Goal: Task Accomplishment & Management: Manage account settings

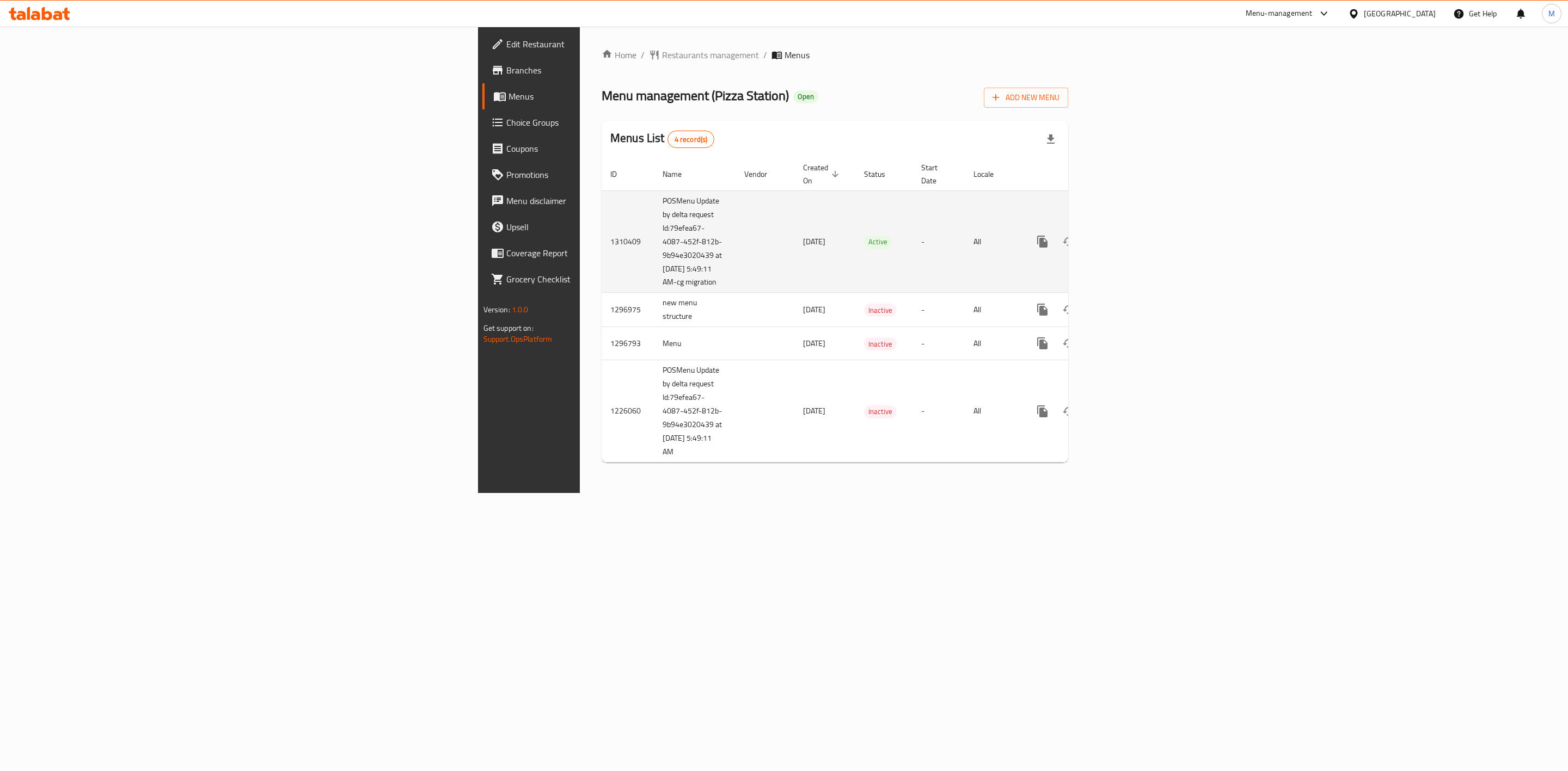
click at [1127, 236] on icon "enhanced table" at bounding box center [1121, 241] width 13 height 13
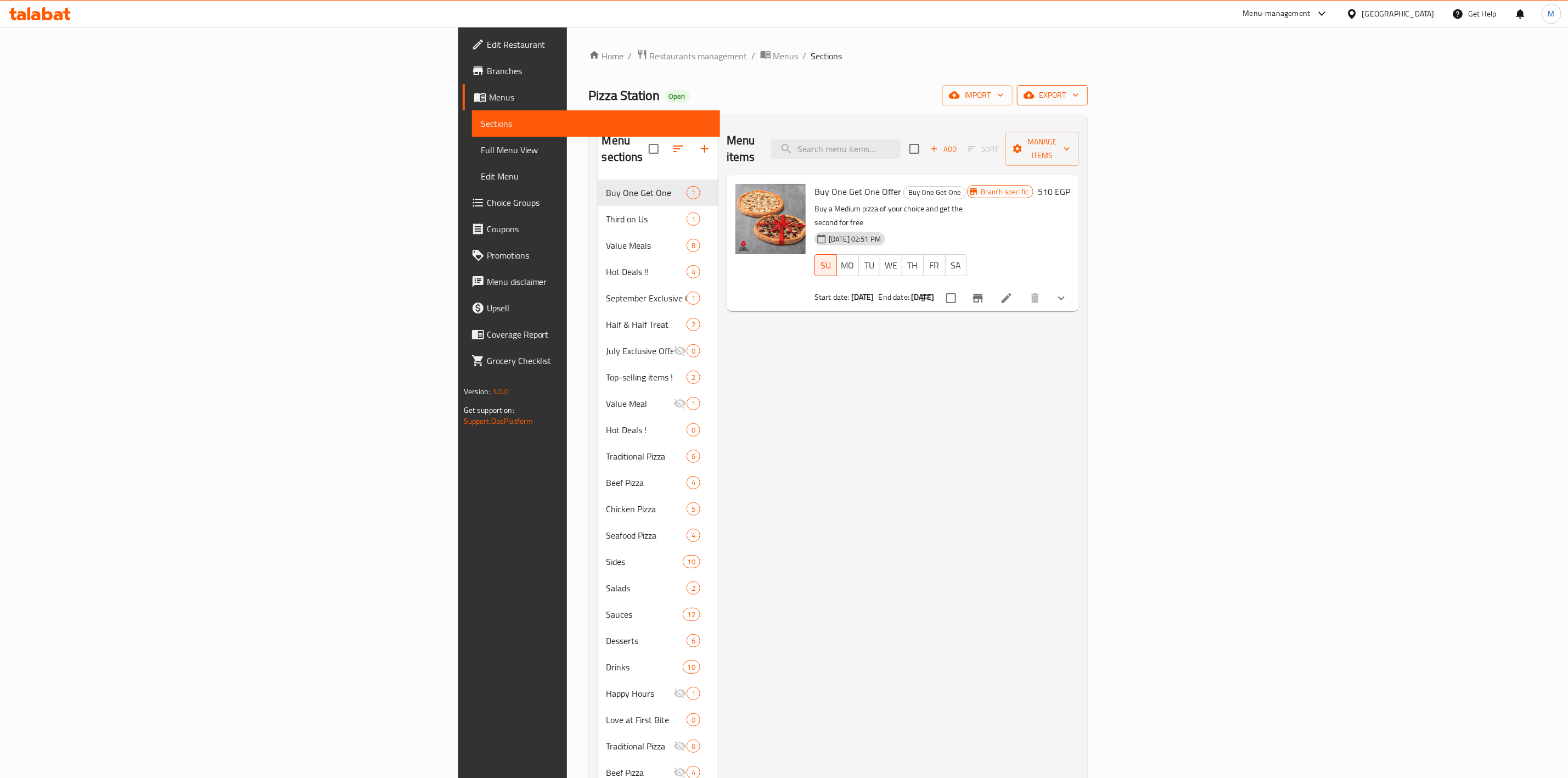
click at [1081, 93] on icon "button" at bounding box center [1076, 95] width 11 height 11
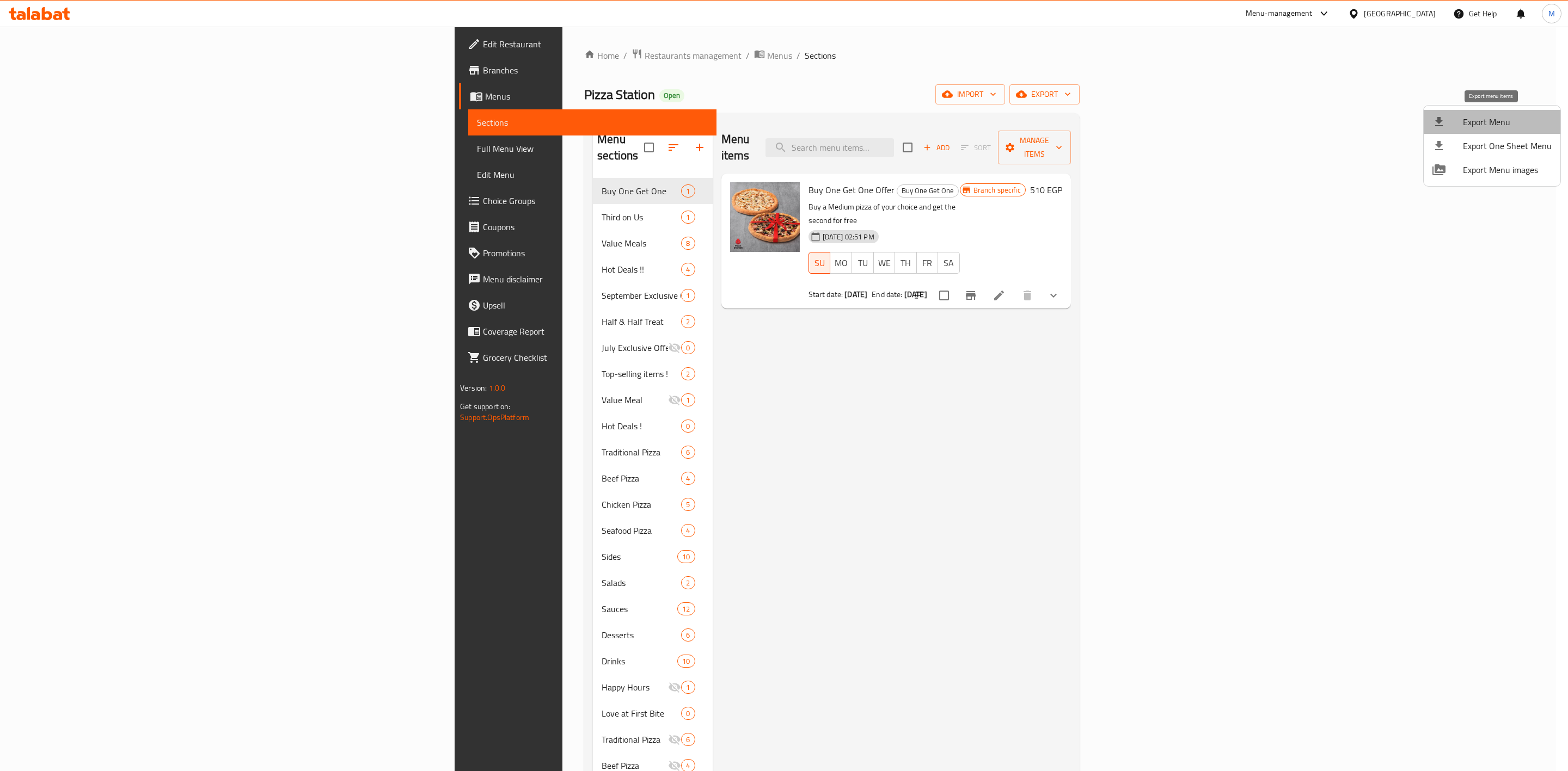
click at [1493, 116] on span "Export Menu" at bounding box center [1507, 122] width 88 height 13
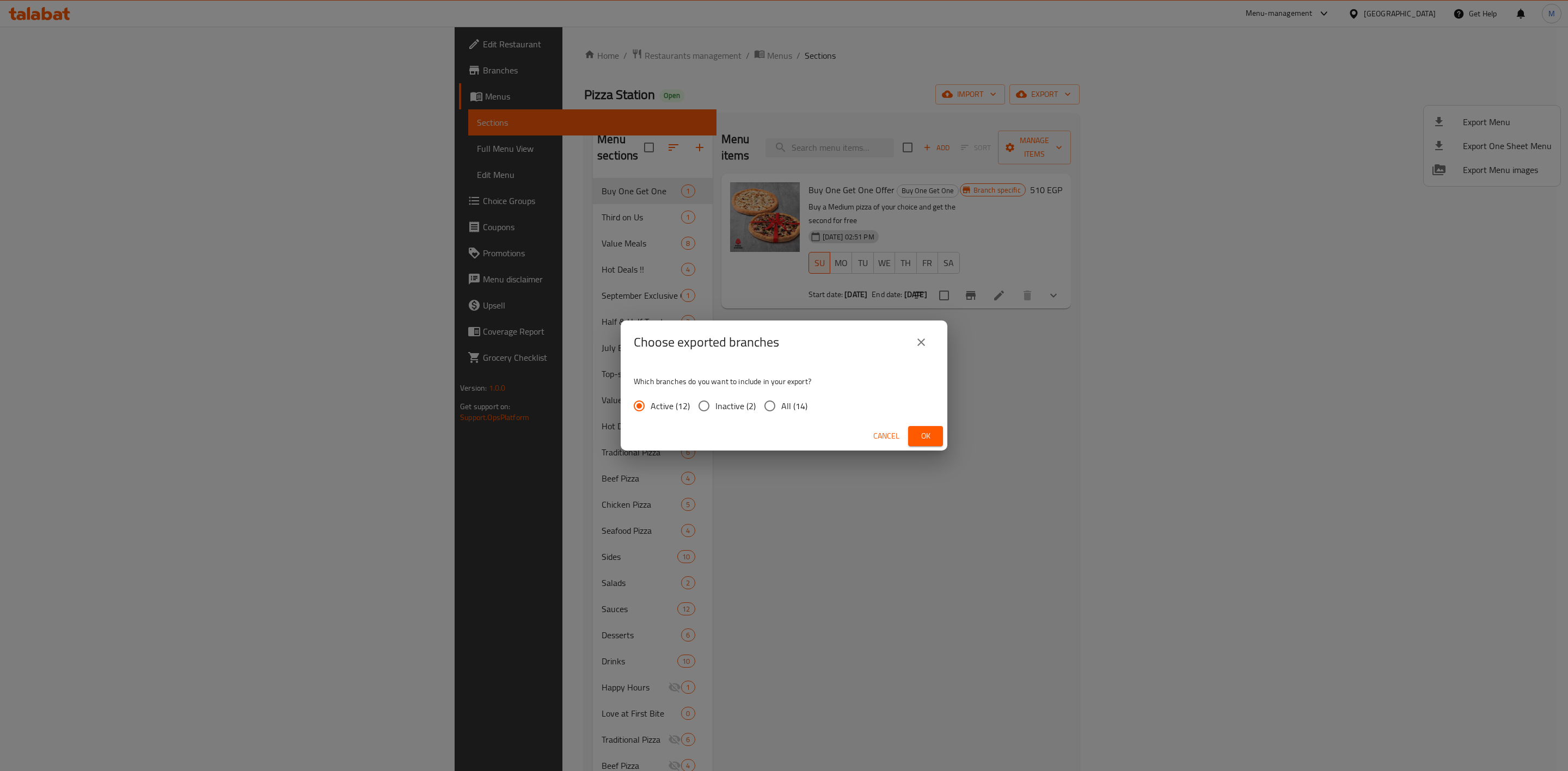
click at [792, 410] on span "All (14)" at bounding box center [794, 406] width 26 height 13
click at [781, 410] on input "All (14)" at bounding box center [770, 406] width 23 height 23
radio input "true"
click at [927, 434] on span "Ok" at bounding box center [926, 436] width 18 height 14
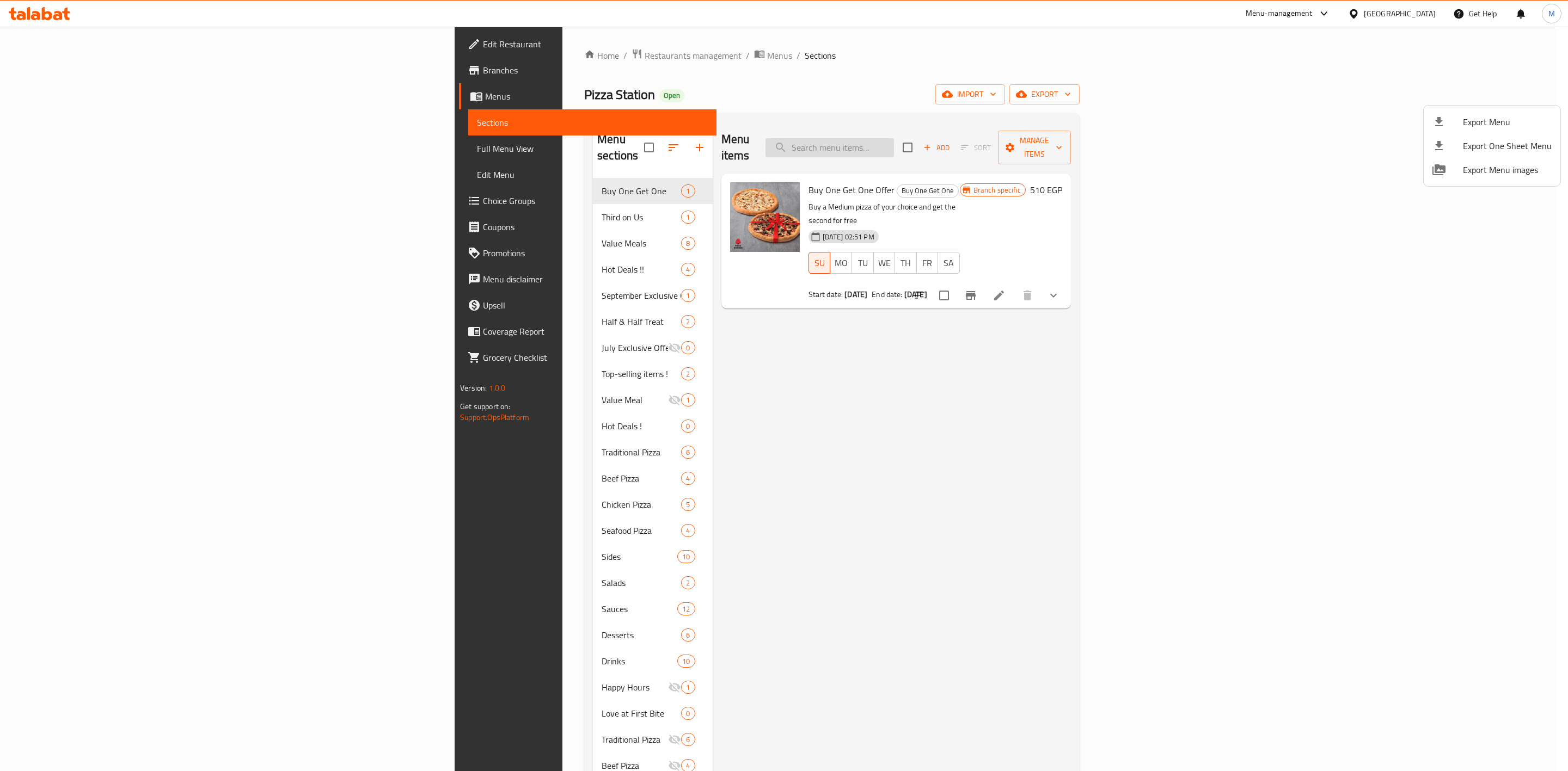
drag, startPoint x: 926, startPoint y: 166, endPoint x: 951, endPoint y: 144, distance: 33.3
click at [926, 166] on div at bounding box center [784, 385] width 1568 height 771
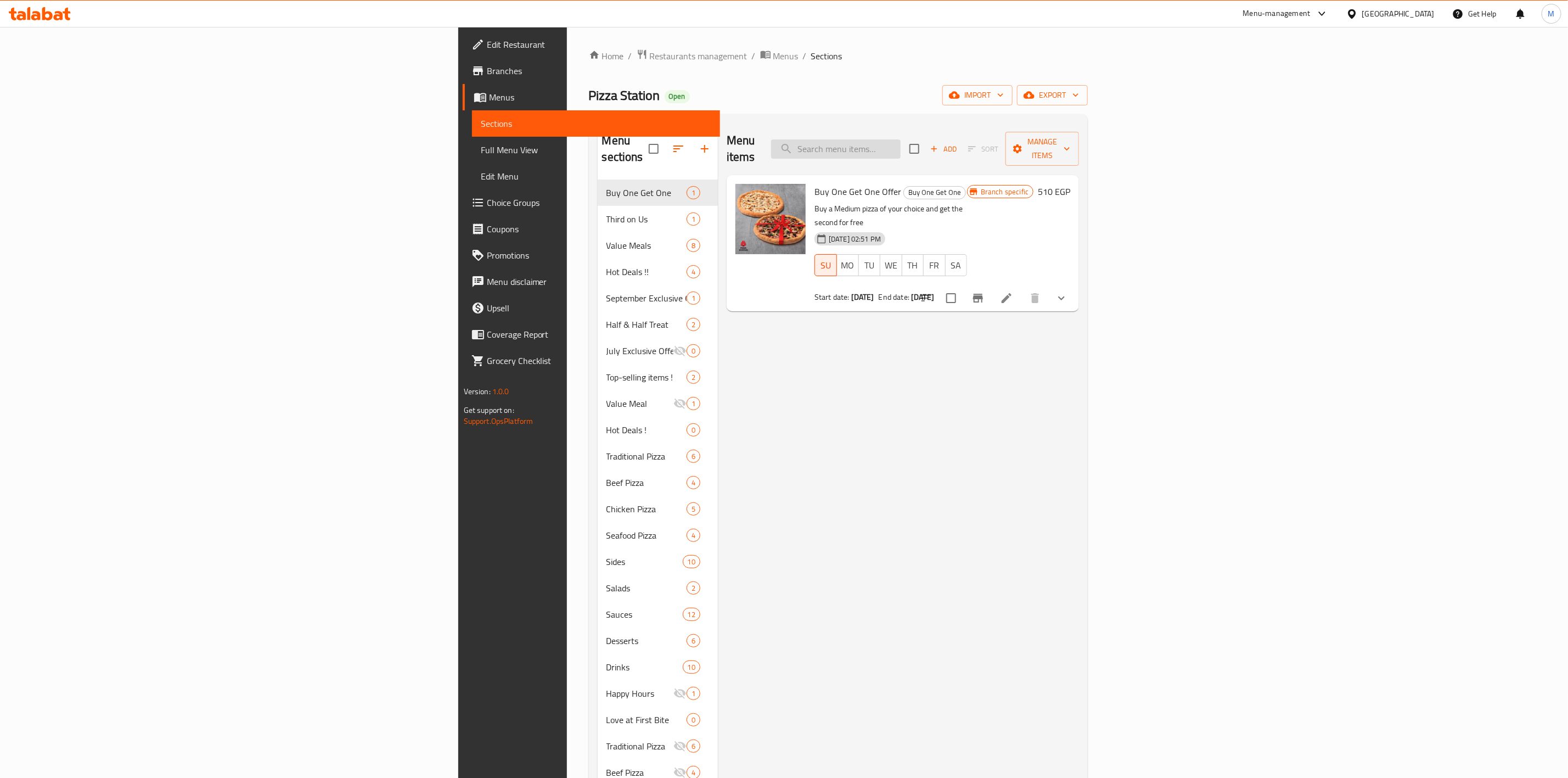
drag, startPoint x: 961, startPoint y: 145, endPoint x: 967, endPoint y: 143, distance: 6.3
click at [900, 143] on input "search" at bounding box center [835, 149] width 129 height 19
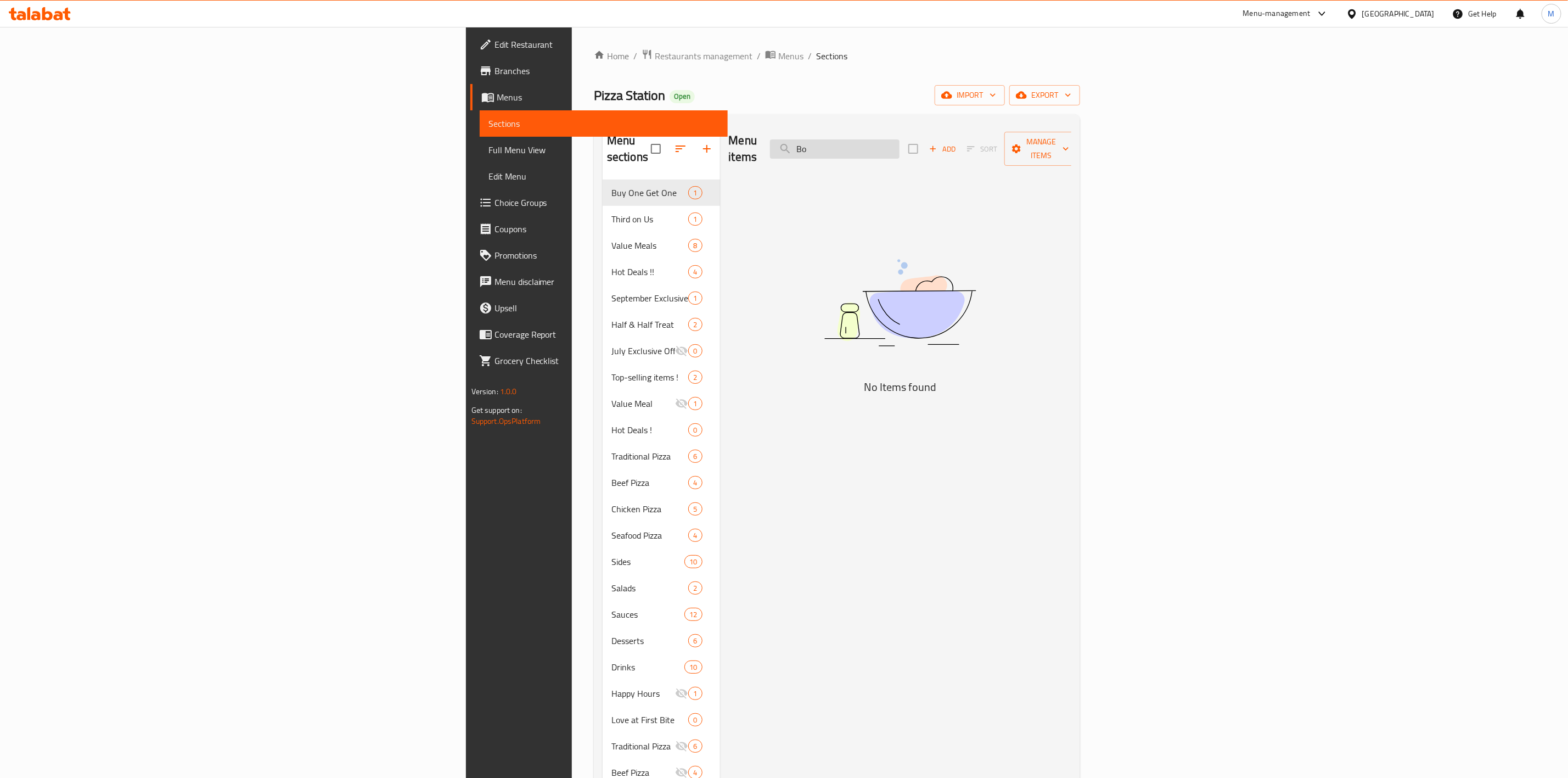
type input "B"
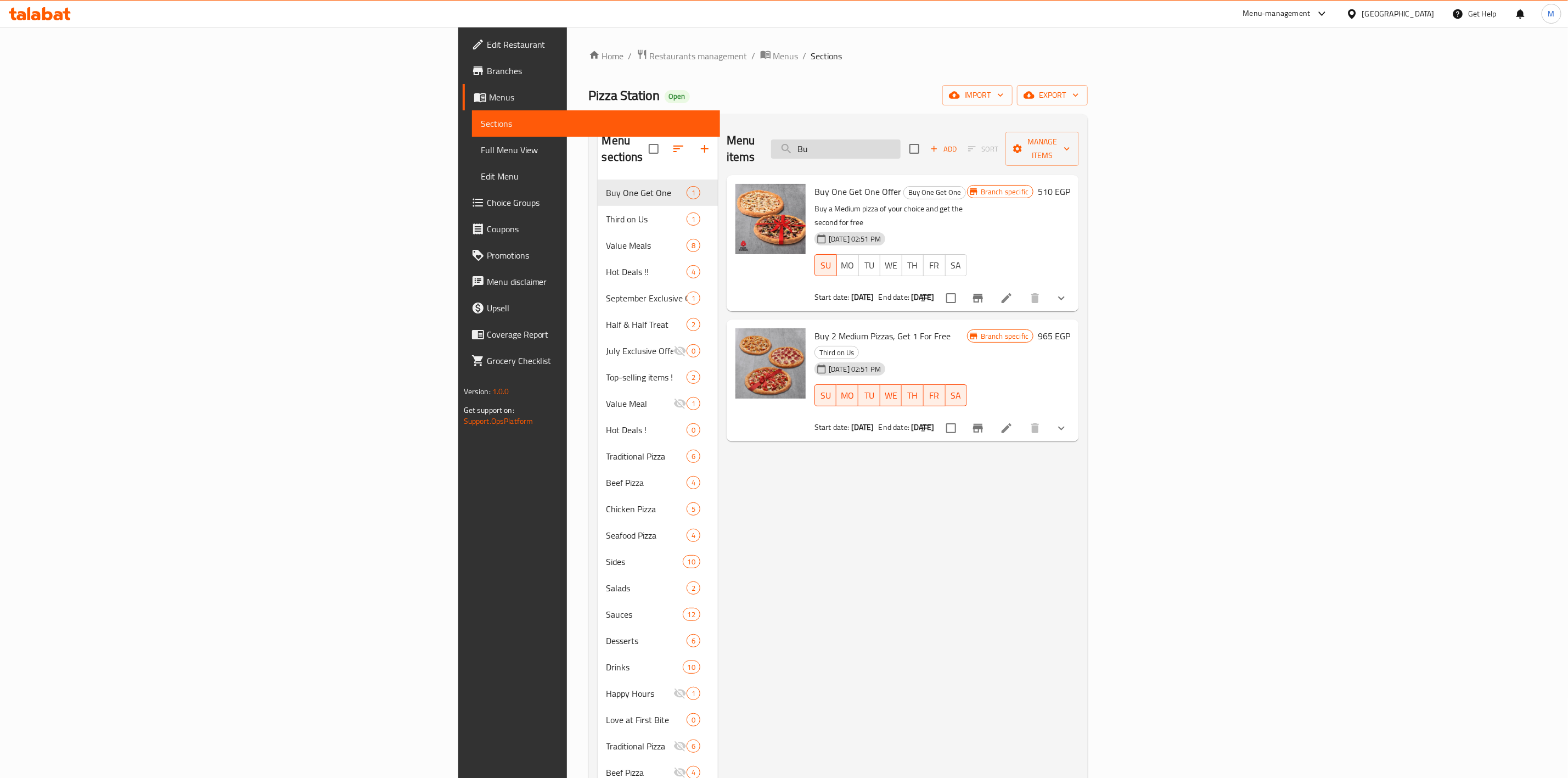
type input "B"
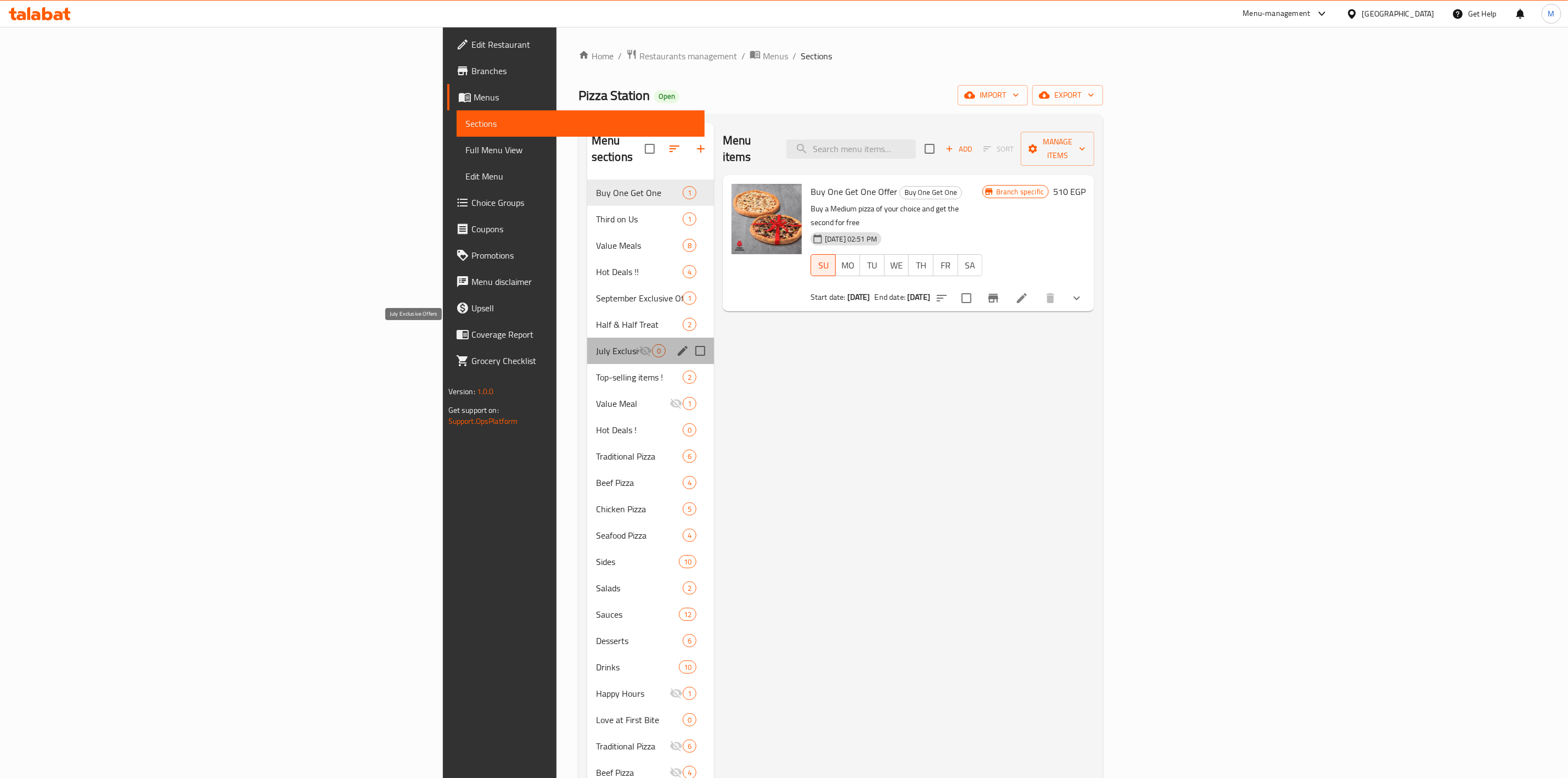
click at [596, 344] on span "July Exclusive Offers" at bounding box center [617, 351] width 43 height 13
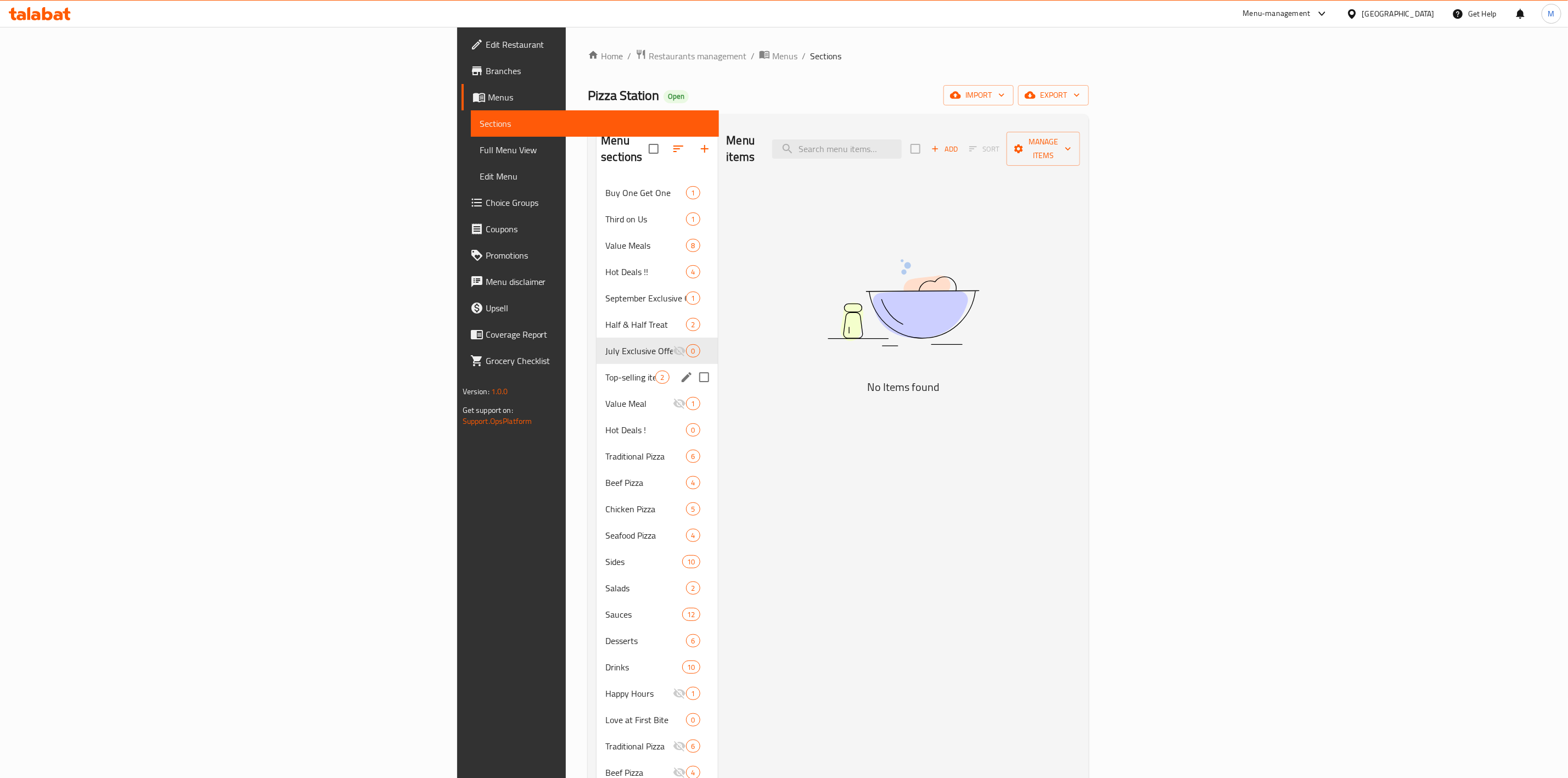
click at [605, 371] on span "Top-selling items !" at bounding box center [630, 377] width 50 height 13
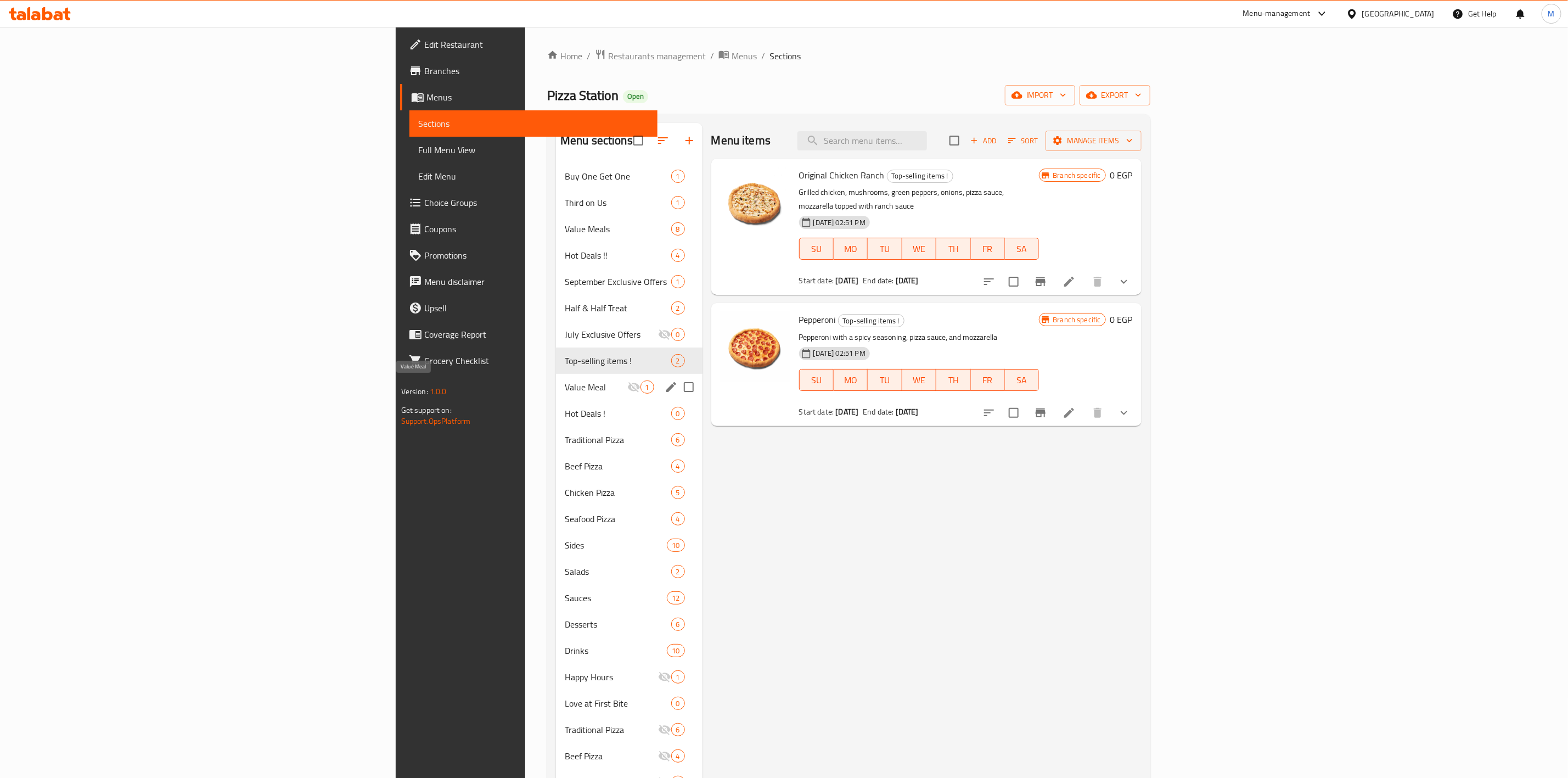
click at [565, 381] on span "Value Meal" at bounding box center [596, 387] width 63 height 13
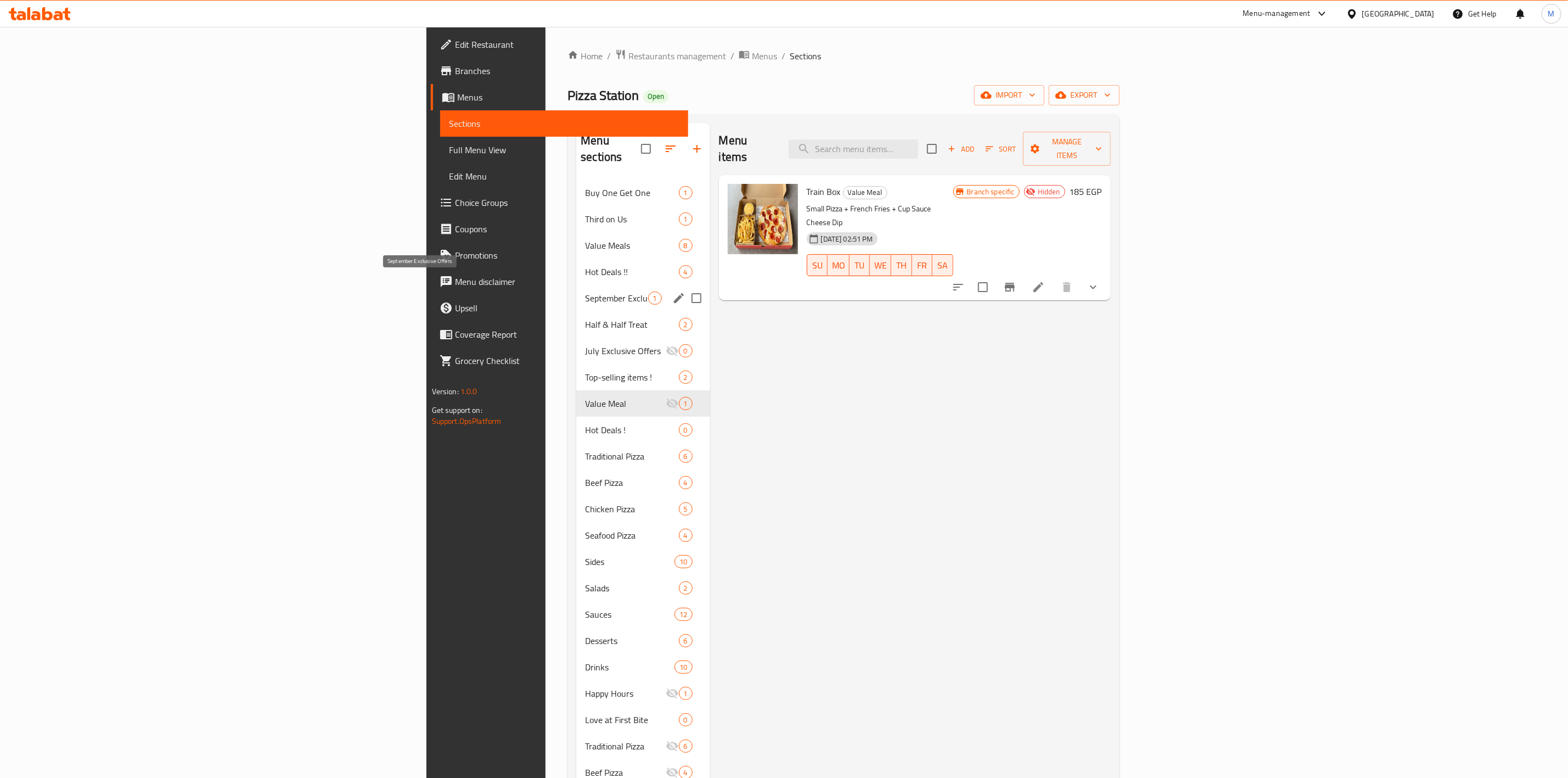
click at [585, 291] on span "September Exclusive Offers" at bounding box center [616, 298] width 63 height 13
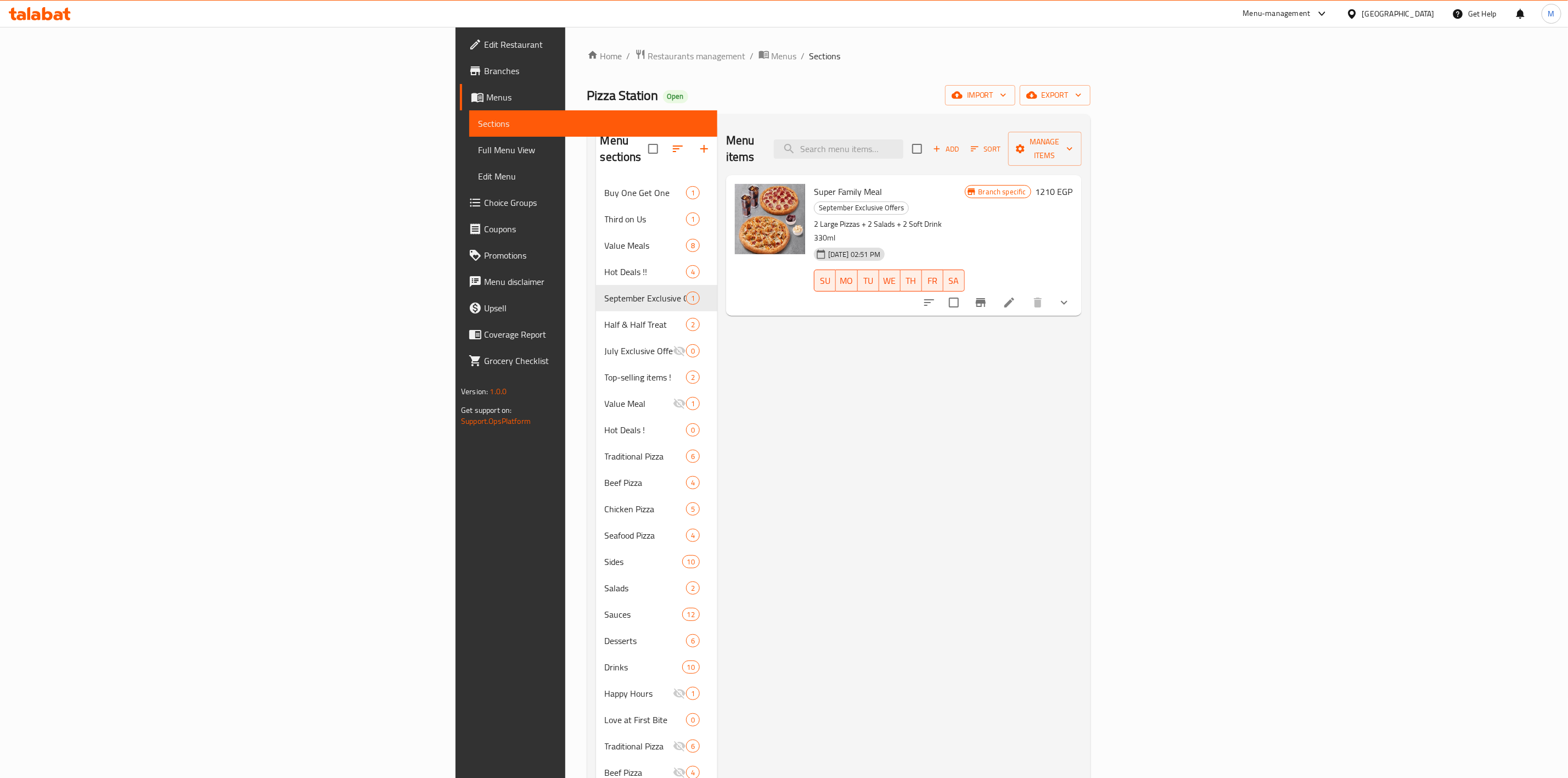
click at [814, 183] on span "Super Family Meal" at bounding box center [847, 191] width 68 height 17
copy h6 "Super Family Meal"
click at [1004, 128] on div "Menu items Add Sort Manage items" at bounding box center [904, 149] width 355 height 52
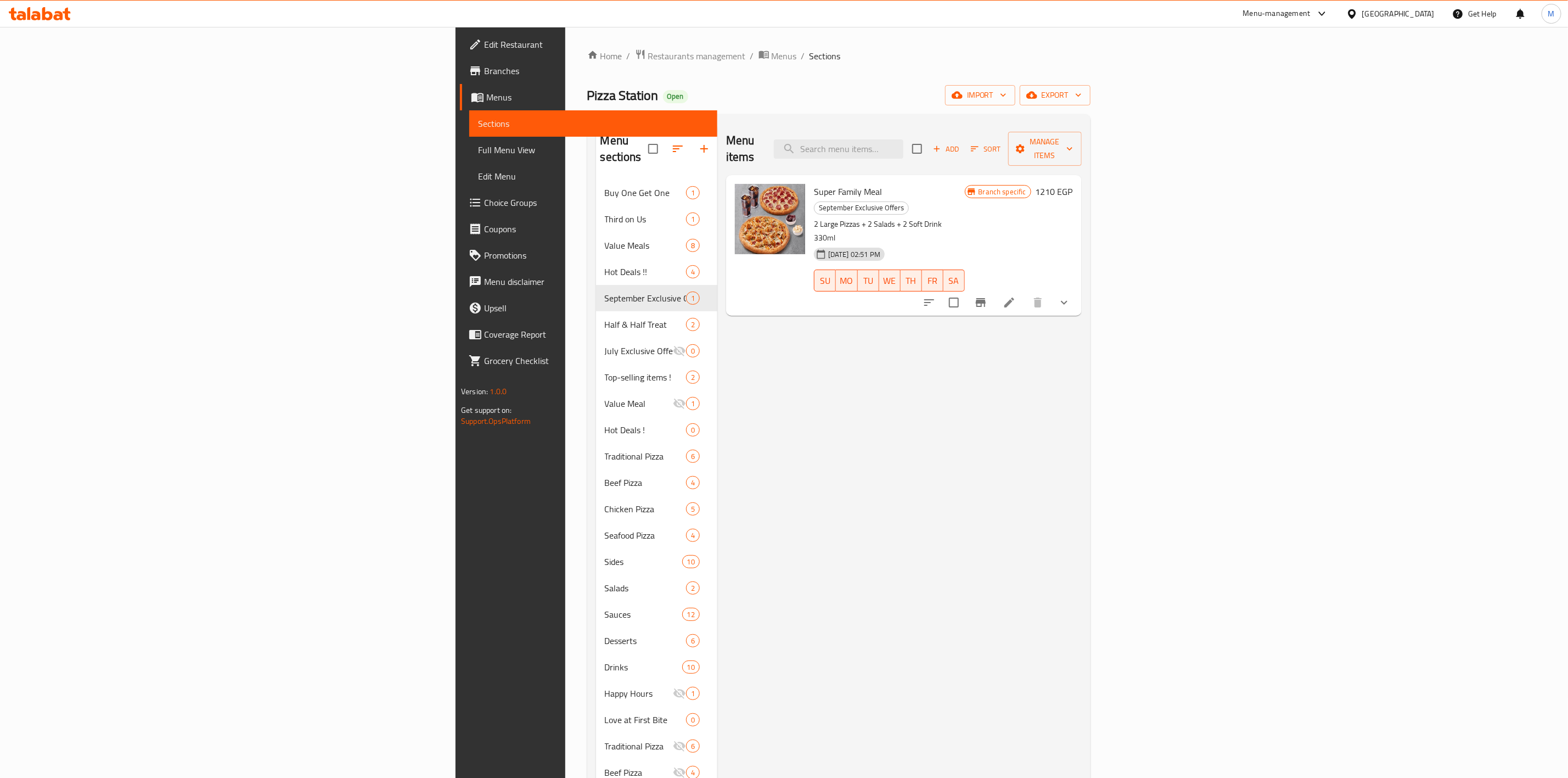
click at [1003, 128] on div "Menu items Add Sort Manage items" at bounding box center [904, 149] width 355 height 52
click at [904, 140] on input "search" at bounding box center [838, 149] width 129 height 19
paste input "Super Family Meal"
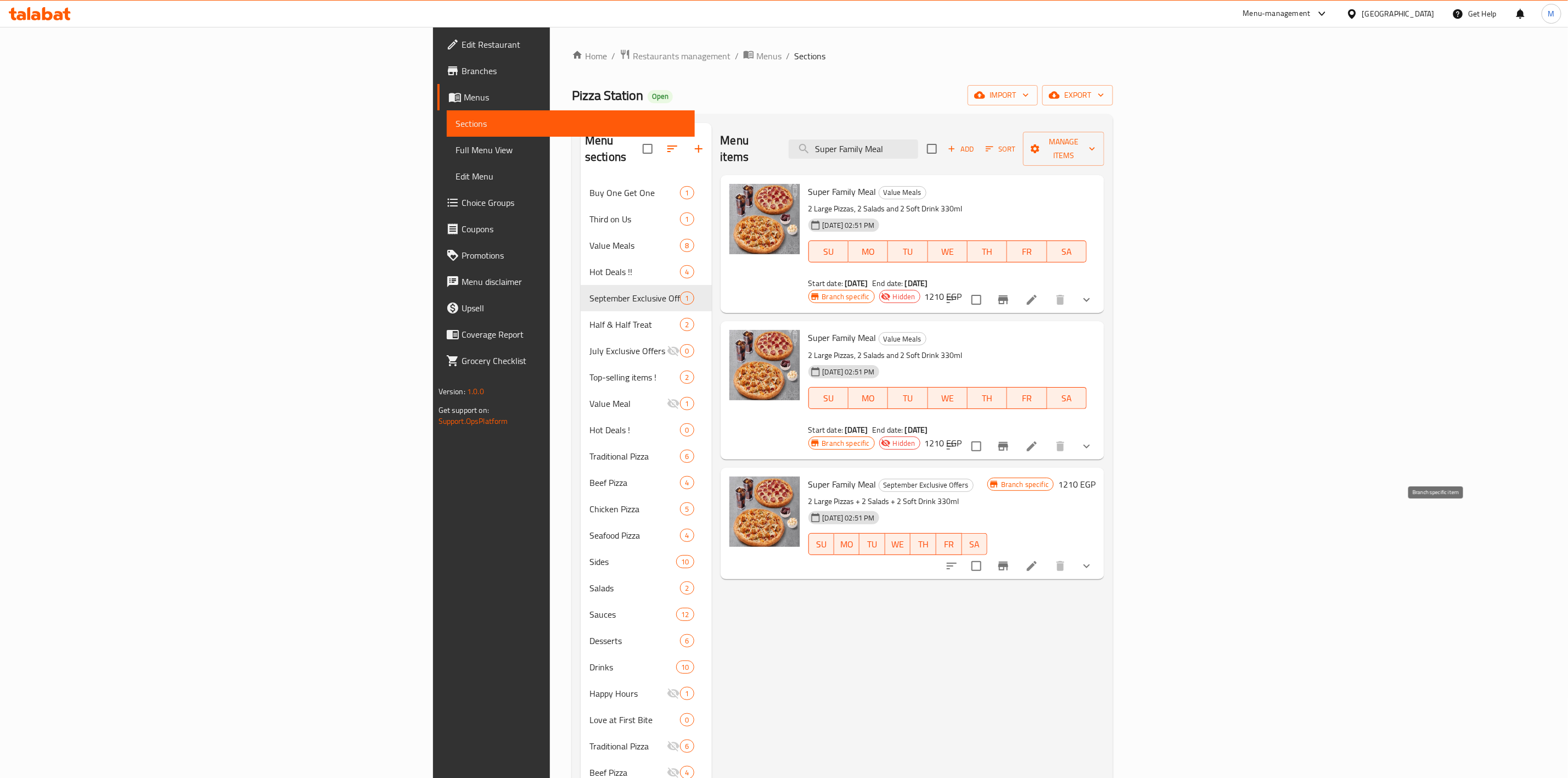
type input "Super Family Meal"
click at [1009, 560] on icon "Branch-specific-item" at bounding box center [1003, 566] width 13 height 13
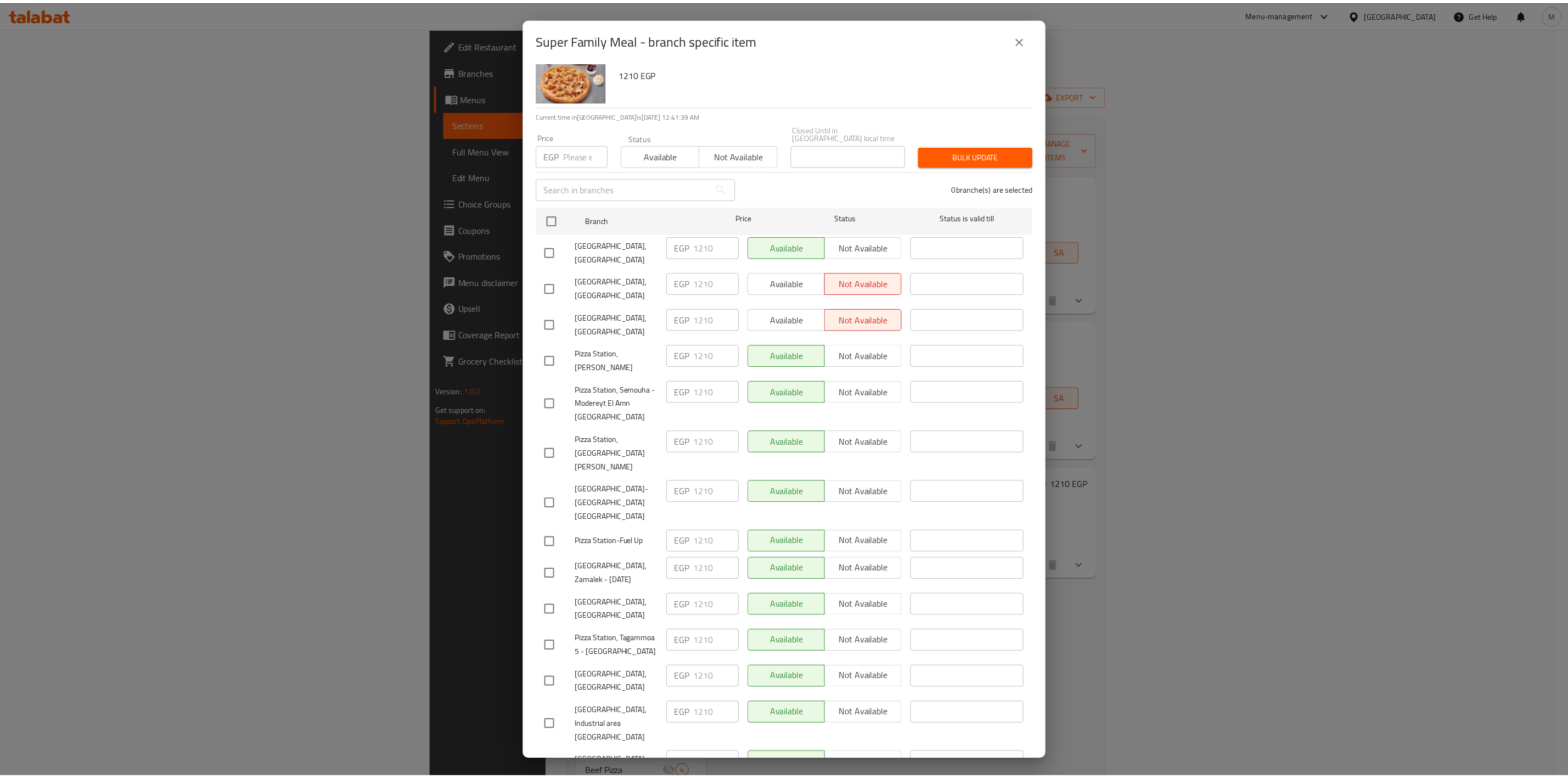
scroll to position [45, 0]
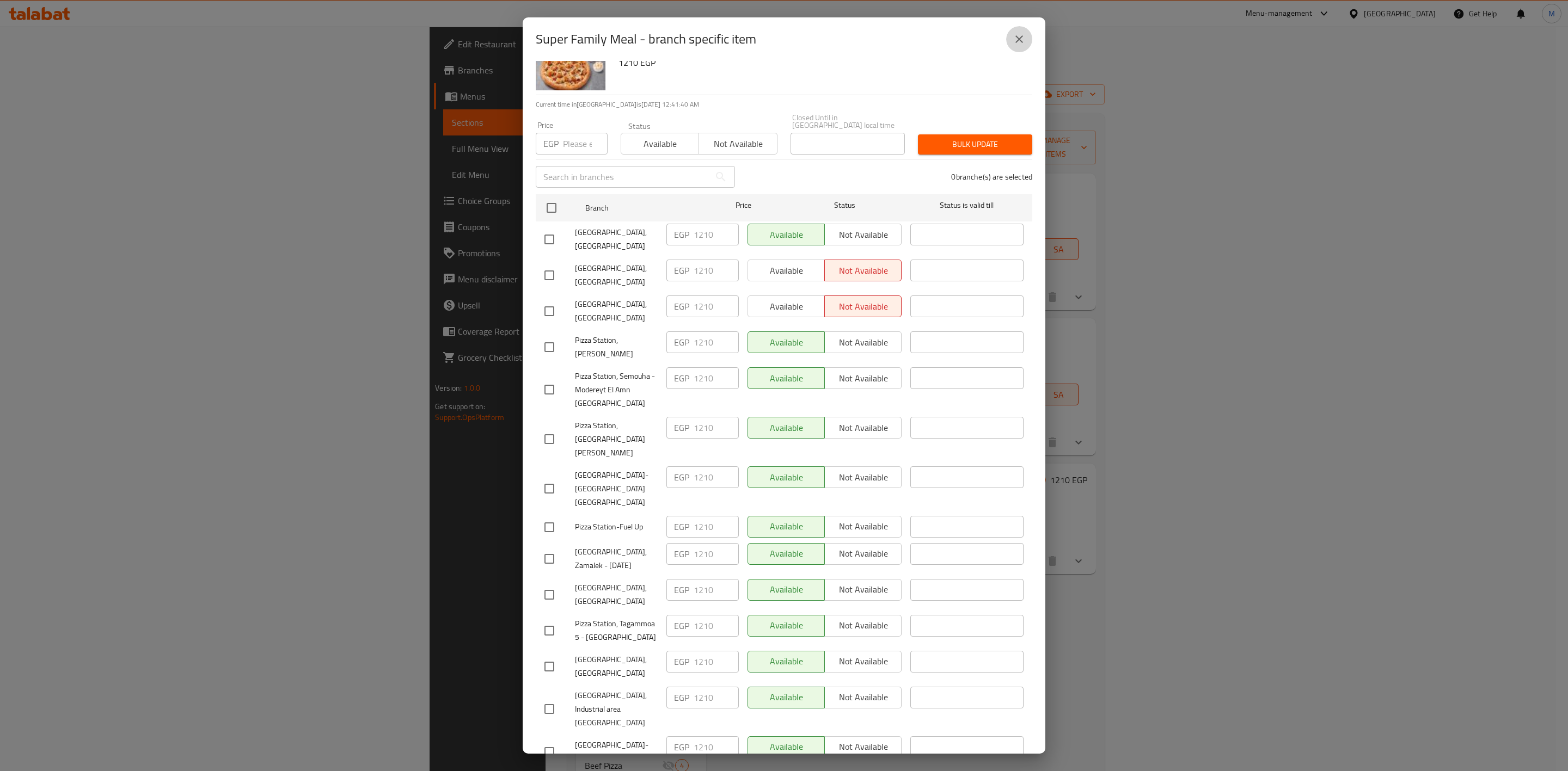
click at [1023, 42] on icon "close" at bounding box center [1019, 39] width 13 height 13
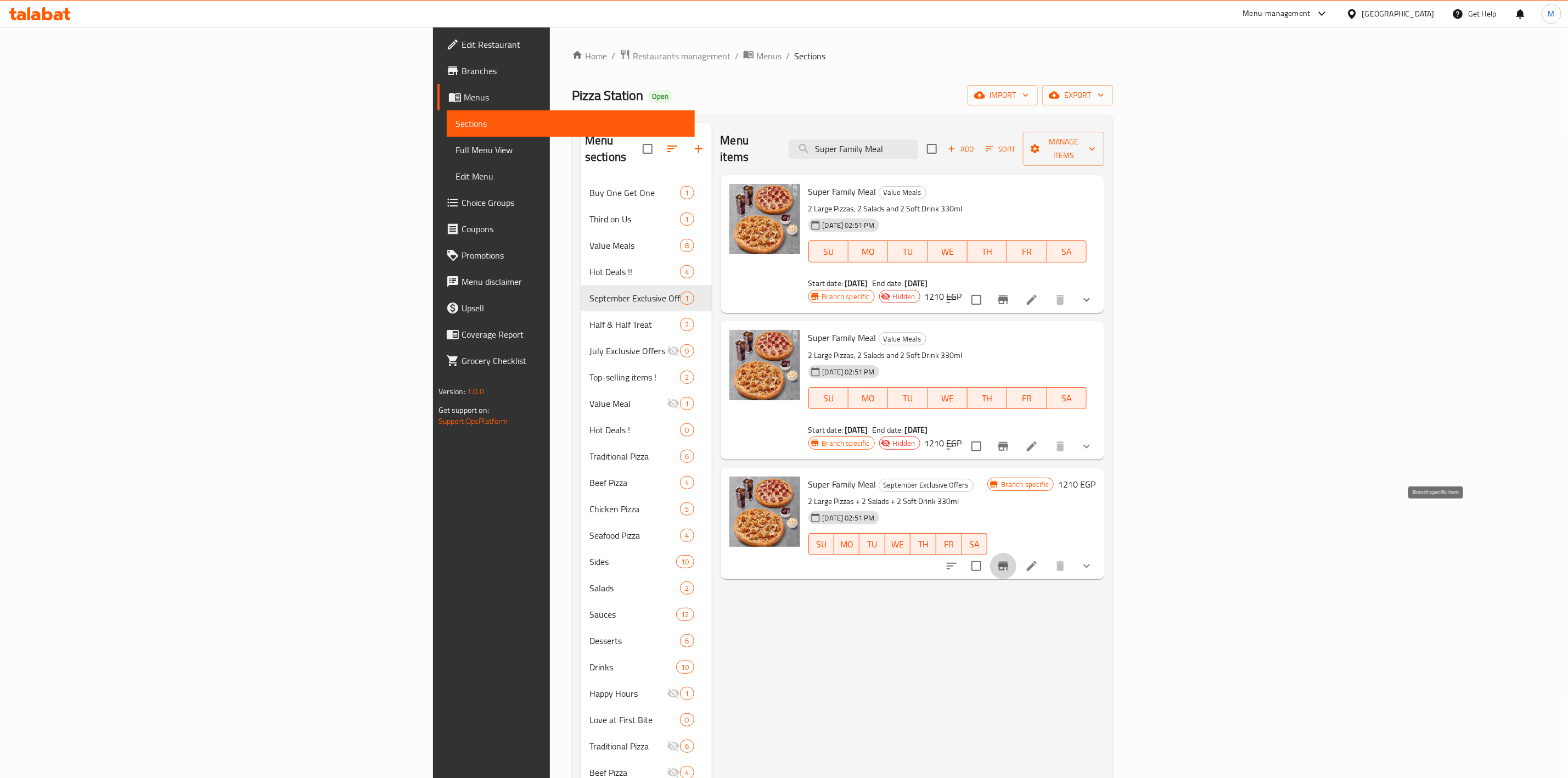
click at [1009, 560] on icon "Branch-specific-item" at bounding box center [1003, 566] width 13 height 13
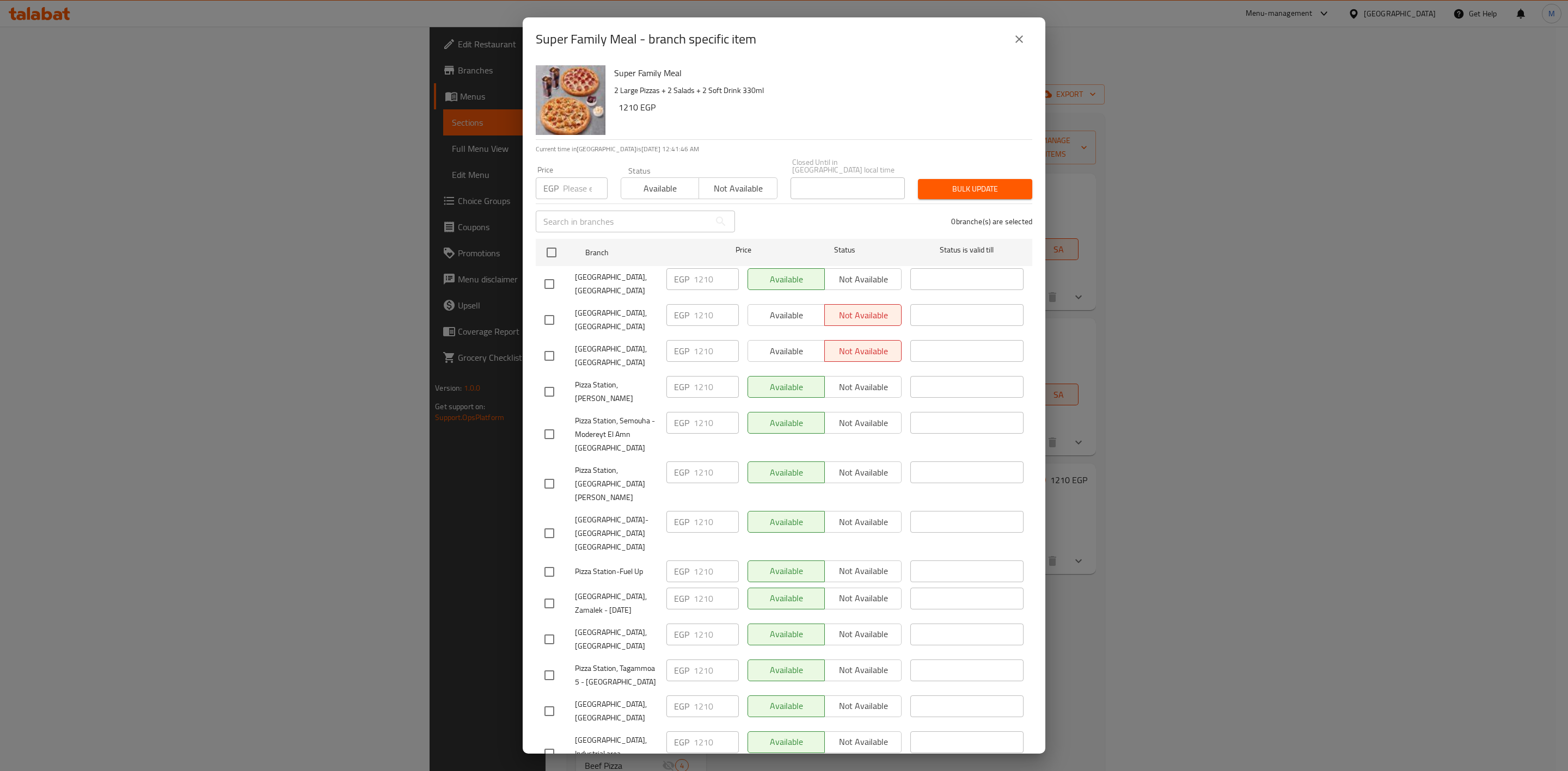
click at [1019, 33] on icon "close" at bounding box center [1019, 39] width 13 height 13
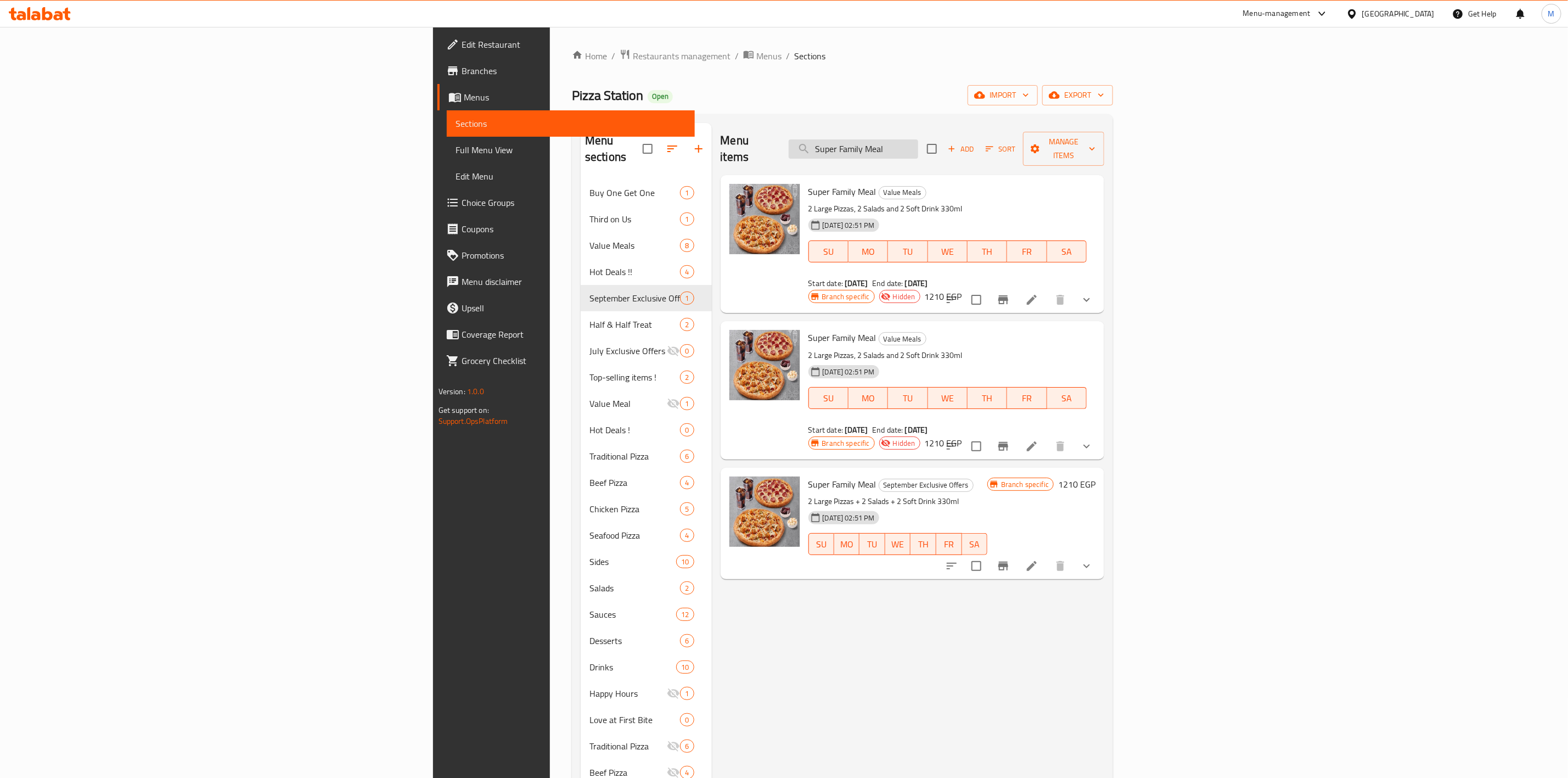
click at [918, 147] on input "Super Family Meal" at bounding box center [853, 149] width 129 height 19
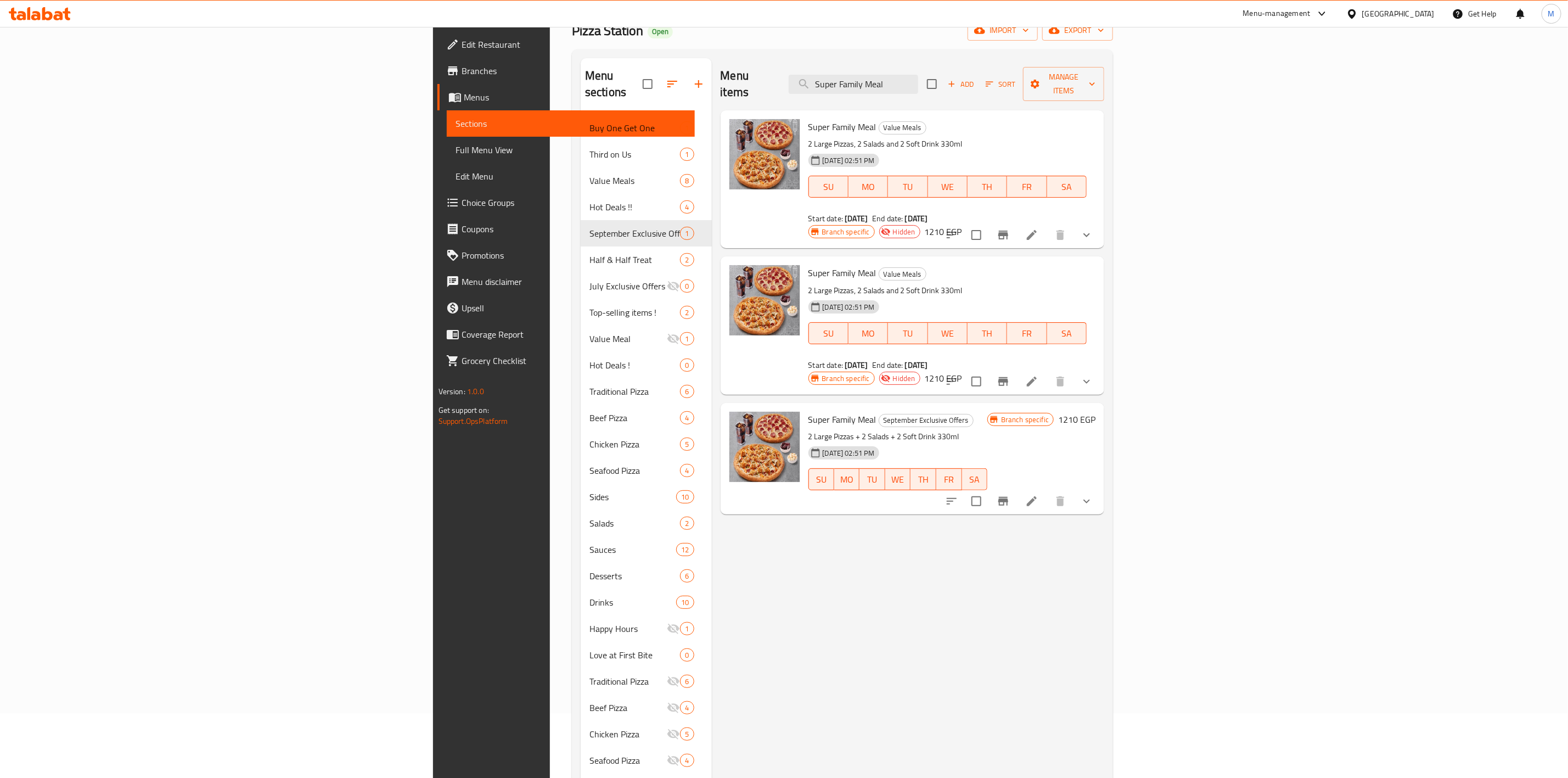
scroll to position [153, 0]
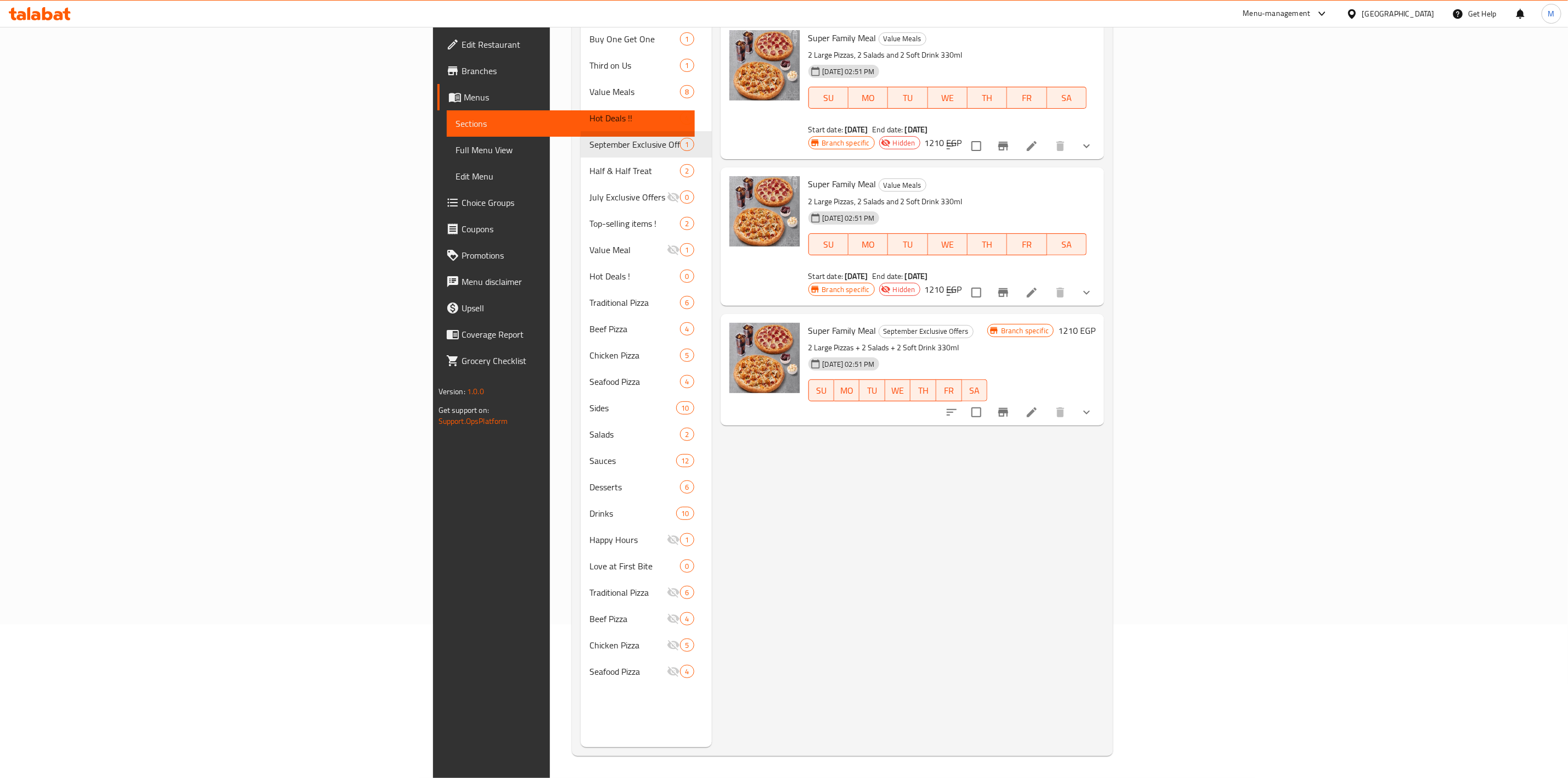
click at [808, 322] on span "Super Family Meal" at bounding box center [842, 330] width 68 height 17
copy h6 "Super Family Meal"
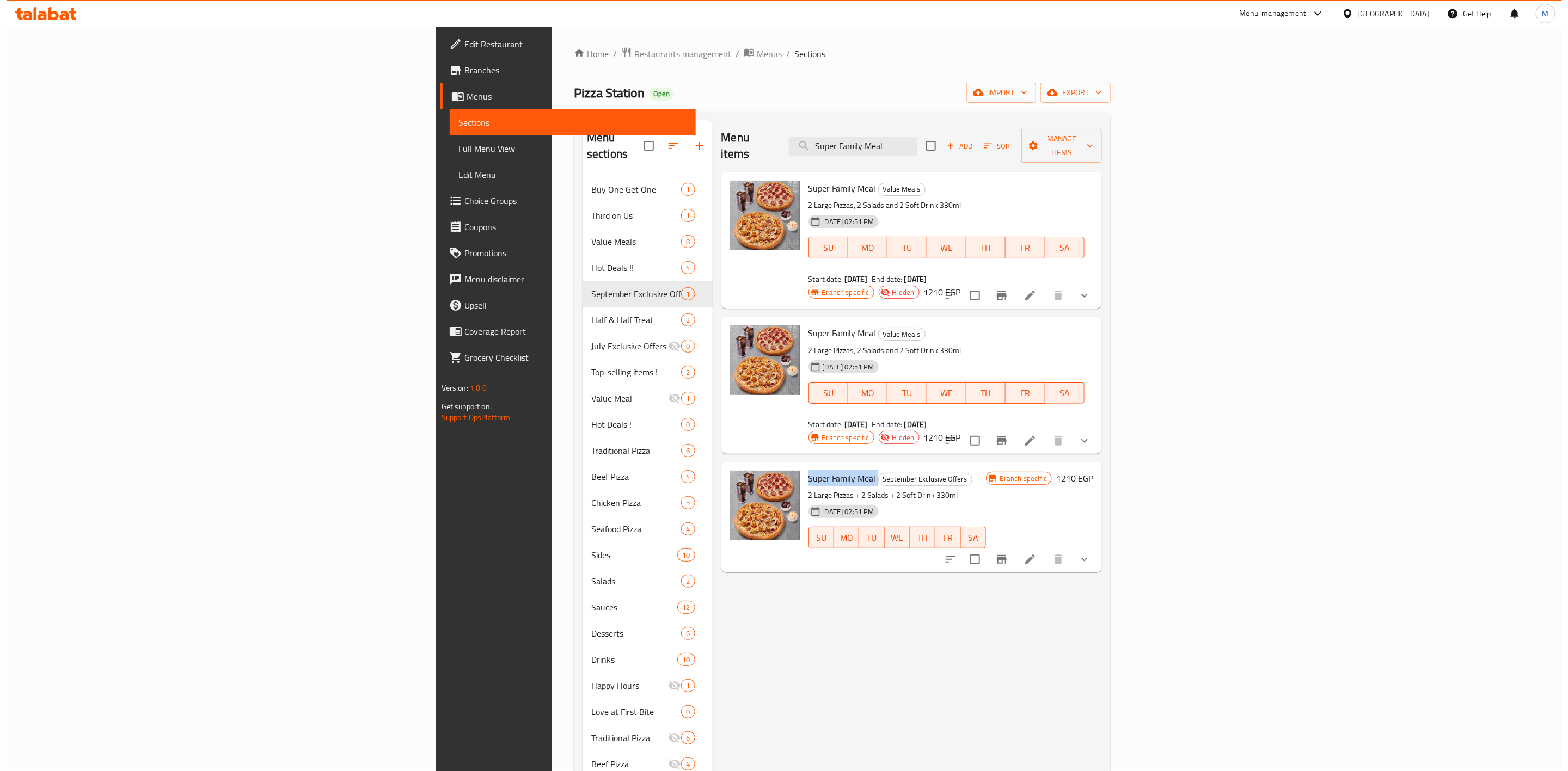
scroll to position [0, 0]
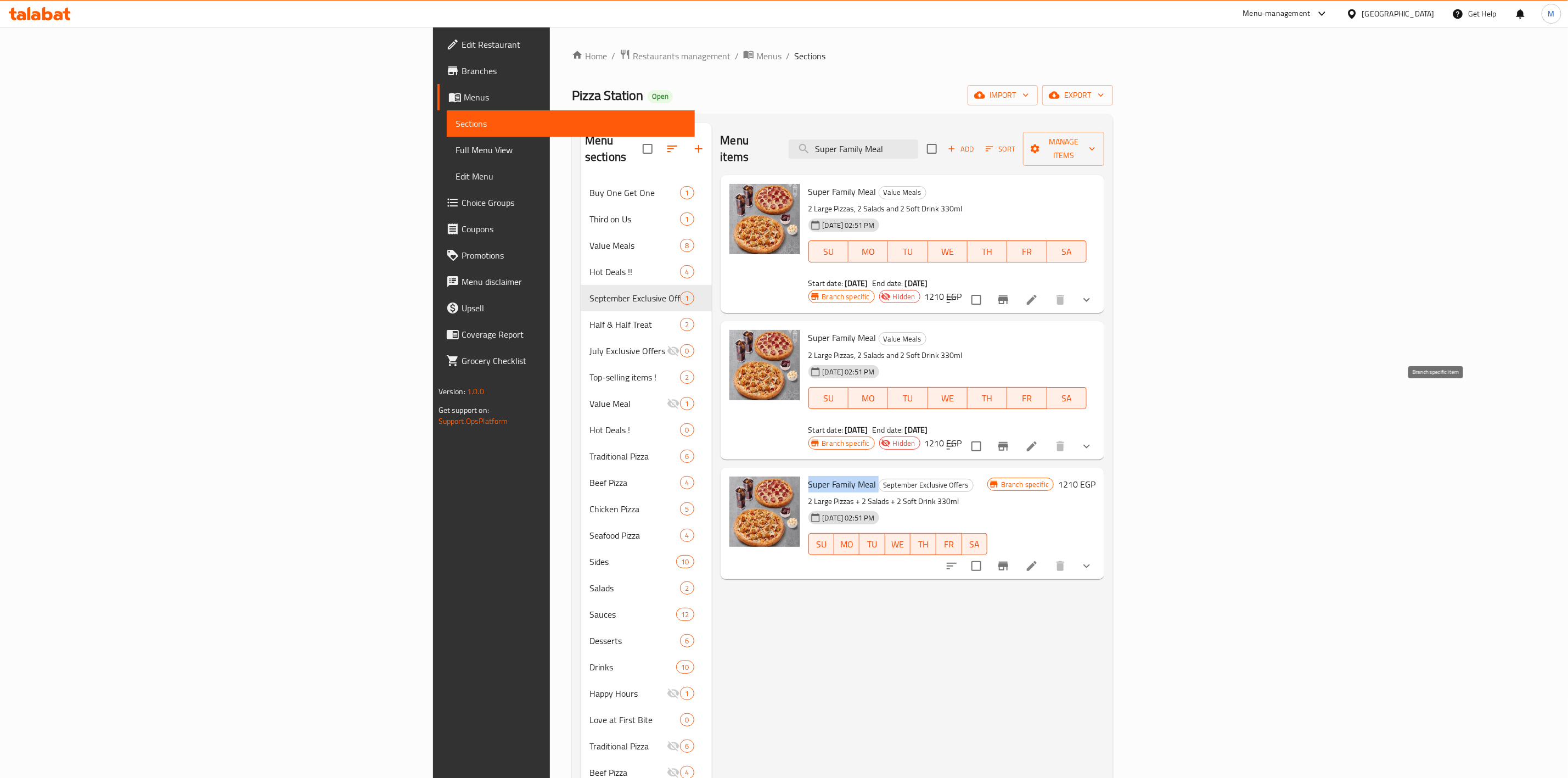
click at [1017, 434] on button "Branch-specific-item" at bounding box center [1003, 446] width 26 height 26
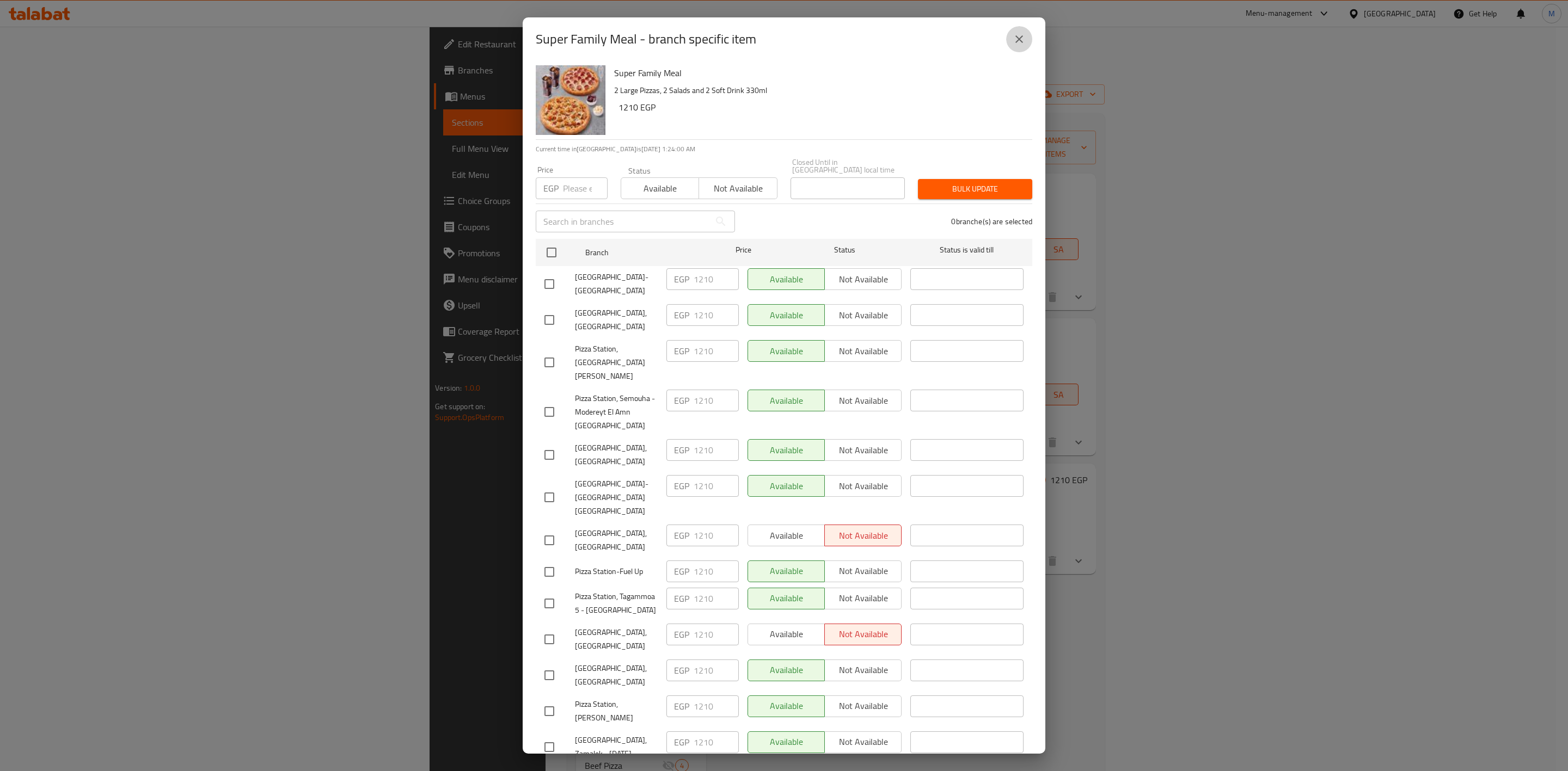
click at [1012, 51] on button "close" at bounding box center [1019, 39] width 26 height 26
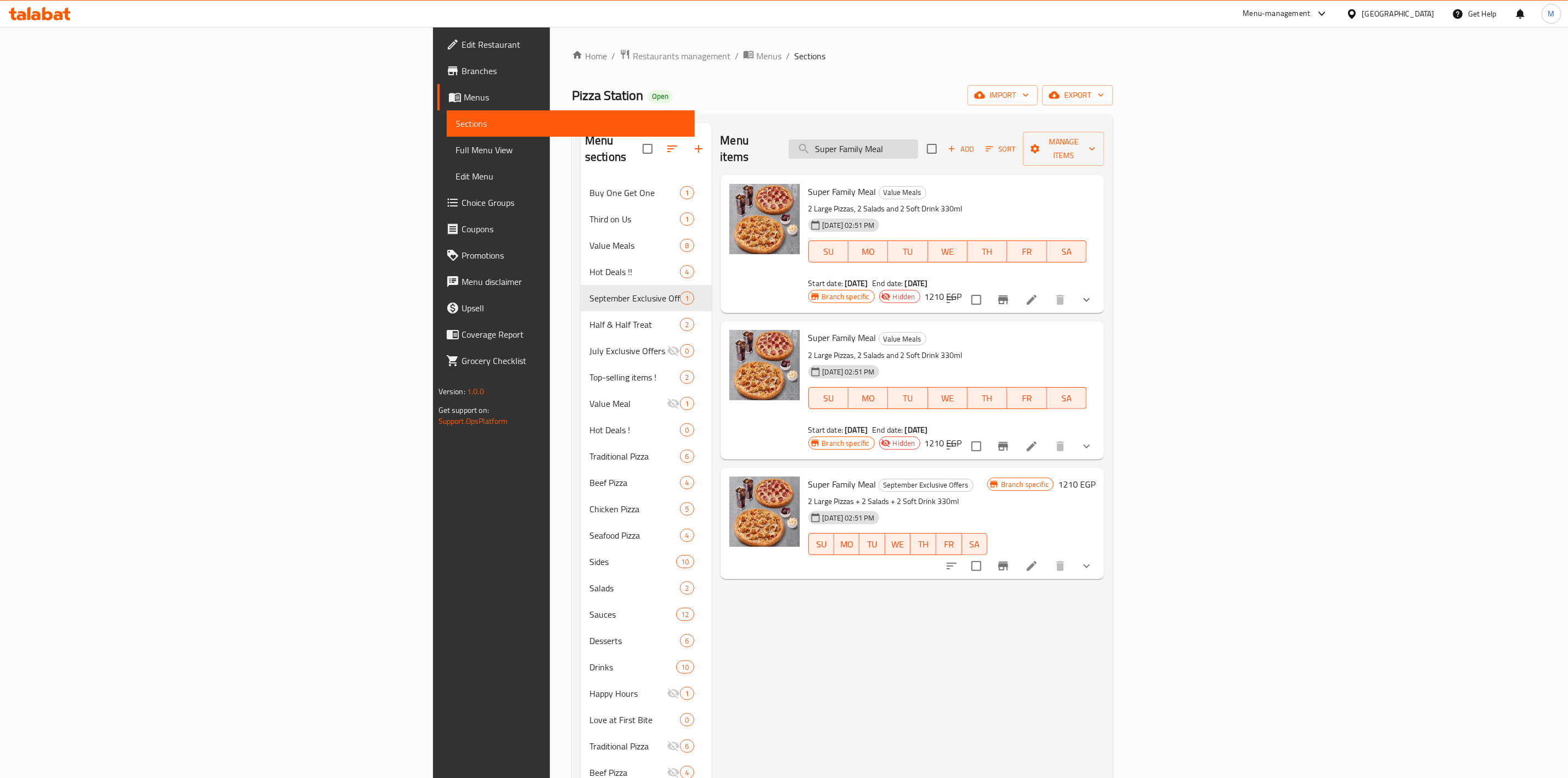
click at [918, 140] on input "Super Family Meal" at bounding box center [853, 149] width 129 height 19
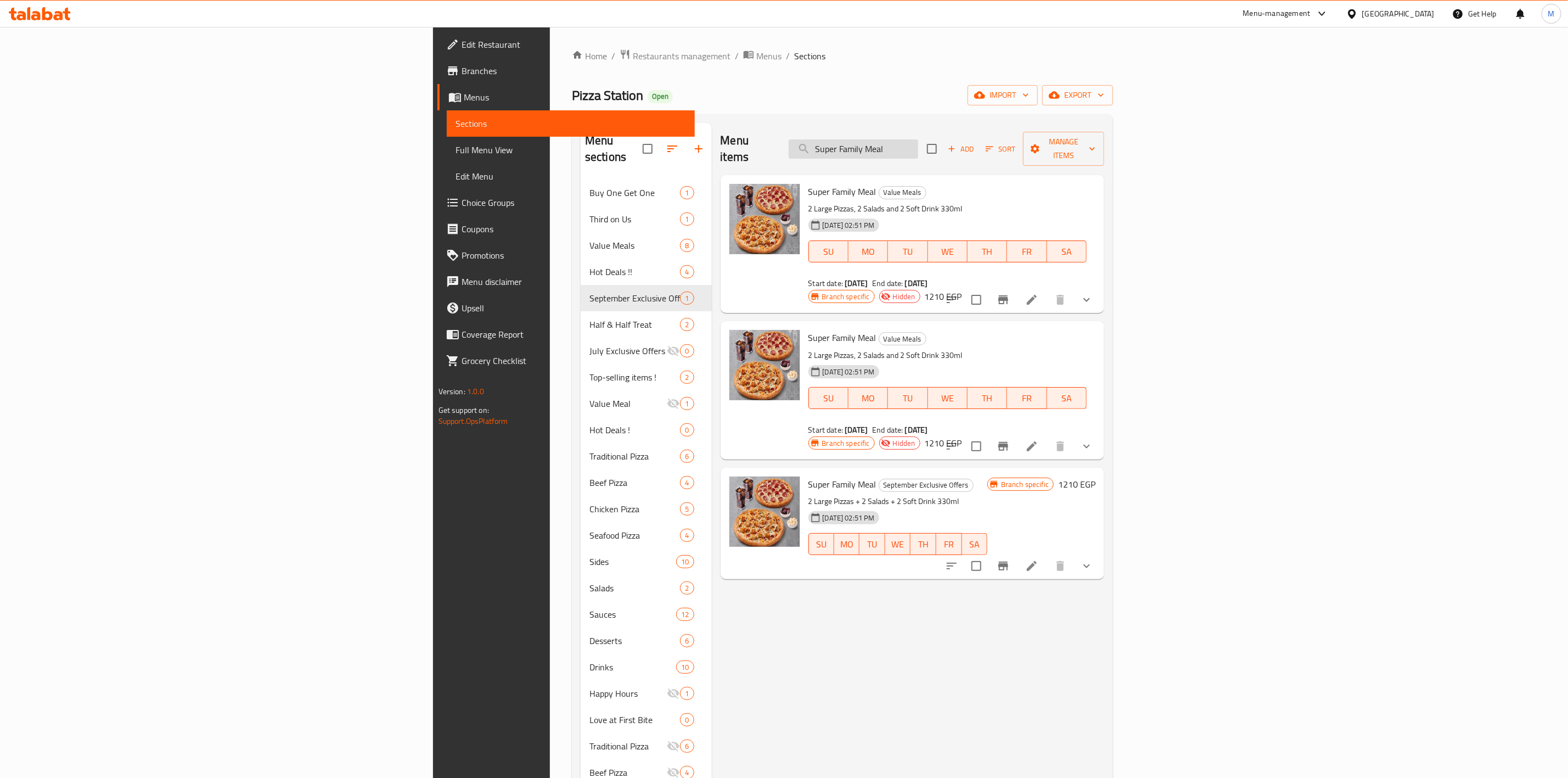
click at [918, 140] on input "Super Family Meal" at bounding box center [853, 149] width 129 height 19
paste input "ترين بوكس"
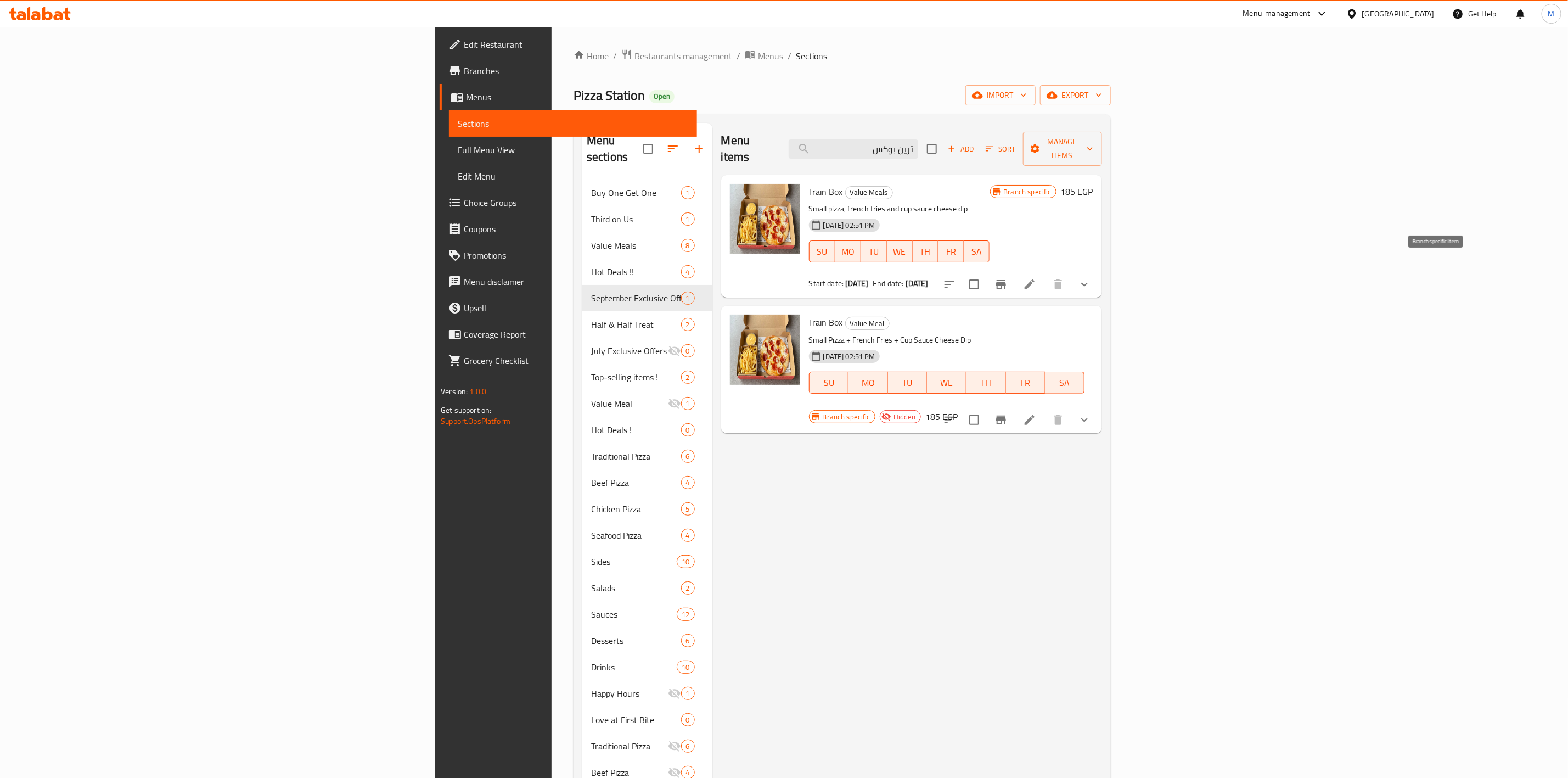
type input "ترين بوكس"
click at [1008, 278] on icon "Branch-specific-item" at bounding box center [1001, 284] width 13 height 13
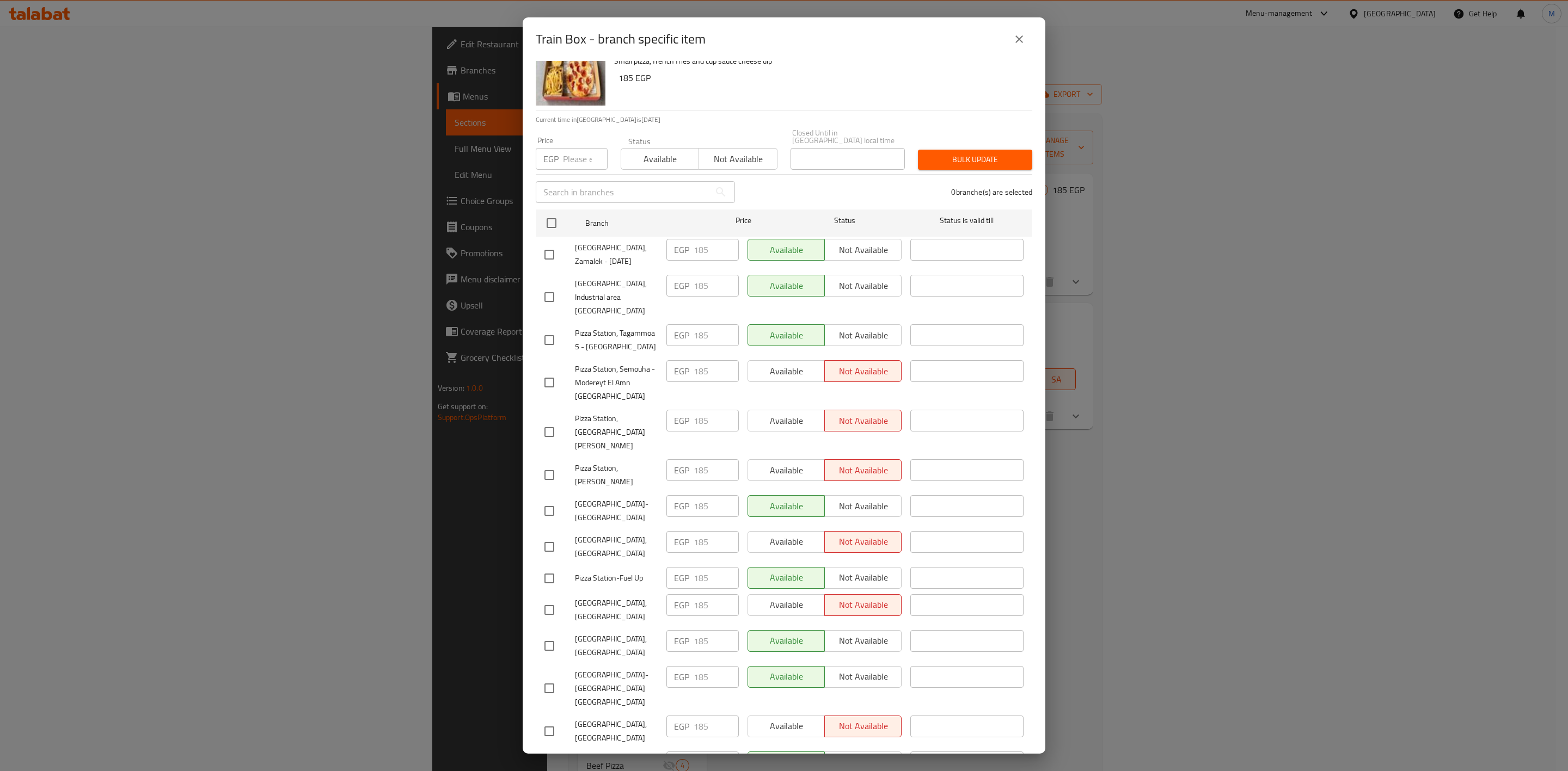
scroll to position [45, 0]
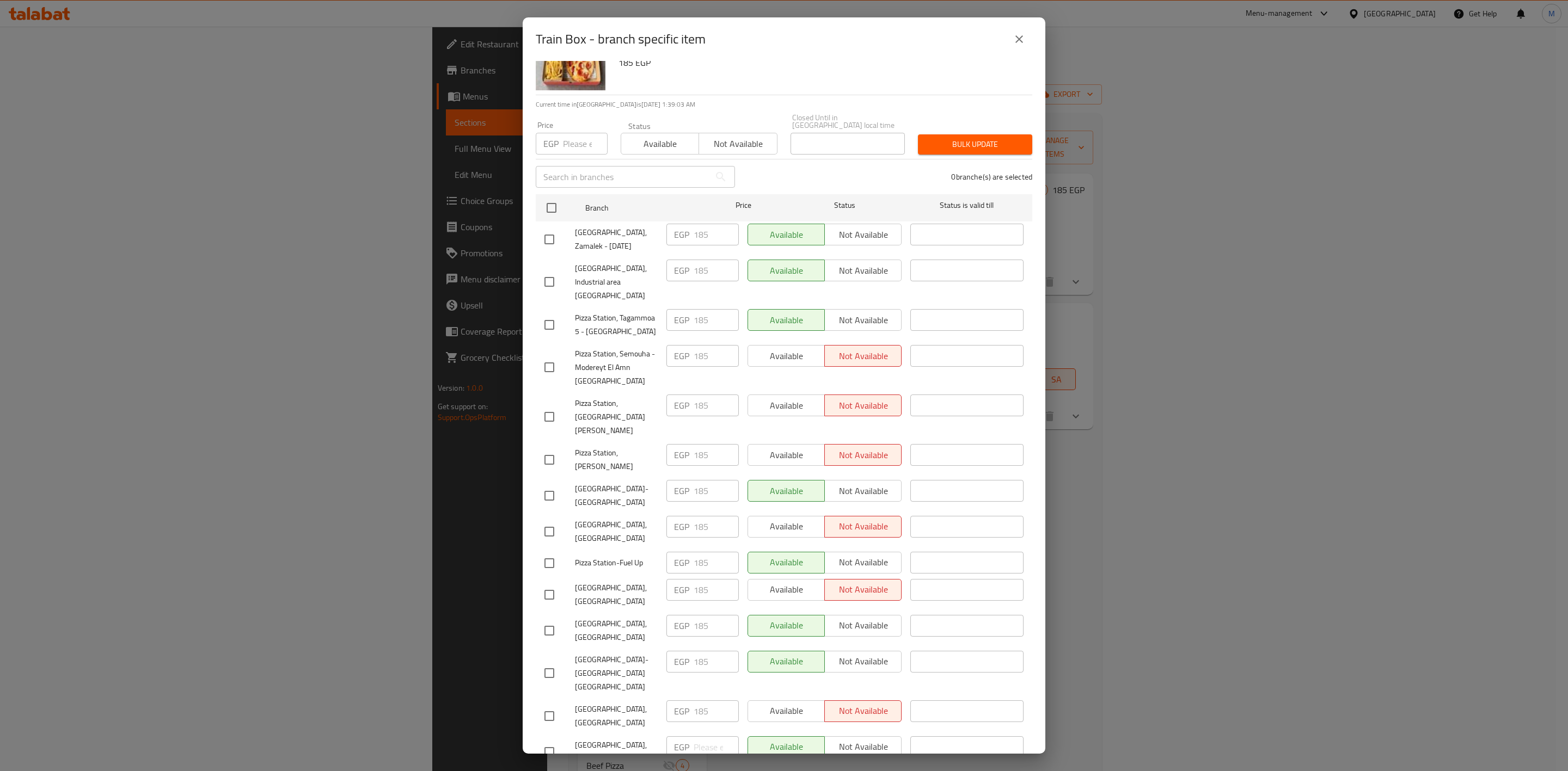
click at [1200, 529] on div "Train Box - branch specific item Train Box Small pizza, french fries and cup sa…" at bounding box center [784, 385] width 1568 height 771
click at [1027, 36] on button "close" at bounding box center [1019, 39] width 26 height 26
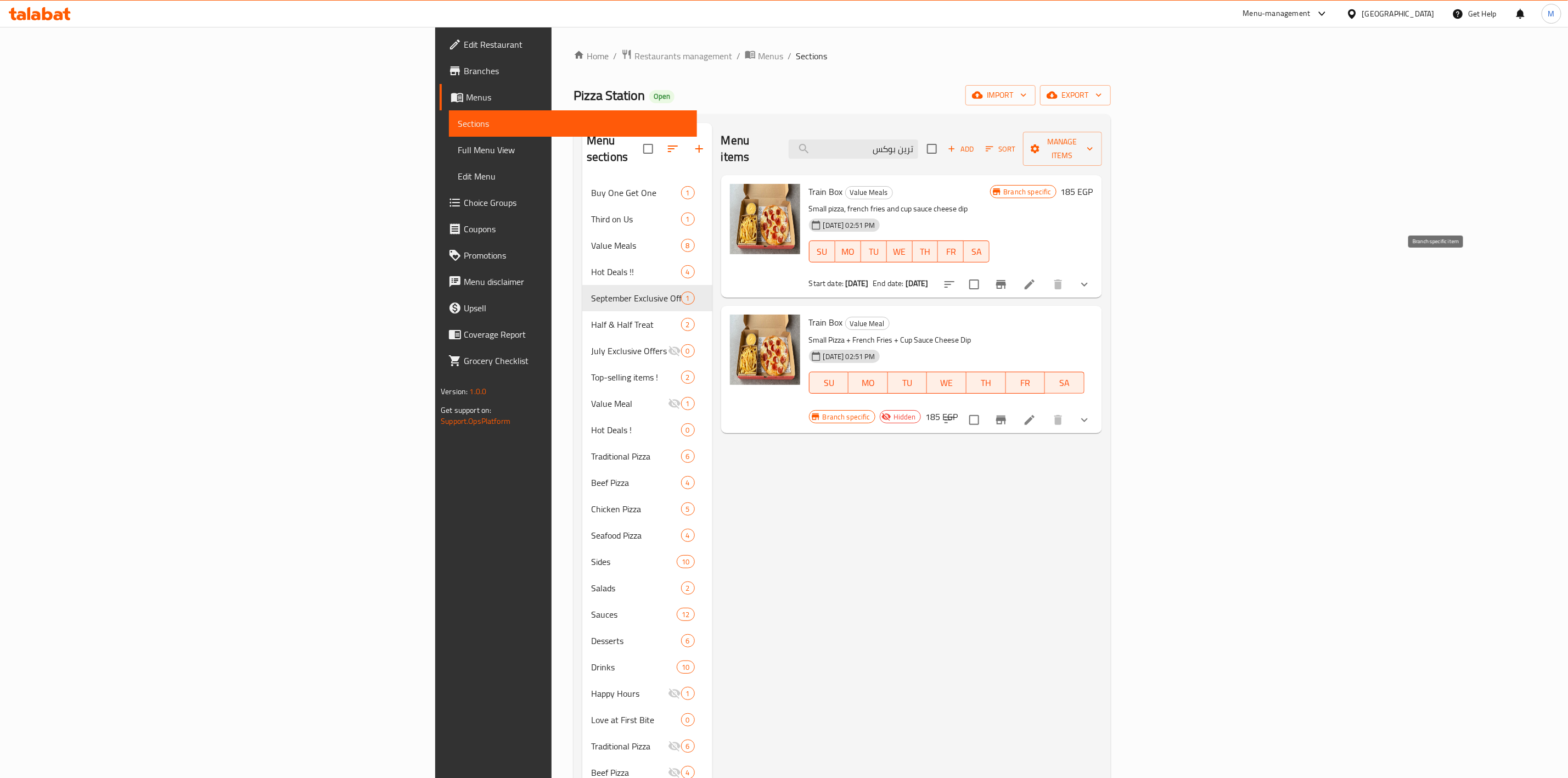
click at [1008, 278] on icon "Branch-specific-item" at bounding box center [1001, 284] width 13 height 13
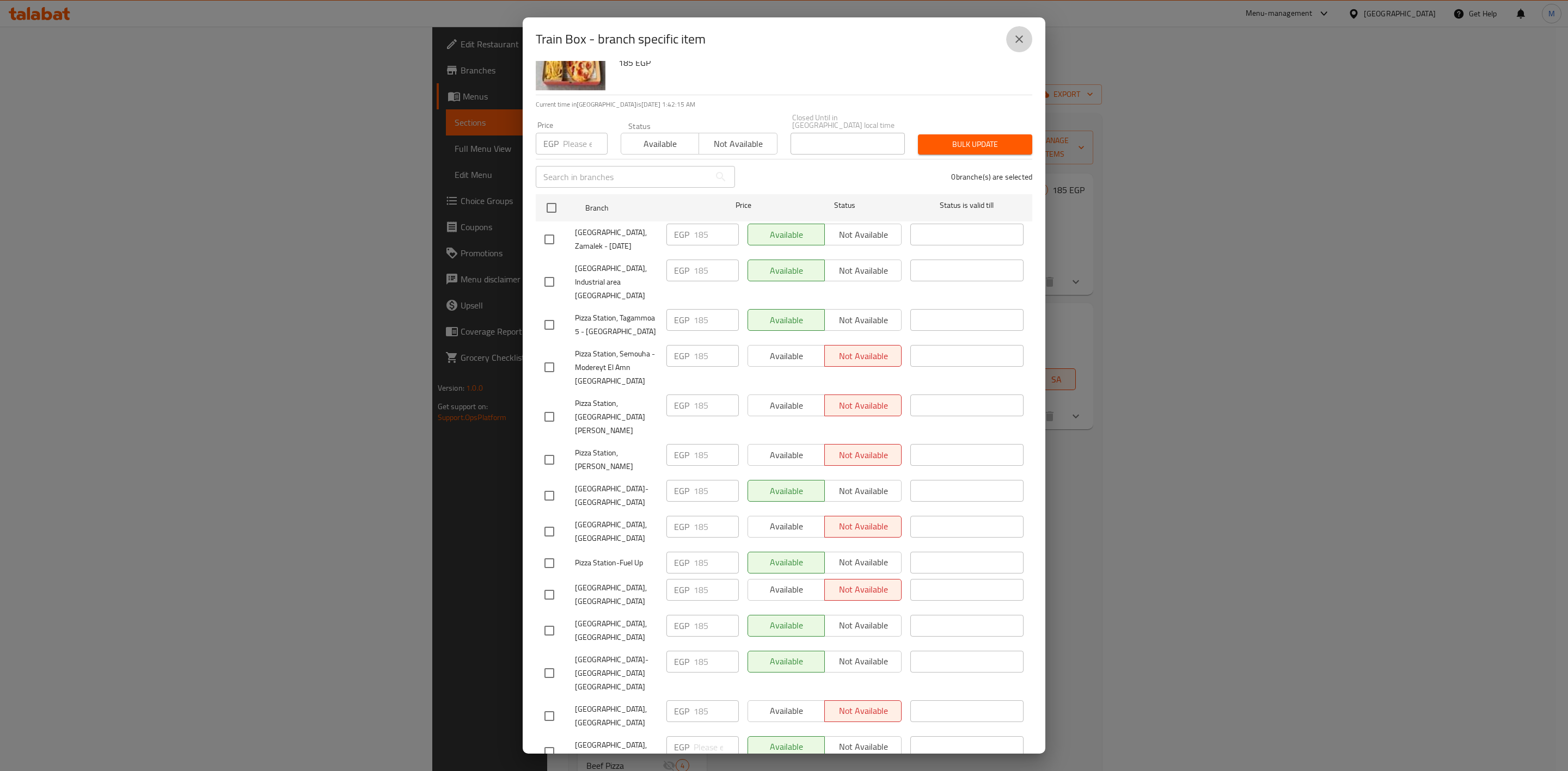
click at [1018, 43] on icon "close" at bounding box center [1019, 39] width 13 height 13
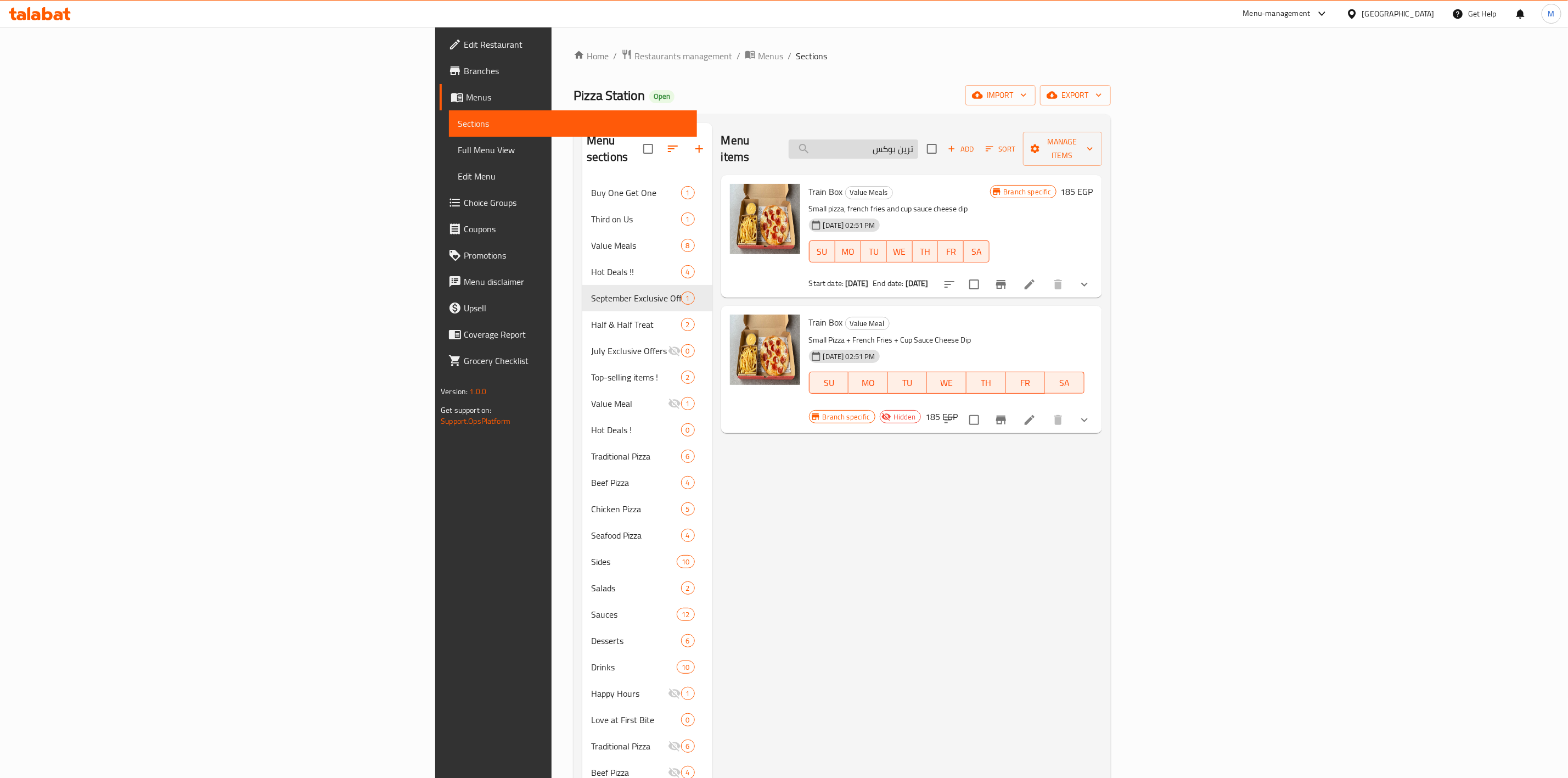
click at [918, 144] on input "ترين بوكس" at bounding box center [853, 149] width 129 height 19
paste input "وبر دبل ديل"
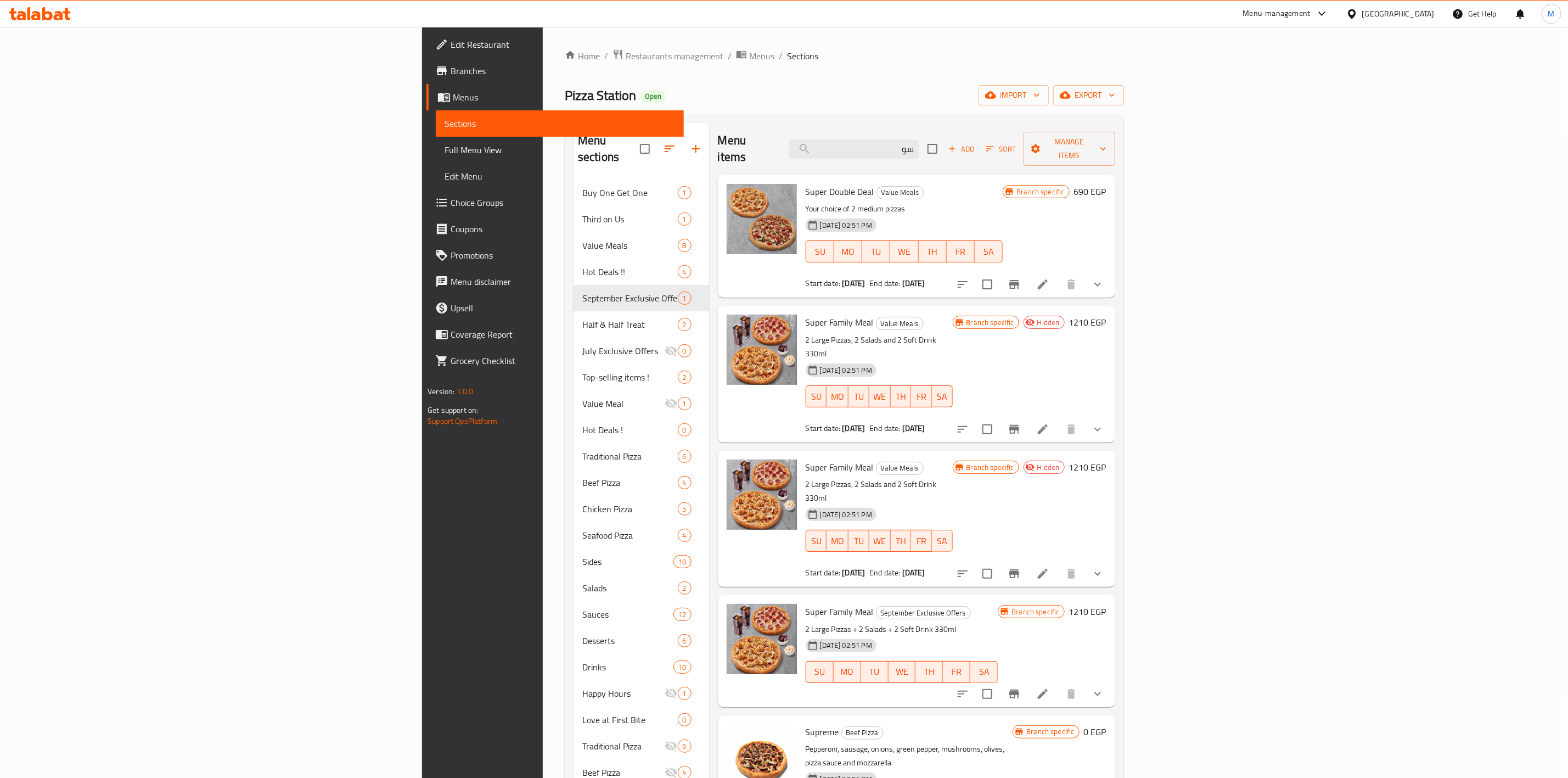
type input "س"
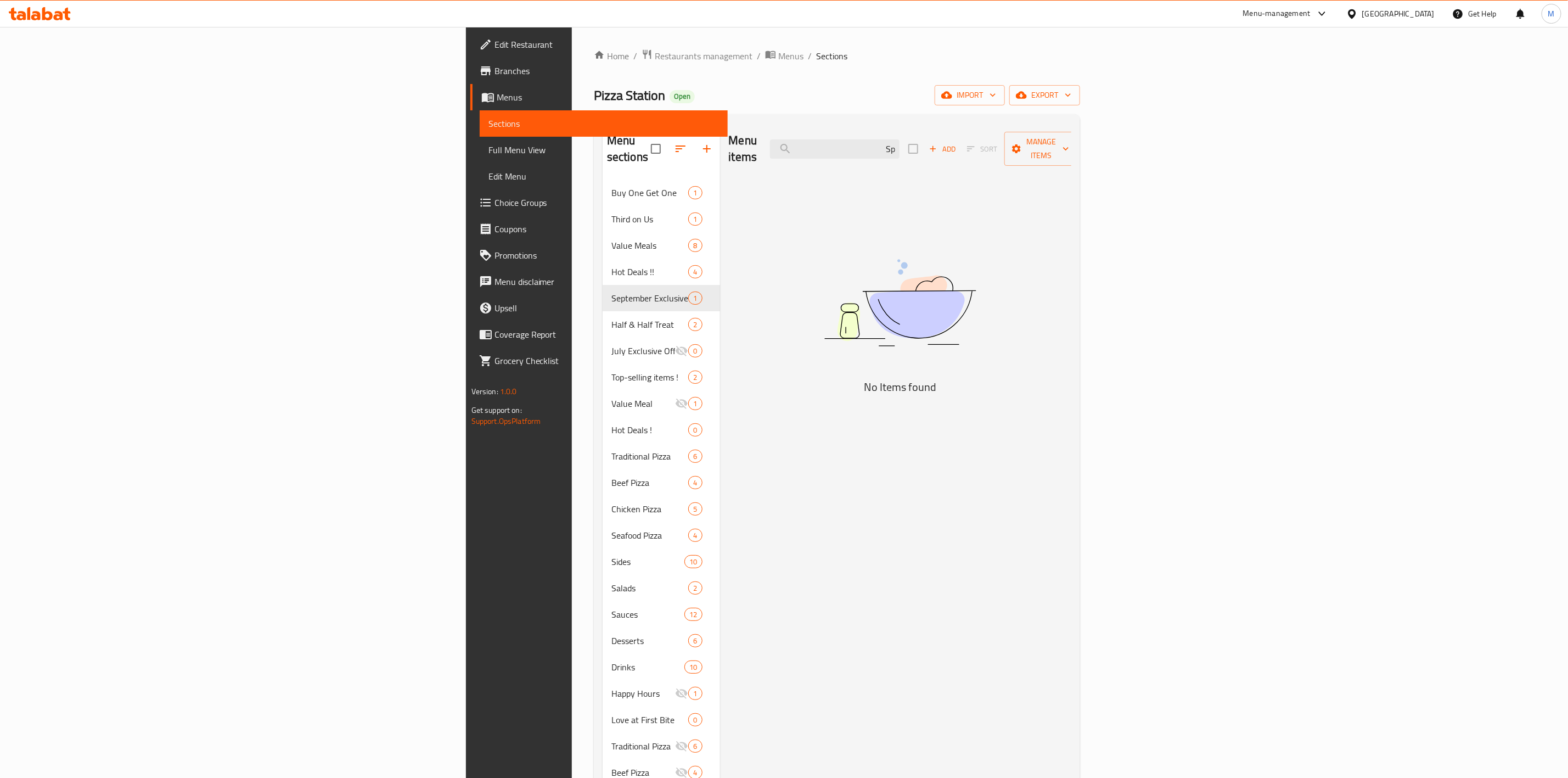
type input "S"
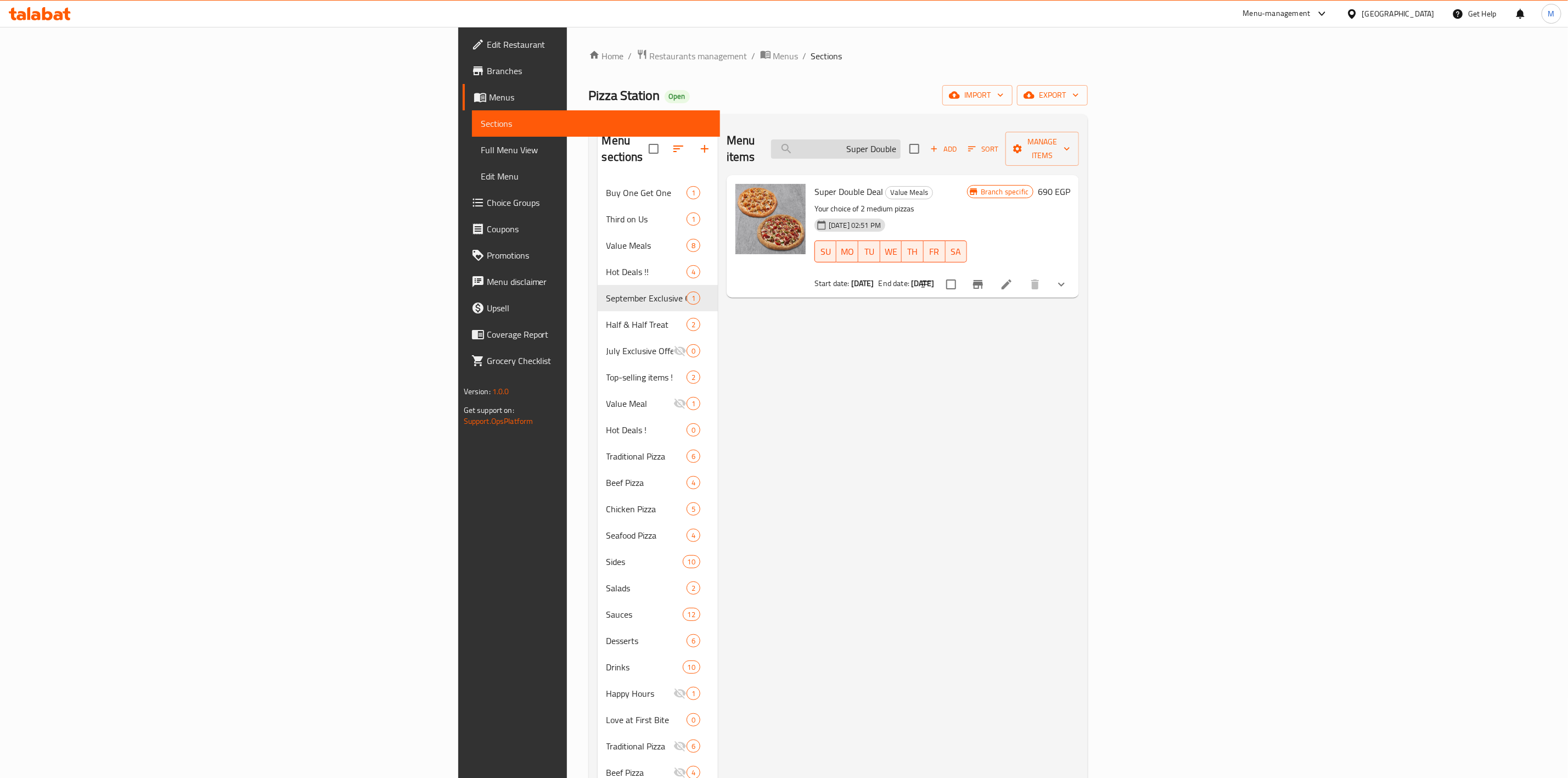
click at [900, 141] on input "Super Double" at bounding box center [835, 149] width 129 height 19
type input "Super Double"
click at [1075, 147] on div "Menu items Super Double Add Sort Manage items" at bounding box center [902, 149] width 352 height 52
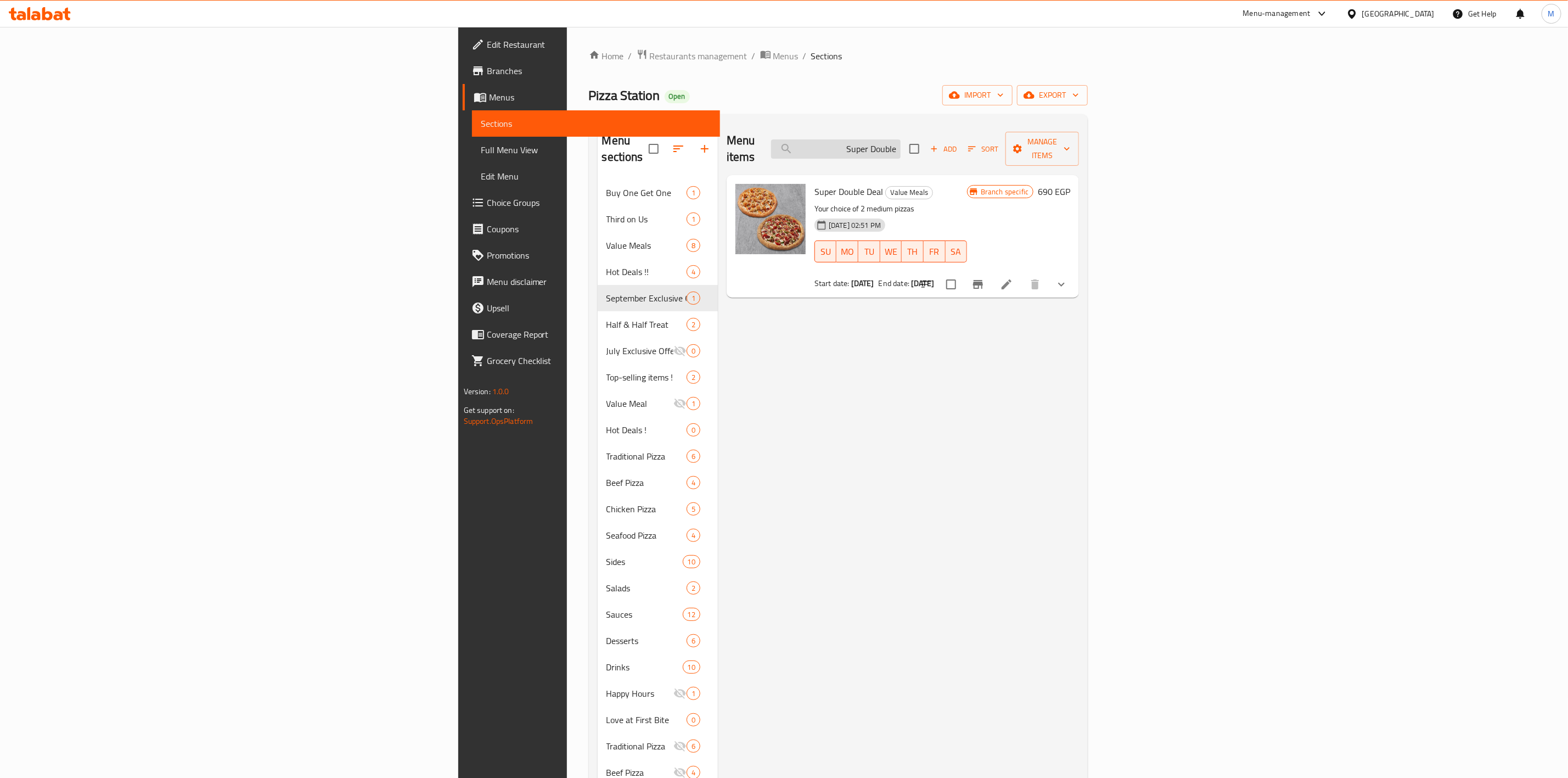
click at [900, 144] on input "Super Double" at bounding box center [835, 149] width 129 height 19
click at [900, 140] on input "Super Double" at bounding box center [835, 149] width 129 height 19
click at [985, 278] on icon "Branch-specific-item" at bounding box center [977, 284] width 13 height 13
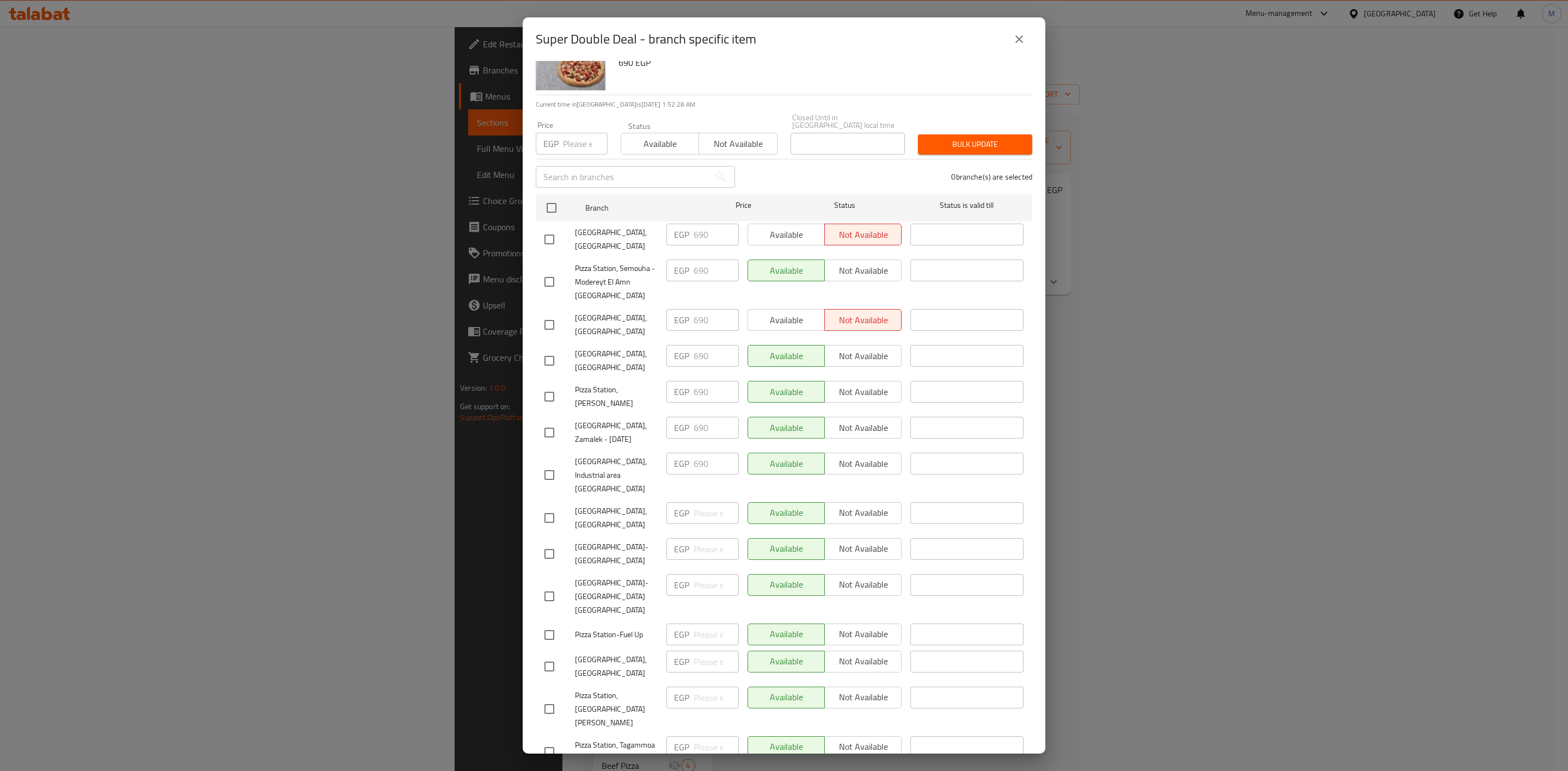
click at [758, 75] on div "Super Double Deal Your choice of 2 medium pizzas 690 EGP" at bounding box center [818, 56] width 418 height 78
click at [548, 655] on input "checkbox" at bounding box center [549, 666] width 23 height 23
checkbox input "true"
click at [549, 421] on input "checkbox" at bounding box center [549, 432] width 23 height 23
checkbox input "true"
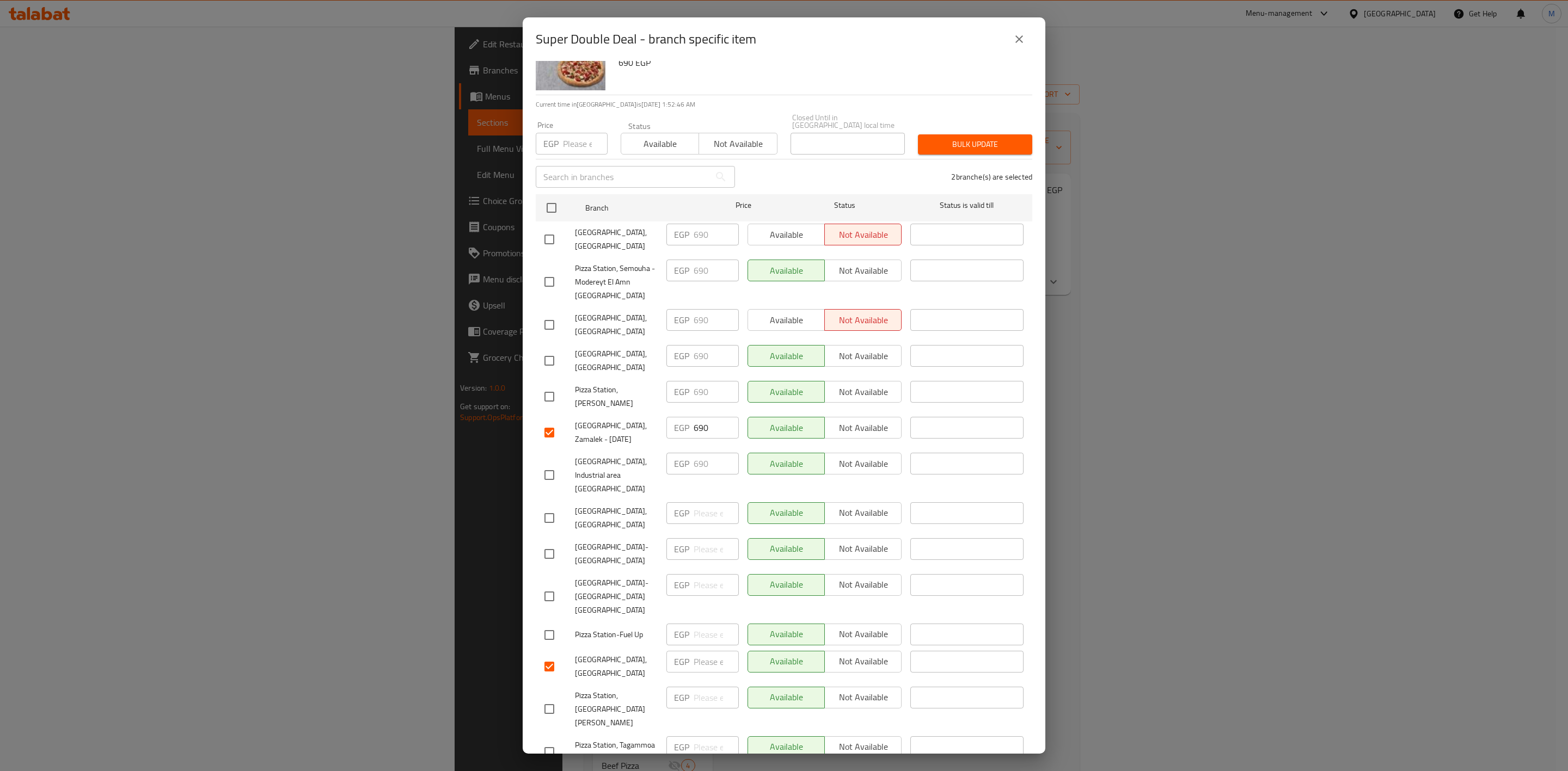
click at [543, 741] on input "checkbox" at bounding box center [549, 752] width 23 height 23
checkbox input "true"
click at [548, 585] on input "checkbox" at bounding box center [549, 596] width 23 height 23
checkbox input "true"
click at [550, 624] on input "checkbox" at bounding box center [549, 635] width 23 height 23
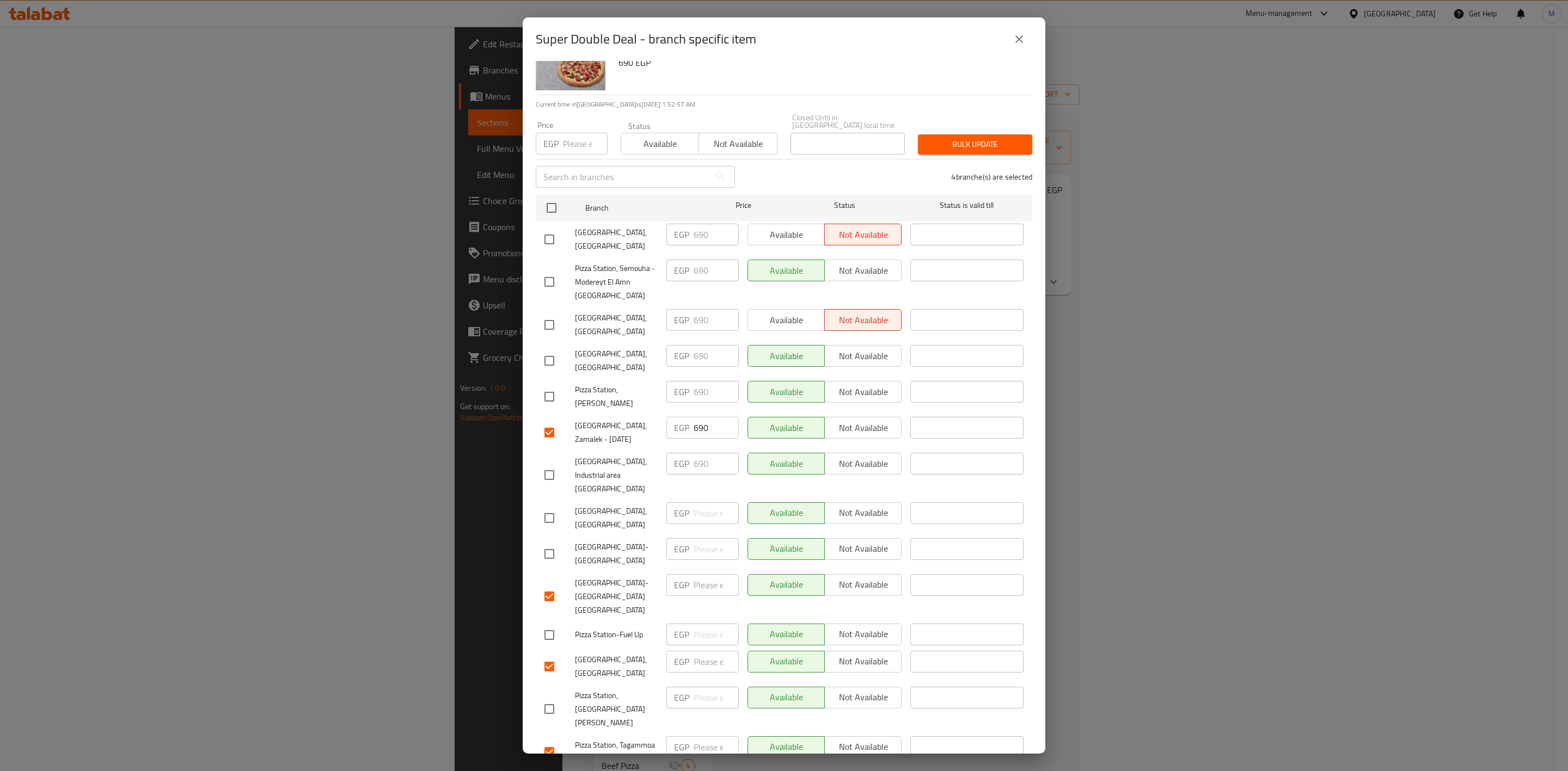
checkbox input "true"
click at [556, 543] on input "checkbox" at bounding box center [549, 554] width 23 height 23
checkbox input "true"
click at [583, 133] on input "number" at bounding box center [585, 143] width 45 height 21
paste input "690"
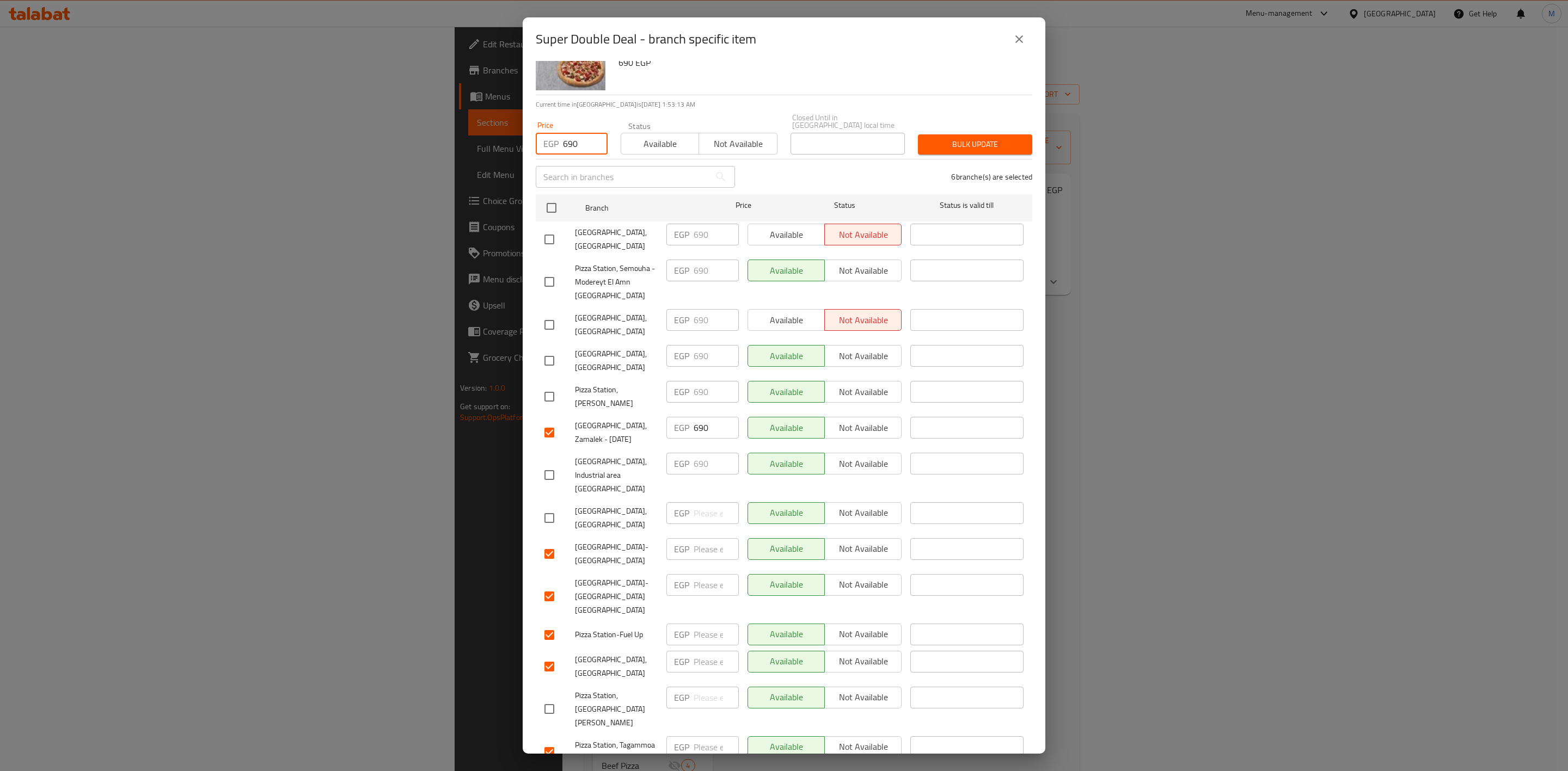
type input "690"
click at [983, 134] on button "Bulk update" at bounding box center [975, 144] width 115 height 20
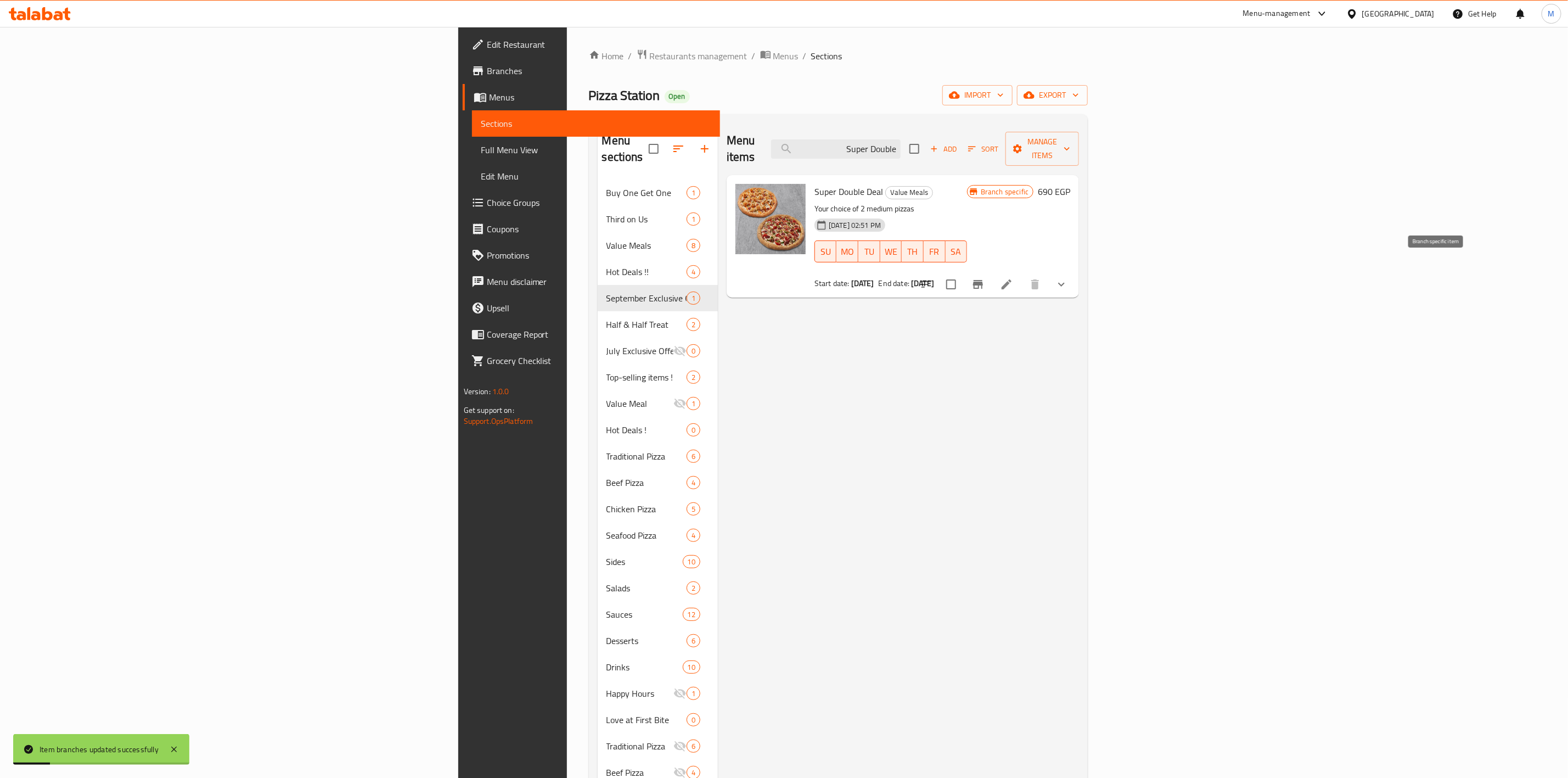
click at [985, 278] on icon "Branch-specific-item" at bounding box center [977, 284] width 13 height 13
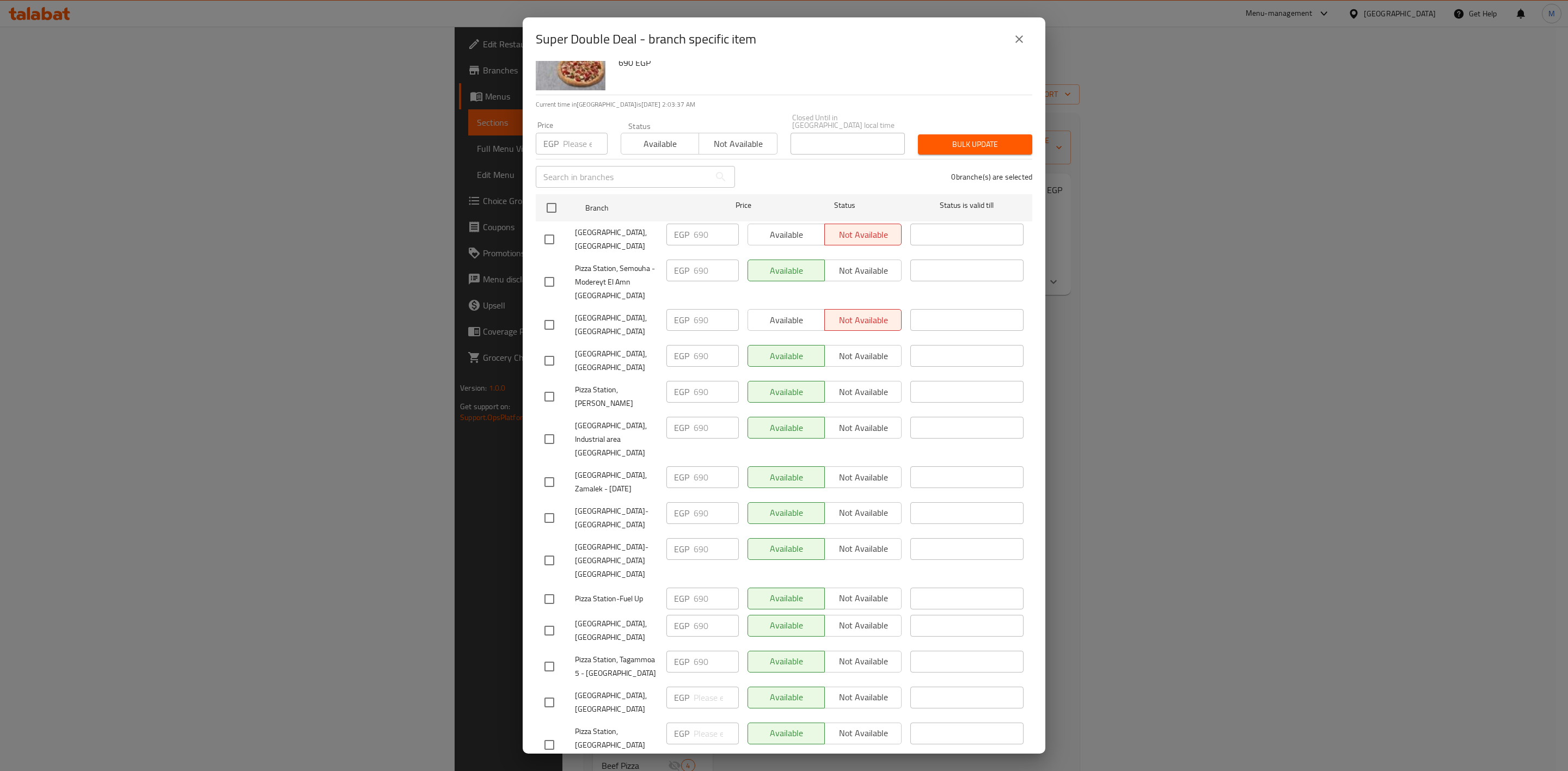
click at [474, 141] on div "Super Double Deal - branch specific item Super Double Deal Your choice of 2 med…" at bounding box center [784, 385] width 1568 height 771
click at [1016, 35] on icon "close" at bounding box center [1019, 39] width 13 height 13
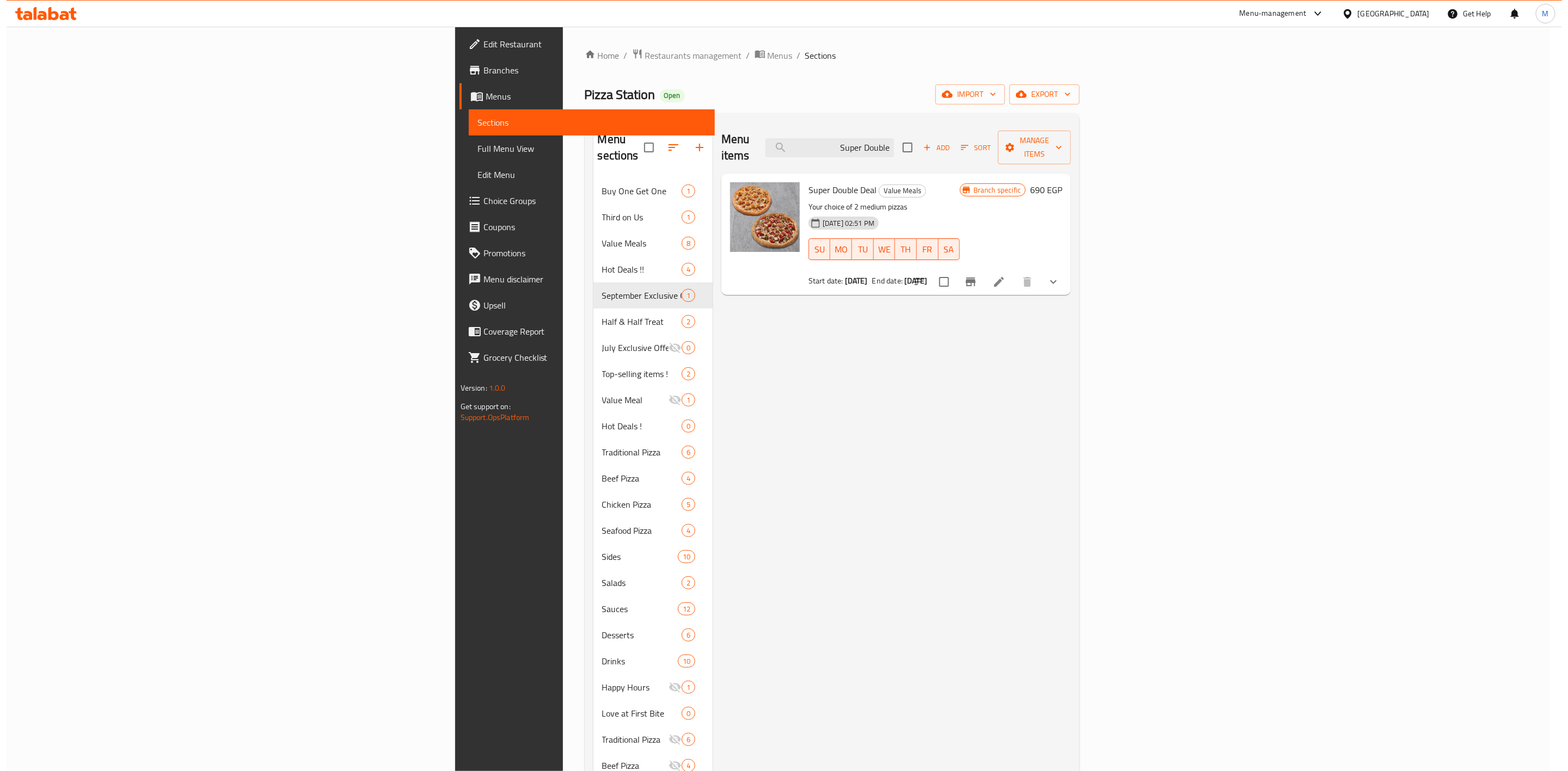
scroll to position [0, 0]
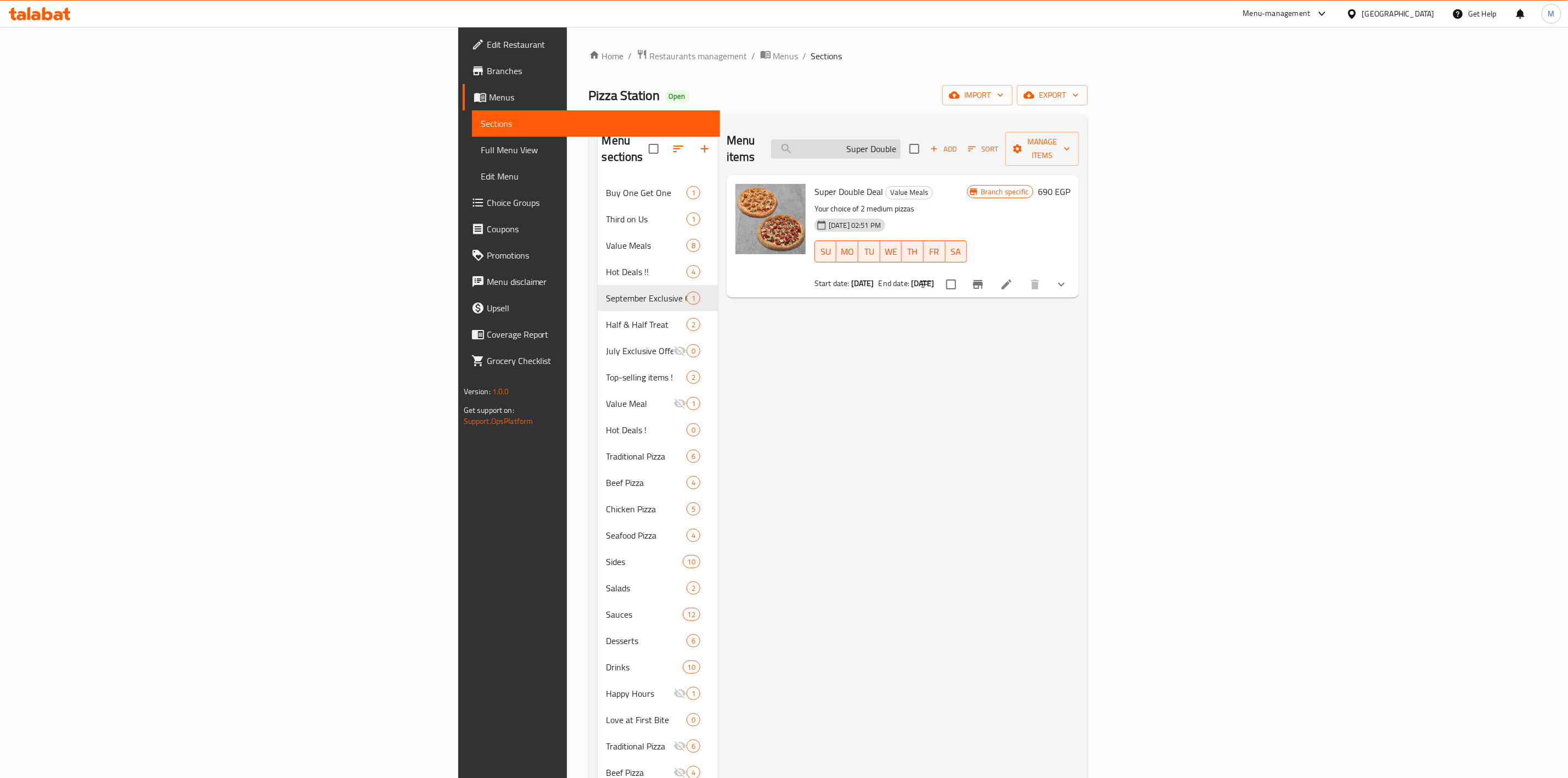
click at [900, 145] on input "Super Double" at bounding box center [835, 149] width 129 height 19
paste input "دبل ديل لارج"
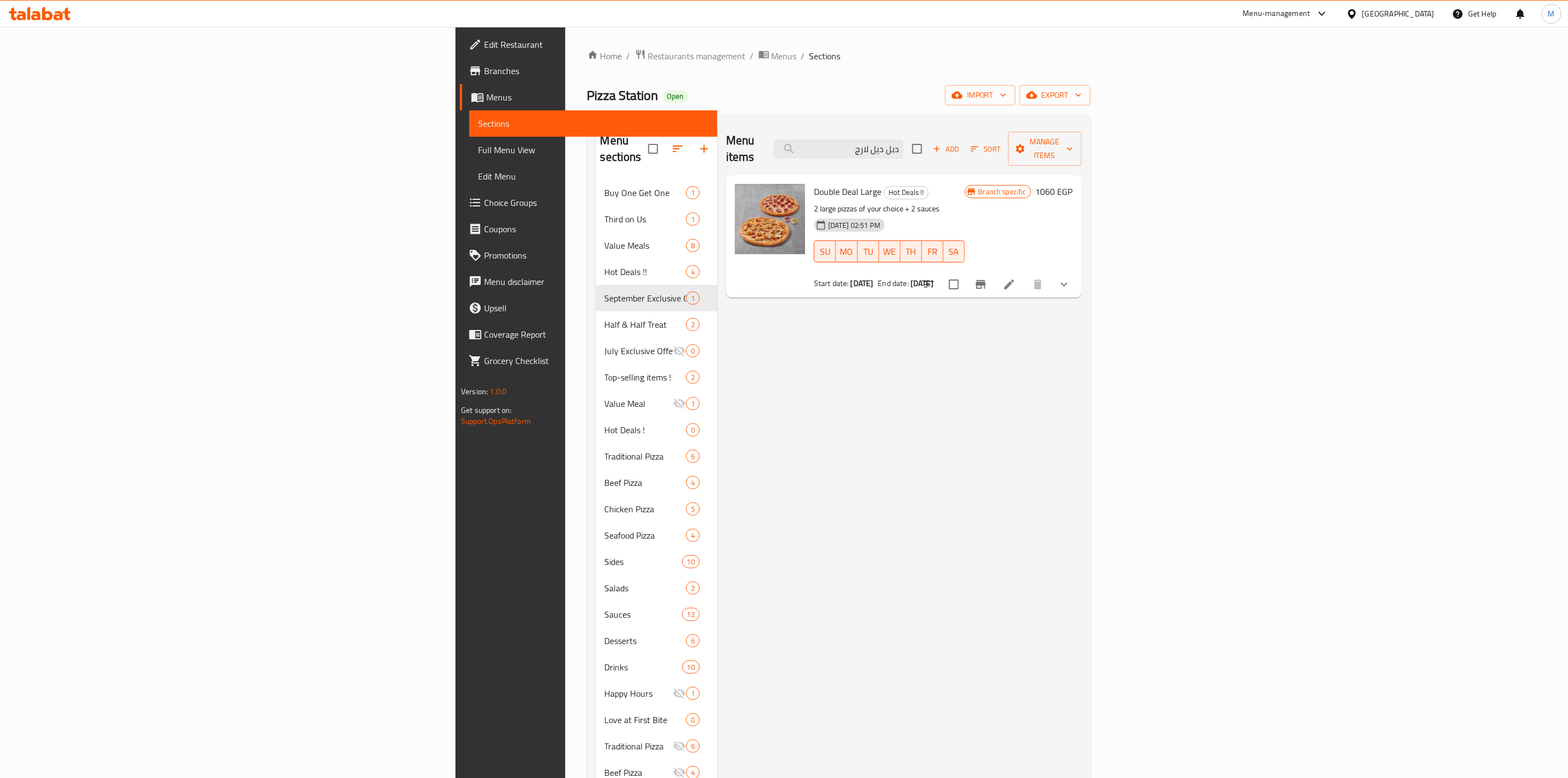
type input "دبل ديل لارج"
click at [814, 183] on span "Double Deal Large" at bounding box center [847, 191] width 67 height 17
click at [985, 280] on icon "Branch-specific-item" at bounding box center [981, 284] width 10 height 9
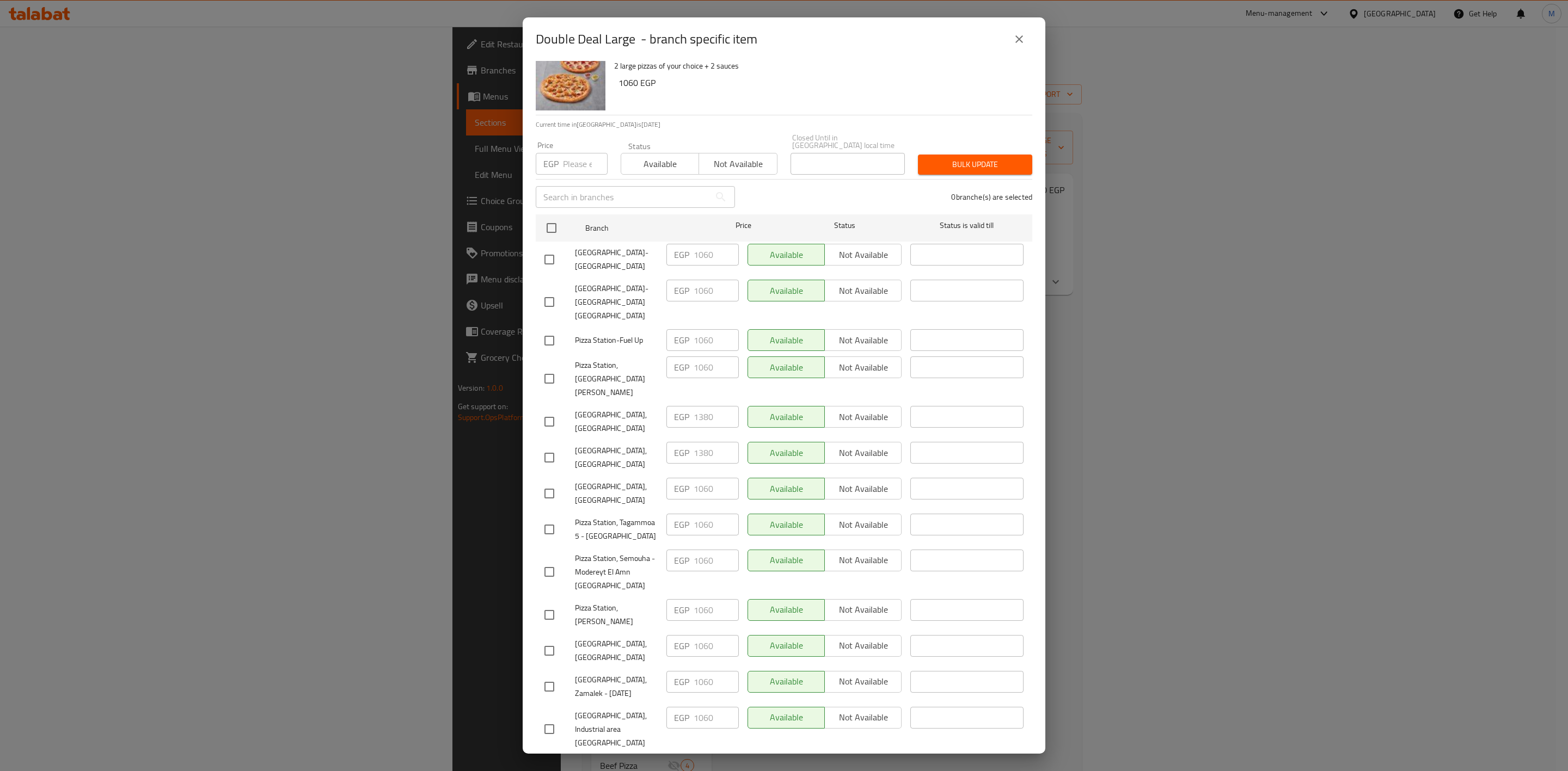
scroll to position [45, 0]
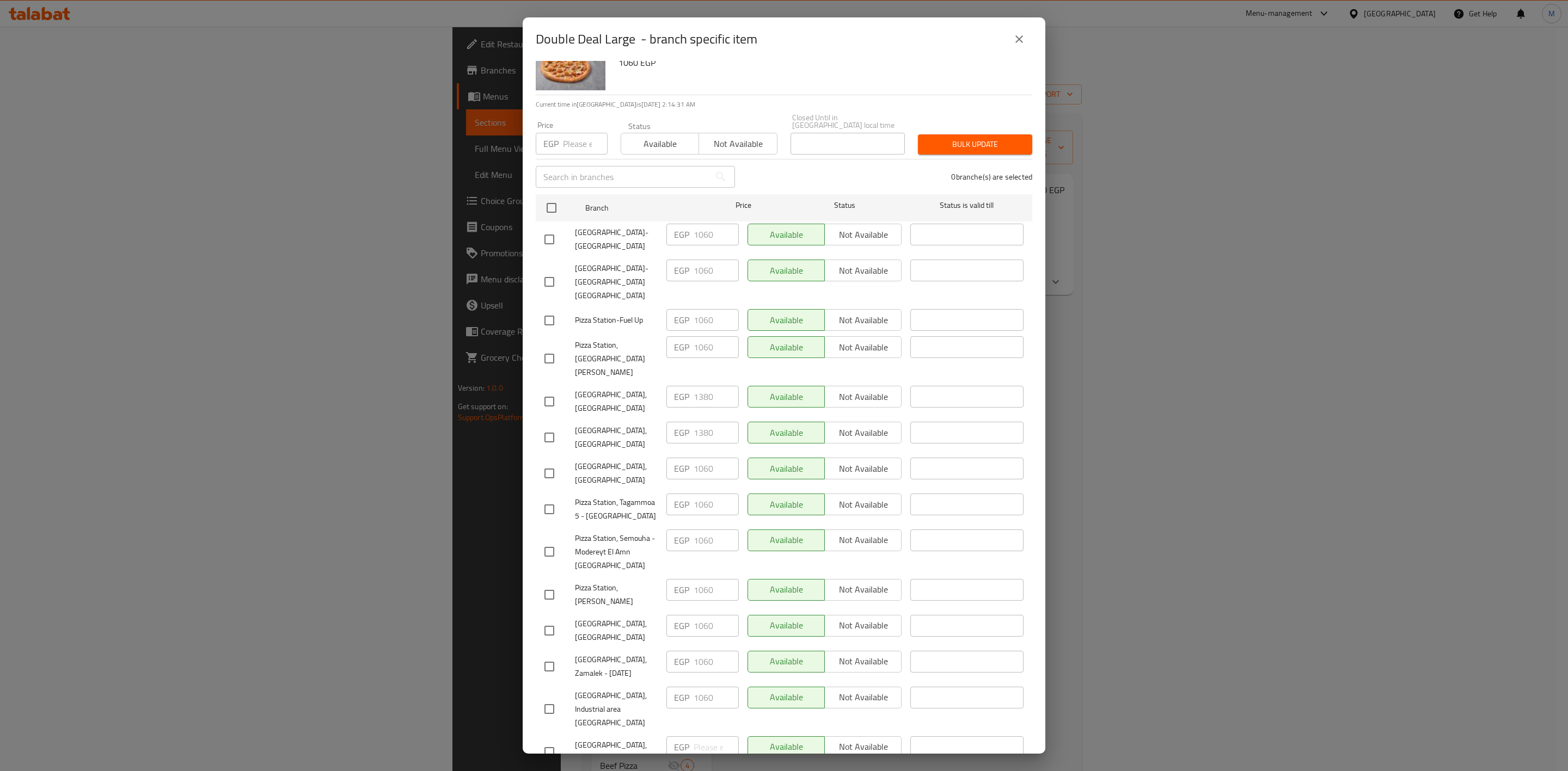
click at [363, 168] on div "Double Deal Large - branch specific item Double Deal Large 2 large pizzas of yo…" at bounding box center [784, 385] width 1568 height 771
click at [433, 91] on div "Double Deal Large - branch specific item Double Deal Large 2 large pizzas of yo…" at bounding box center [784, 385] width 1568 height 771
click at [1023, 46] on button "close" at bounding box center [1019, 39] width 26 height 26
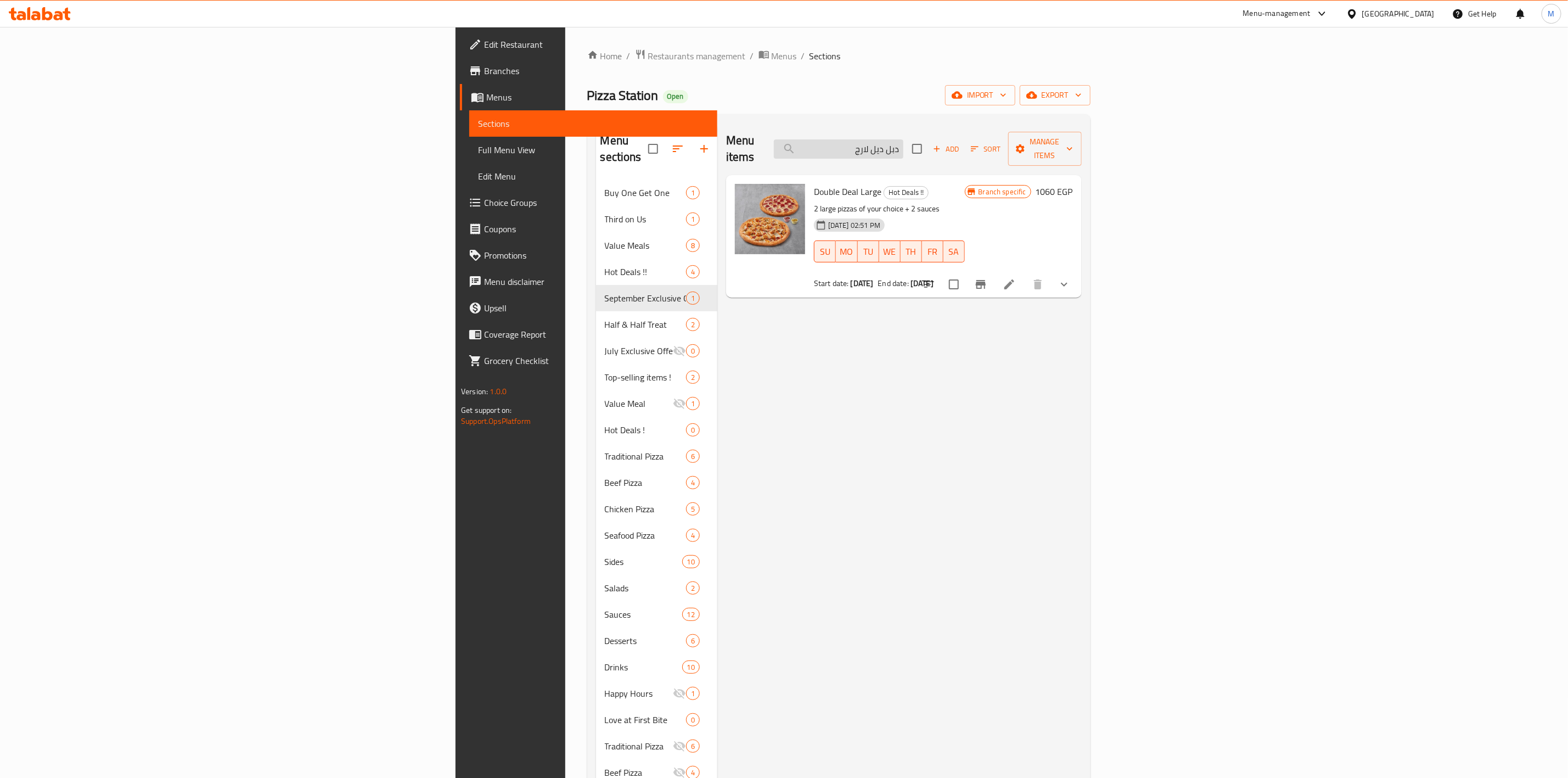
click at [904, 140] on input "دبل ديل لارج" at bounding box center [838, 149] width 129 height 19
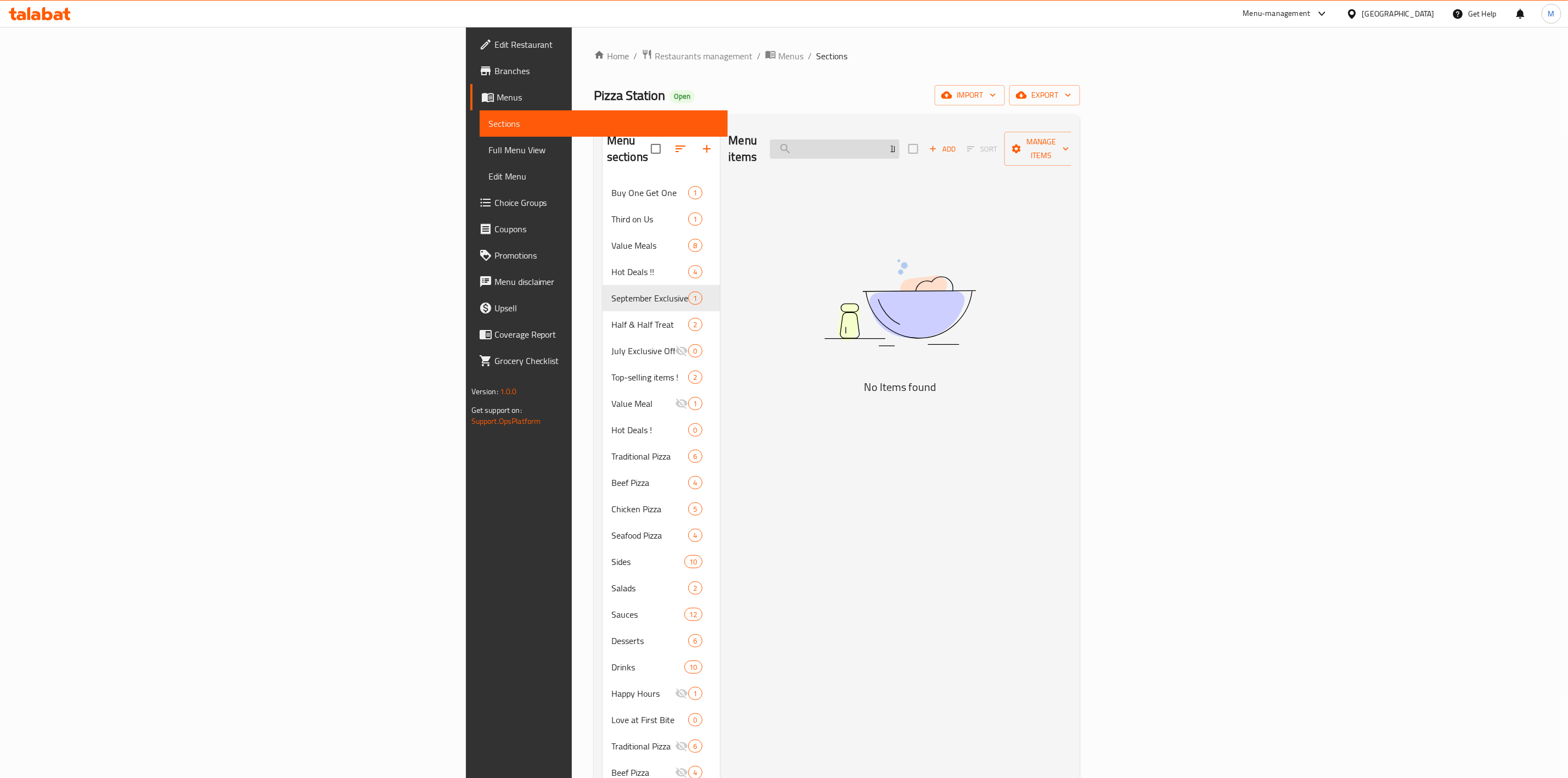
type input "ل"
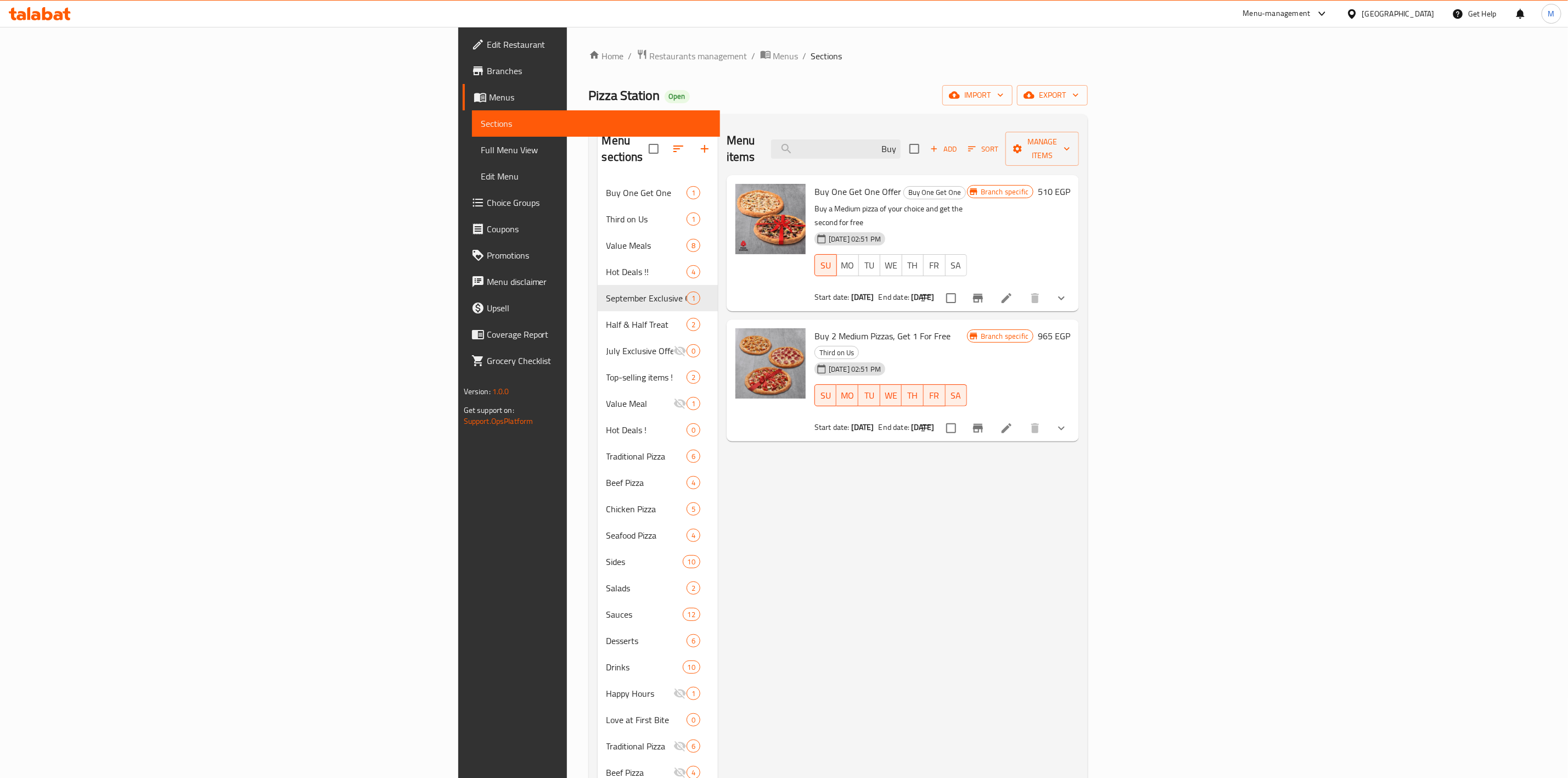
type input "Buy"
click at [1022, 288] on li at bounding box center [1006, 298] width 30 height 20
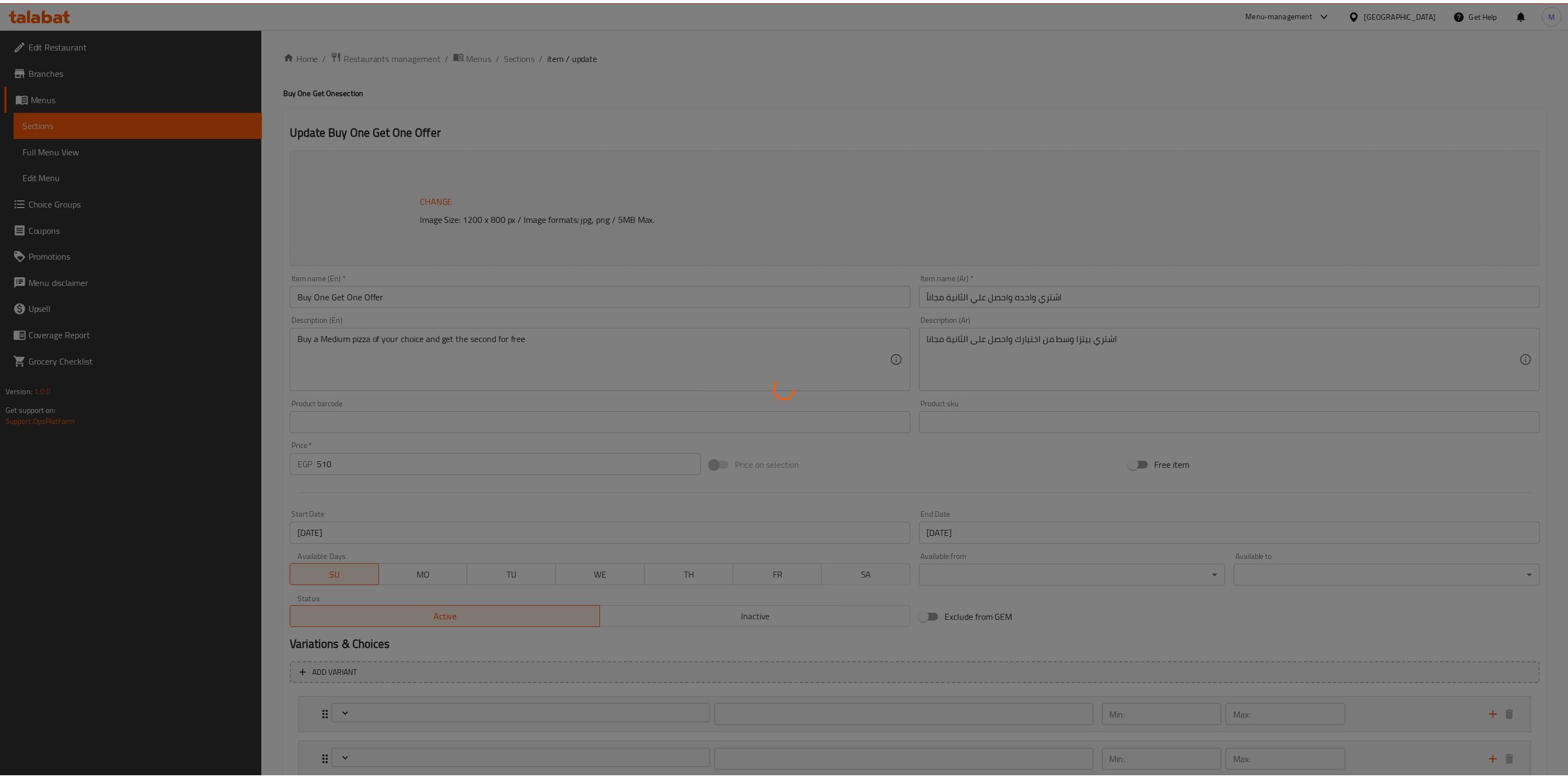
scroll to position [247, 0]
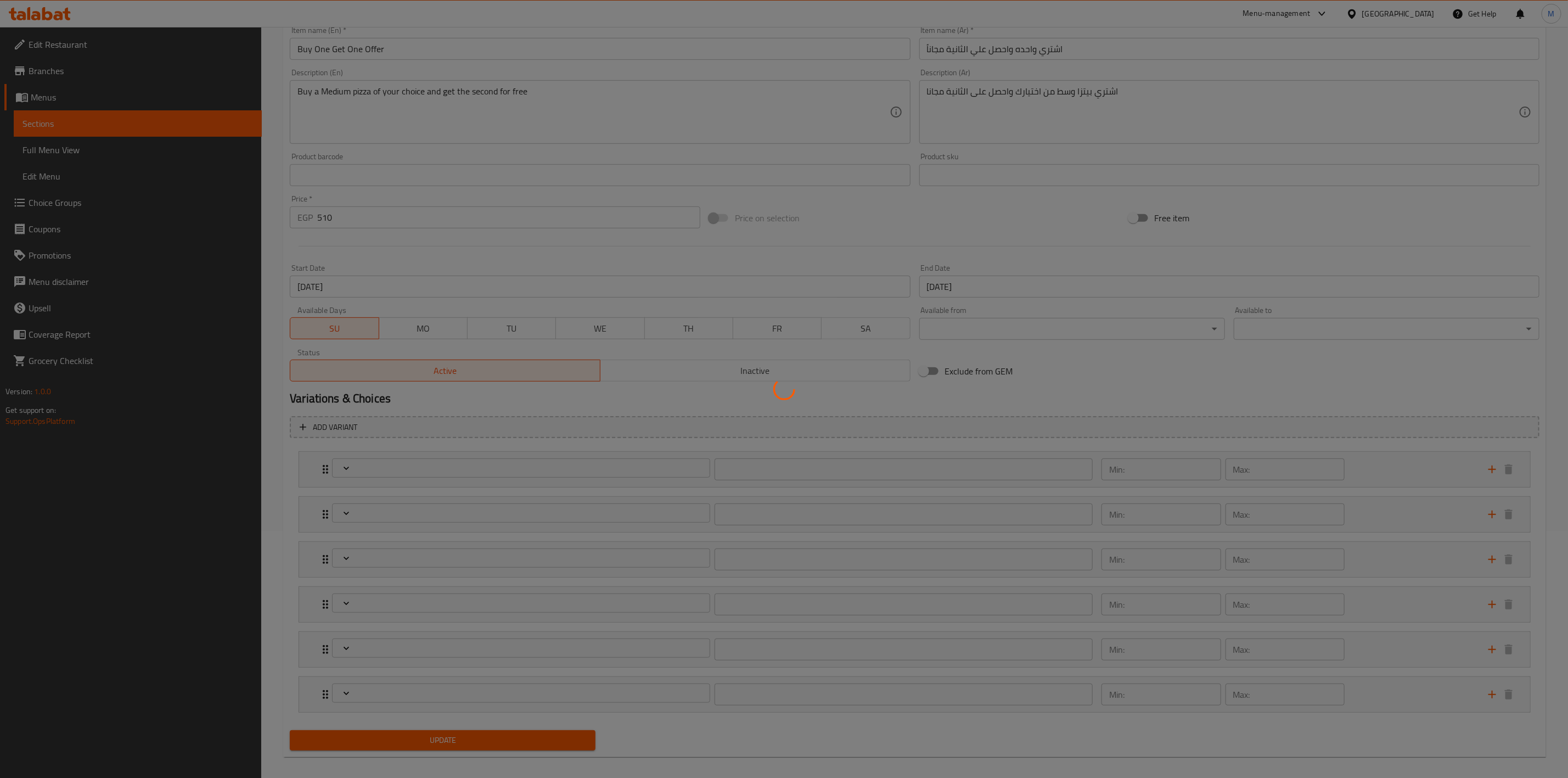
type input "اختيارك للبيتزا الأولى"
type input "1"
type input "نوع الاطراف للبيتزا الاولي"
type input "1"
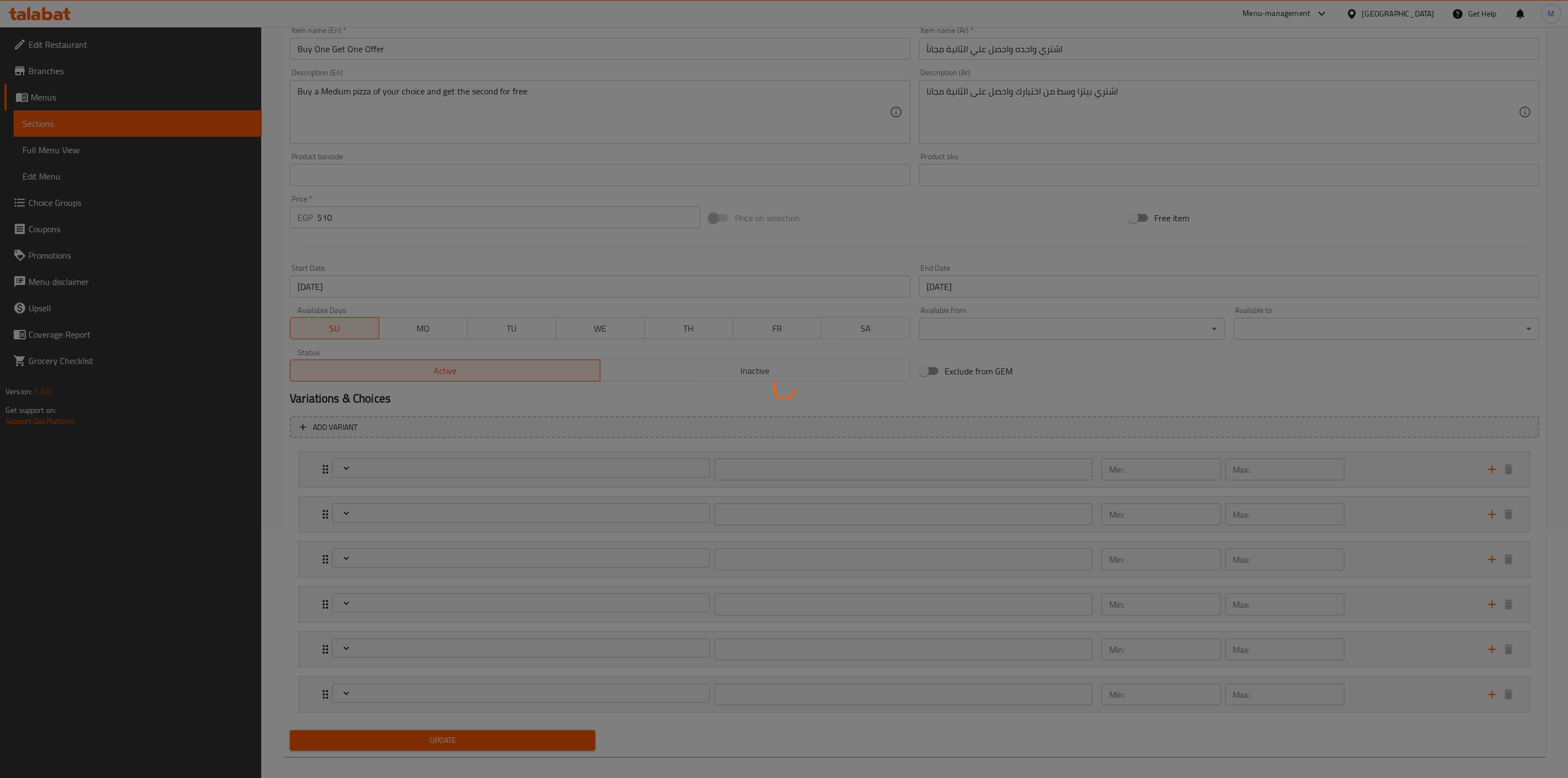
type input "1"
type input "اضافات البيتزا الاولي"
type input "0"
type input "10"
type input "اختيارك للبيتزا الثانية"
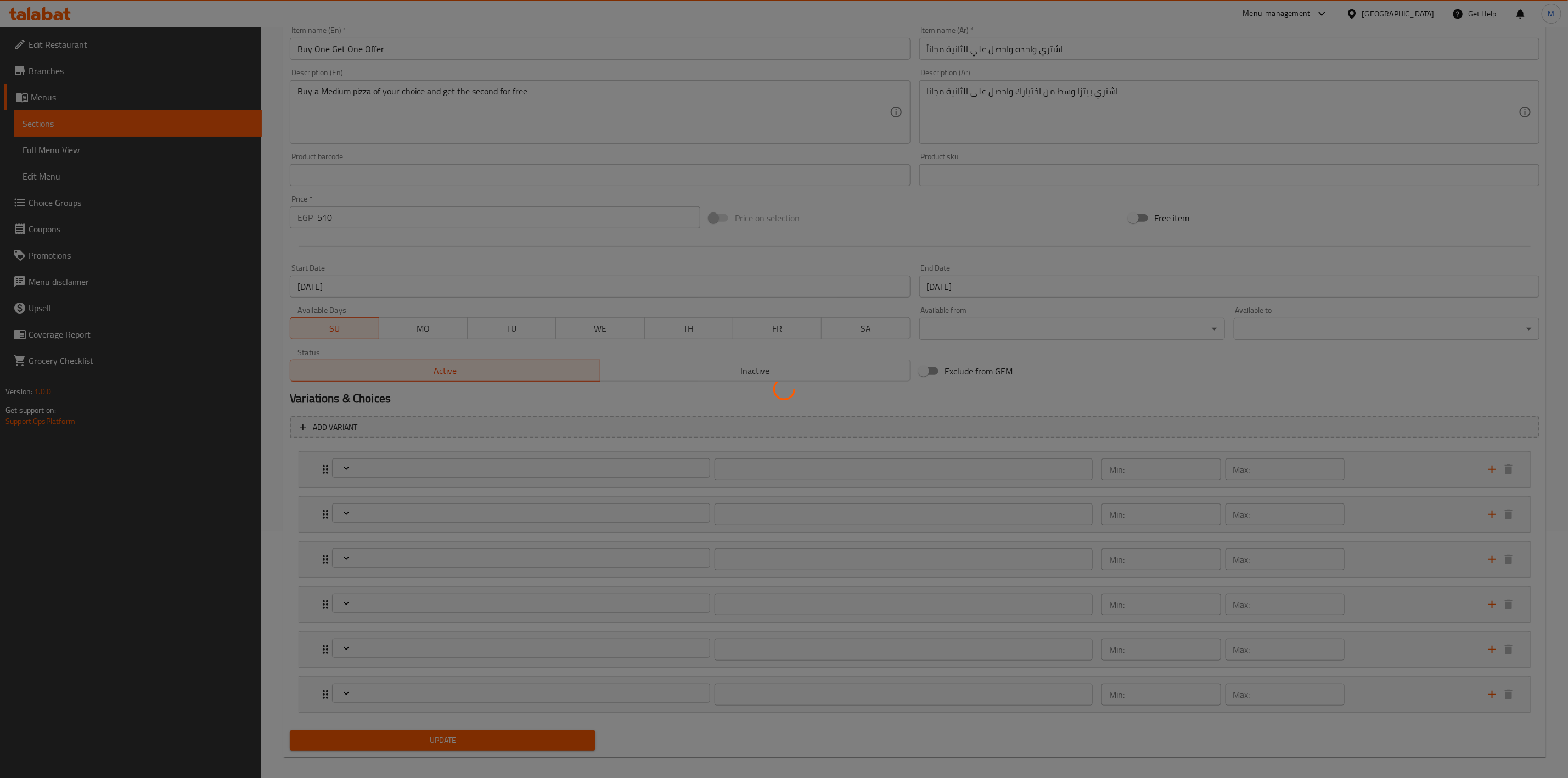
type input "1"
type input "نوع الاطراف للبيتزا الثاثنية"
type input "1"
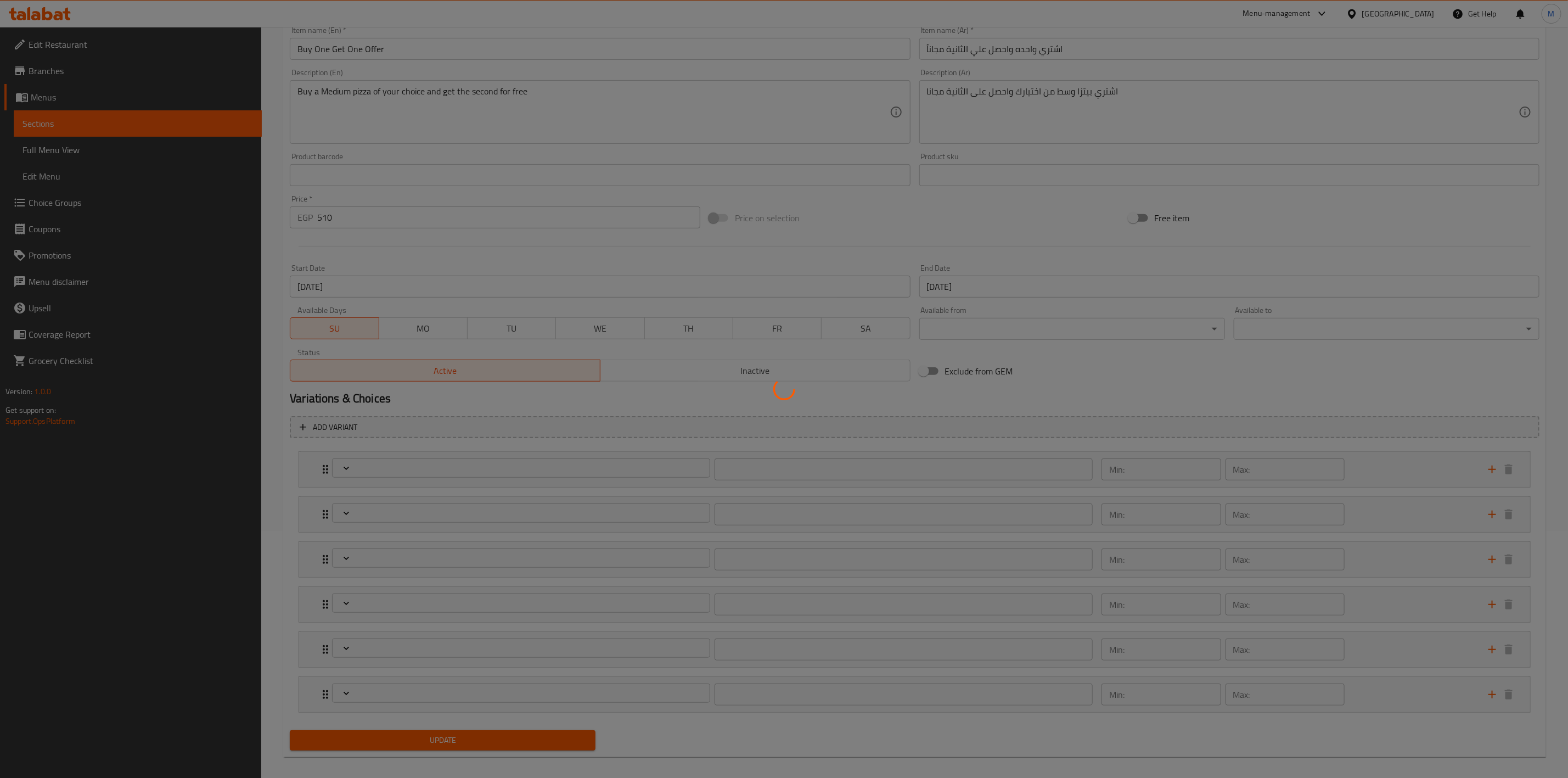
type input "اضافات البيتزا الثانية"
type input "0"
type input "10"
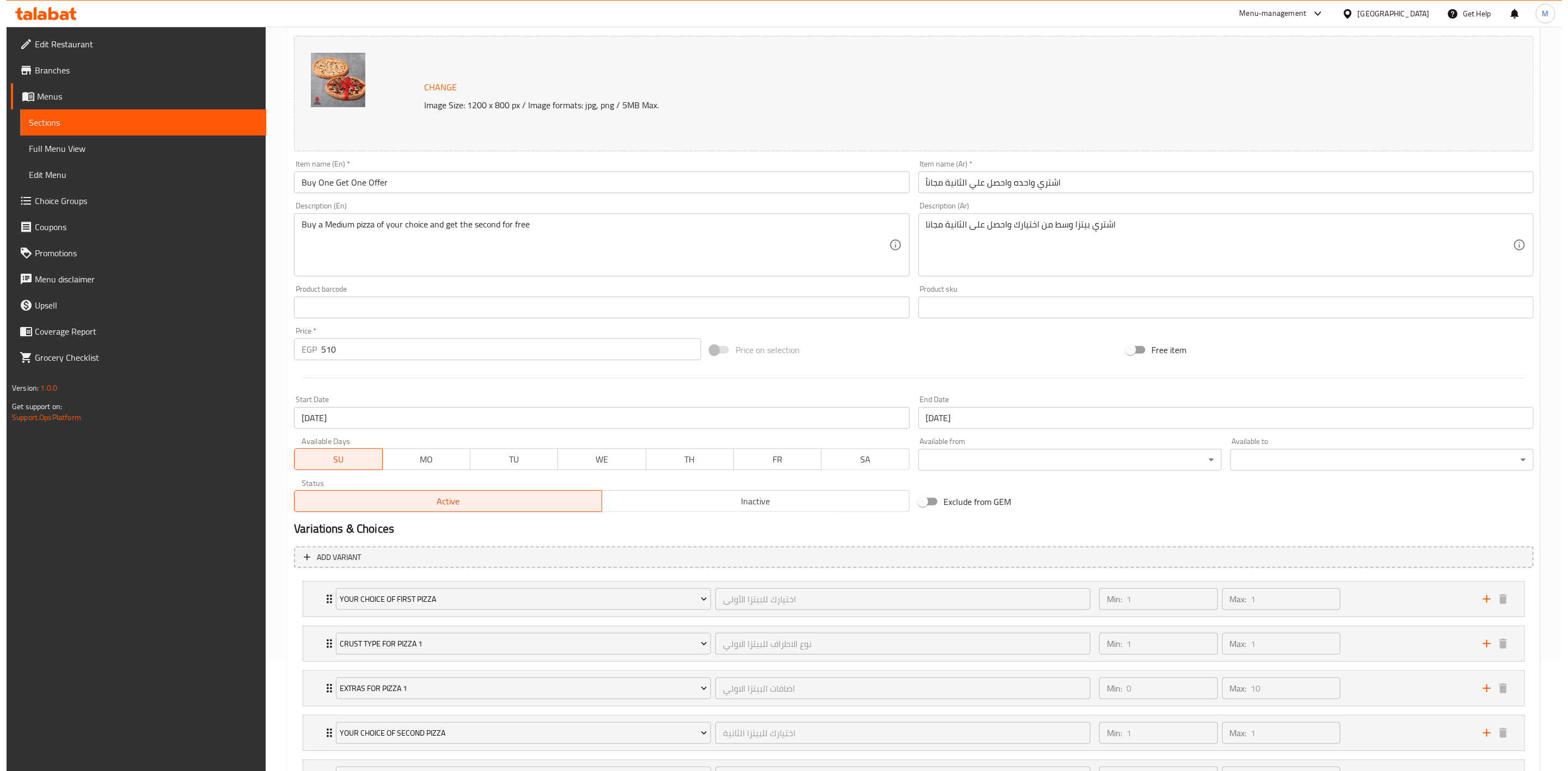
scroll to position [0, 0]
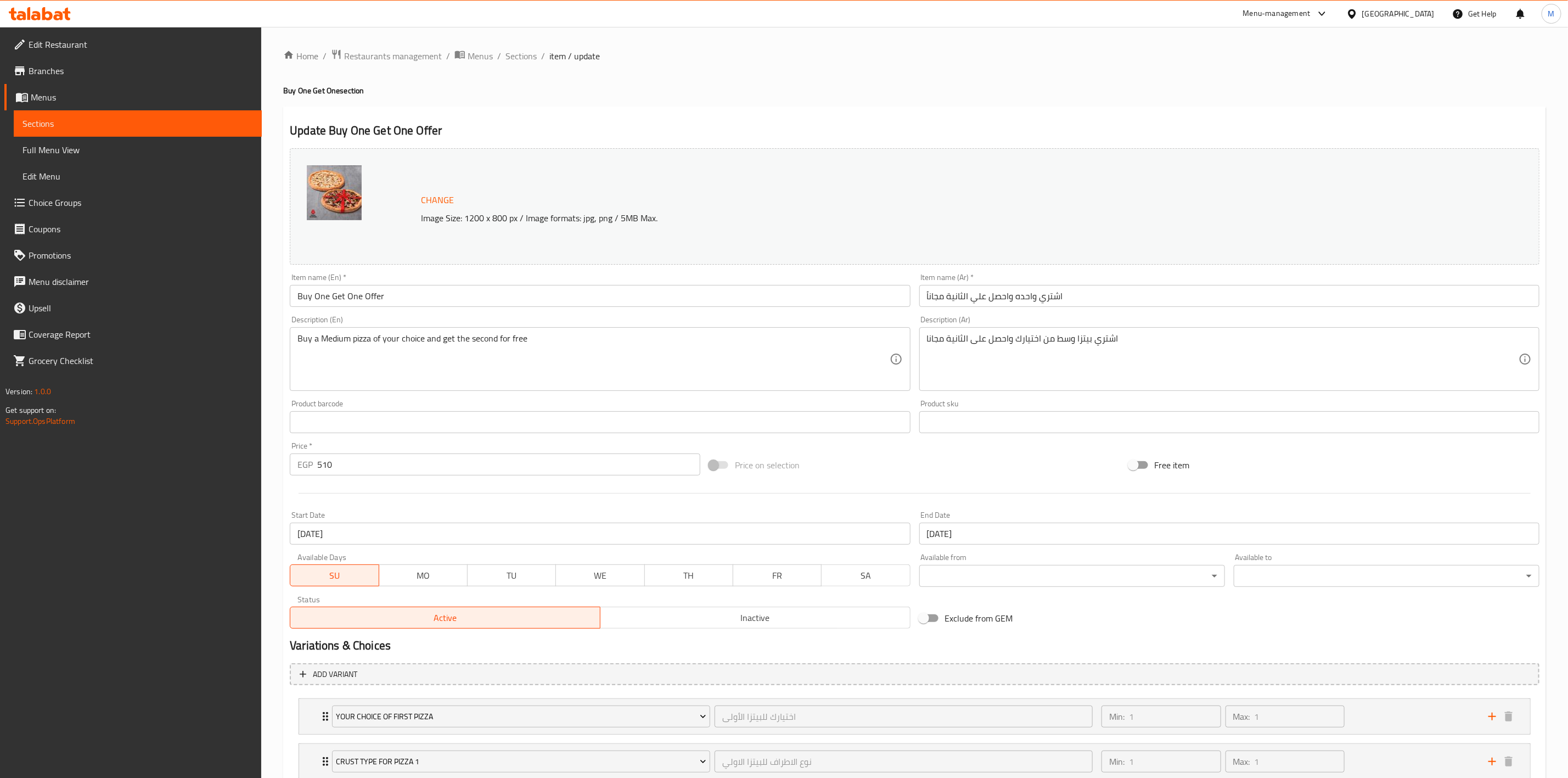
click at [525, 64] on div "Home / Restaurants management / Menus / Sections / item / update Buy One Get On…" at bounding box center [915, 531] width 1263 height 964
click at [525, 51] on span "Sections" at bounding box center [521, 56] width 31 height 13
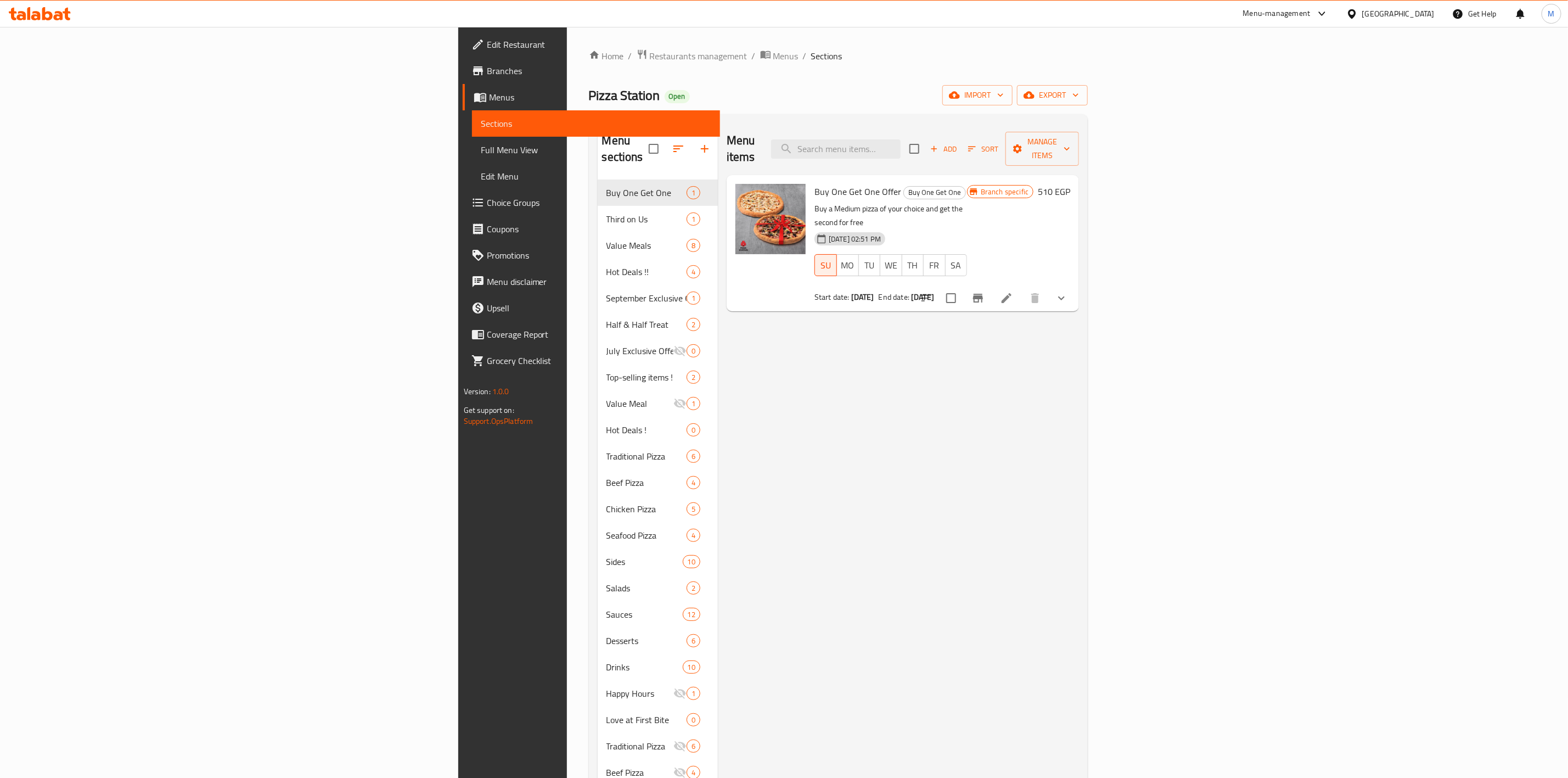
click at [814, 183] on span "Buy One Get One Offer" at bounding box center [858, 191] width 87 height 17
copy h6 "Buy One Get One Offer"
click at [985, 291] on icon "Branch-specific-item" at bounding box center [977, 298] width 13 height 13
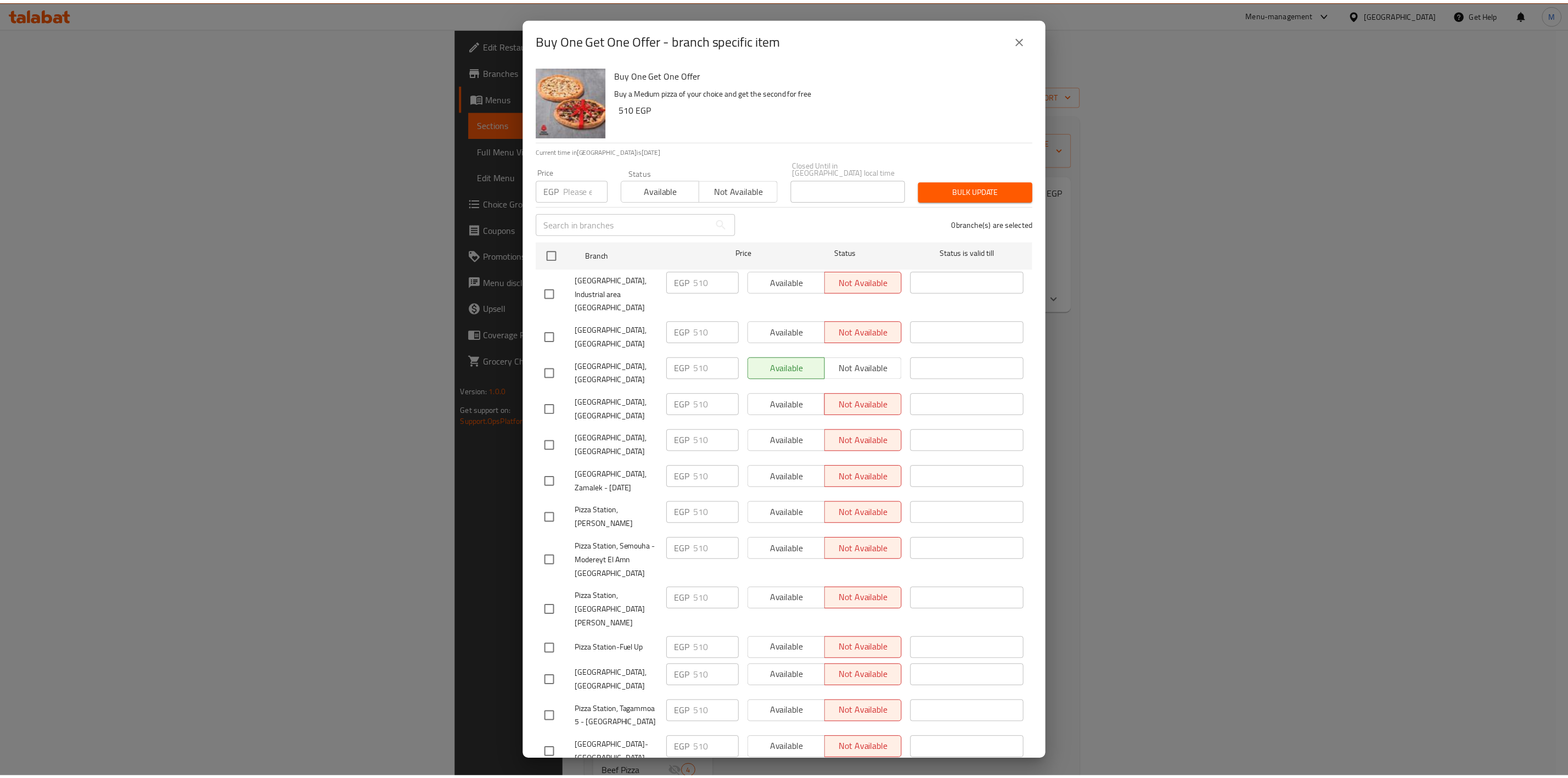
scroll to position [45, 0]
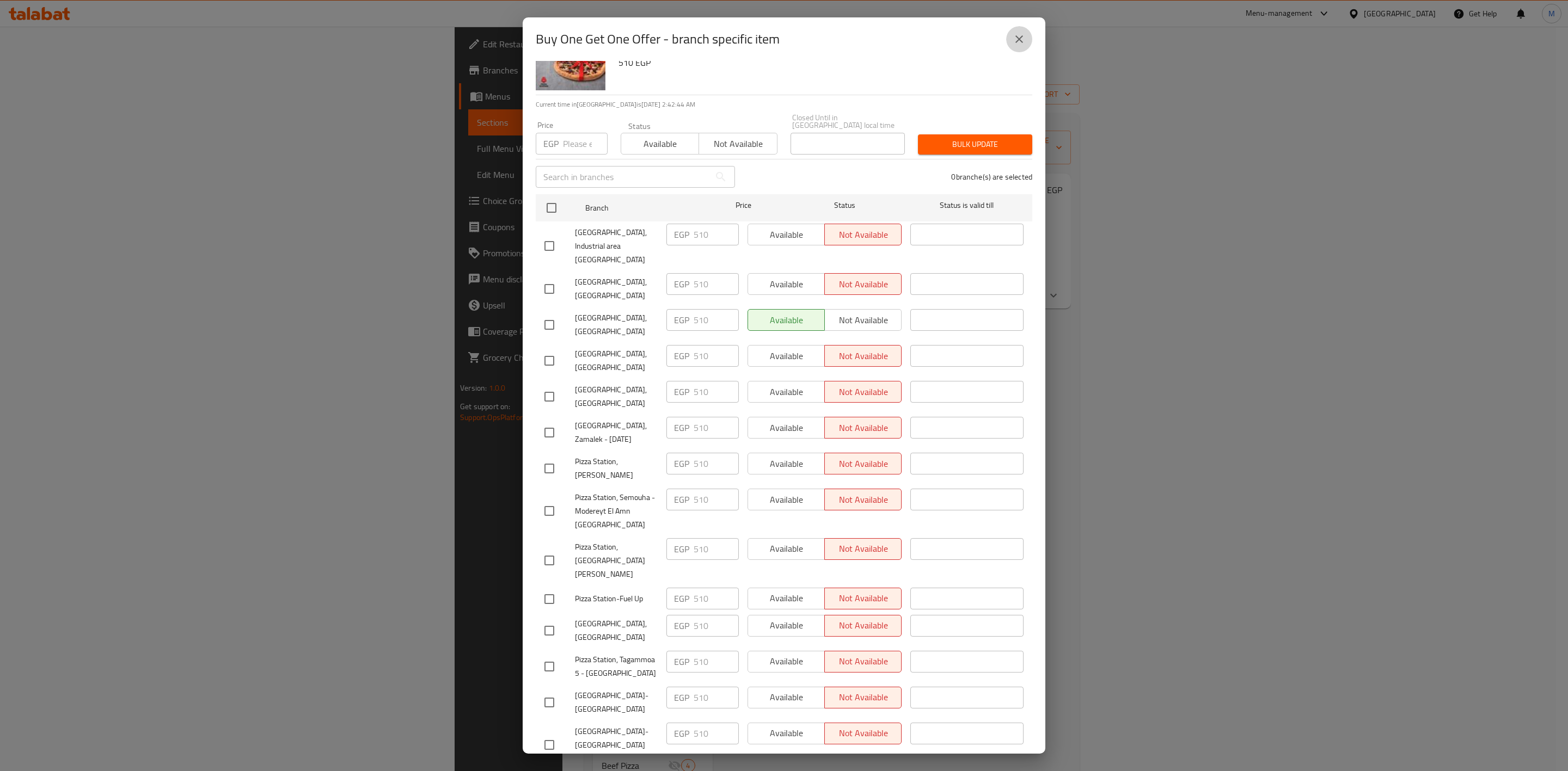
click at [1012, 45] on icon "close" at bounding box center [1019, 39] width 13 height 13
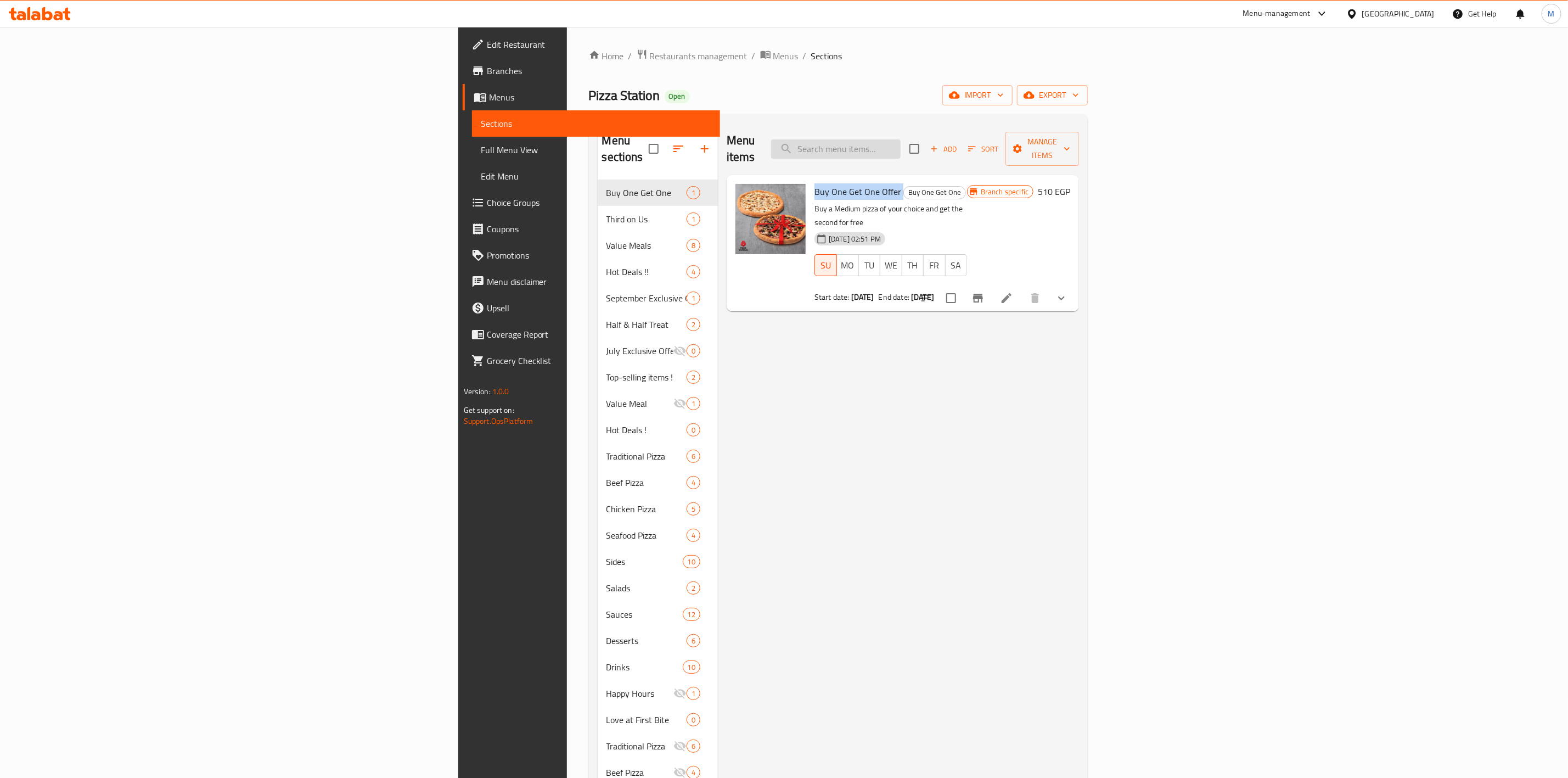
click at [900, 140] on input "search" at bounding box center [835, 149] width 129 height 19
click at [900, 145] on input "search" at bounding box center [835, 149] width 129 height 19
paste input "Buy 2, Get 1 Medium"
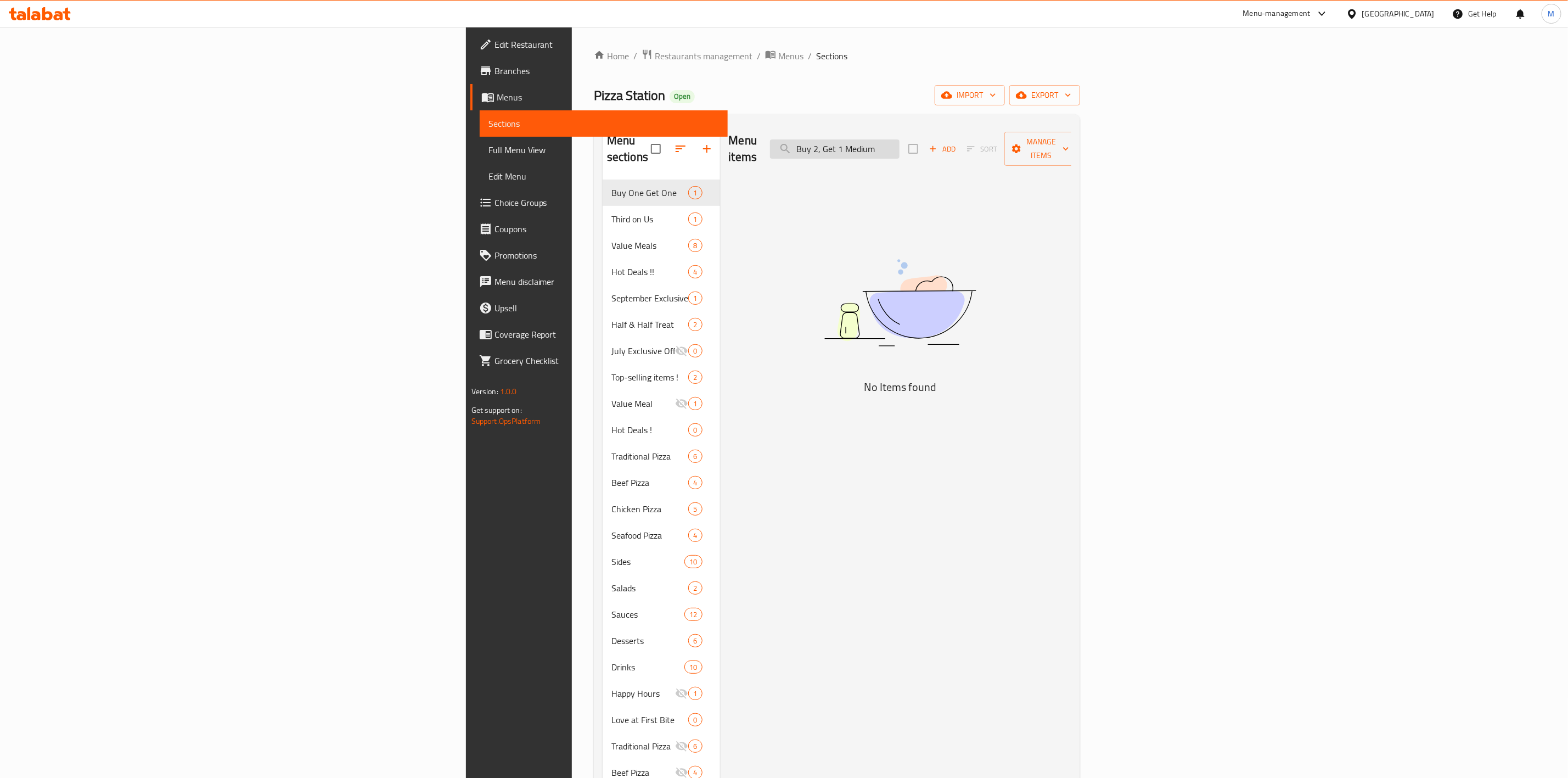
click at [900, 141] on input "Buy 2, Get 1 Medium" at bounding box center [834, 149] width 129 height 19
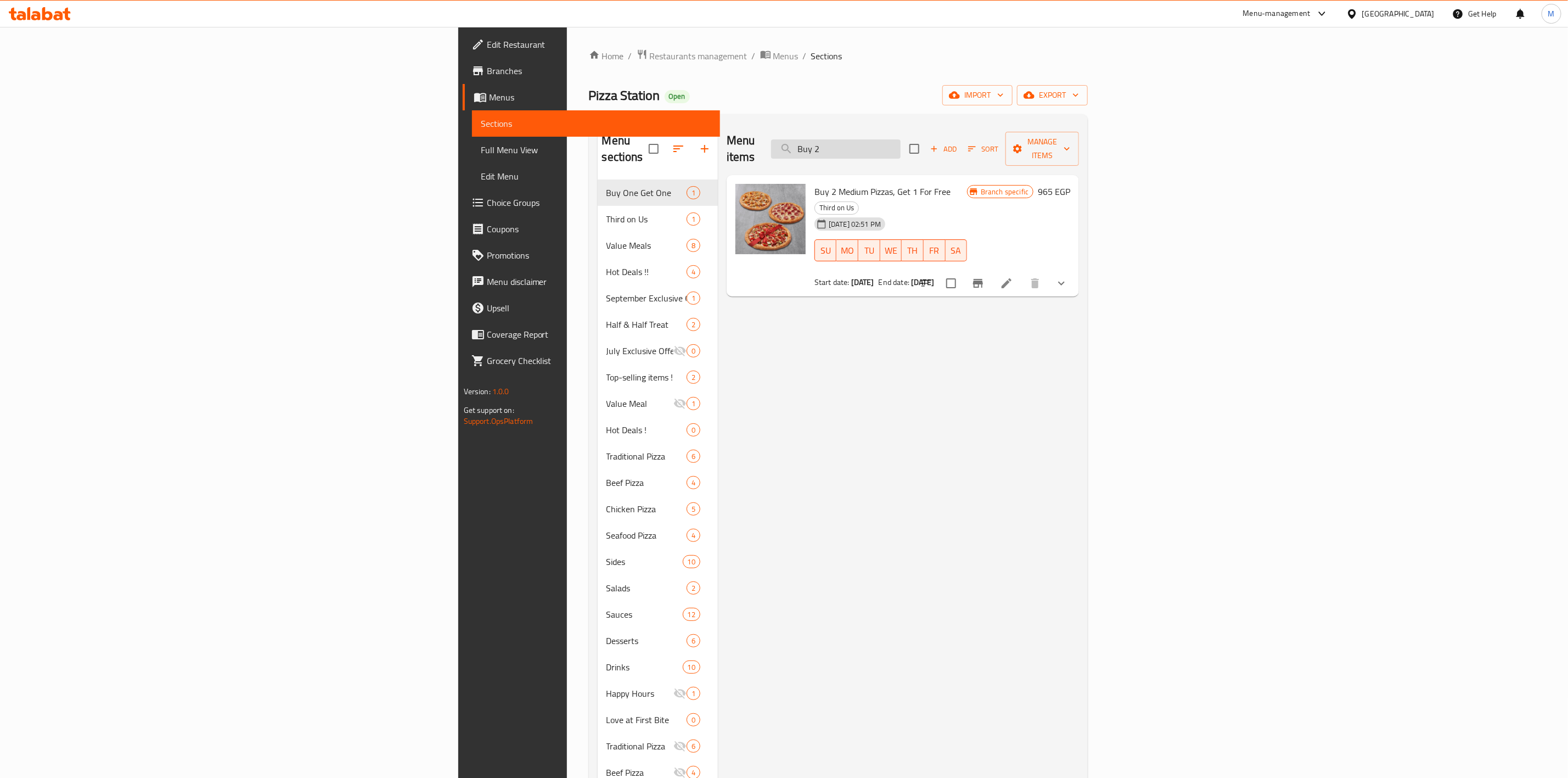
drag, startPoint x: 1070, startPoint y: 145, endPoint x: 1054, endPoint y: 142, distance: 16.3
click at [900, 145] on input "Buy 2" at bounding box center [835, 149] width 129 height 19
click at [900, 142] on input "Buy 2" at bounding box center [835, 149] width 129 height 19
click at [900, 141] on input "Buy 2" at bounding box center [835, 149] width 129 height 19
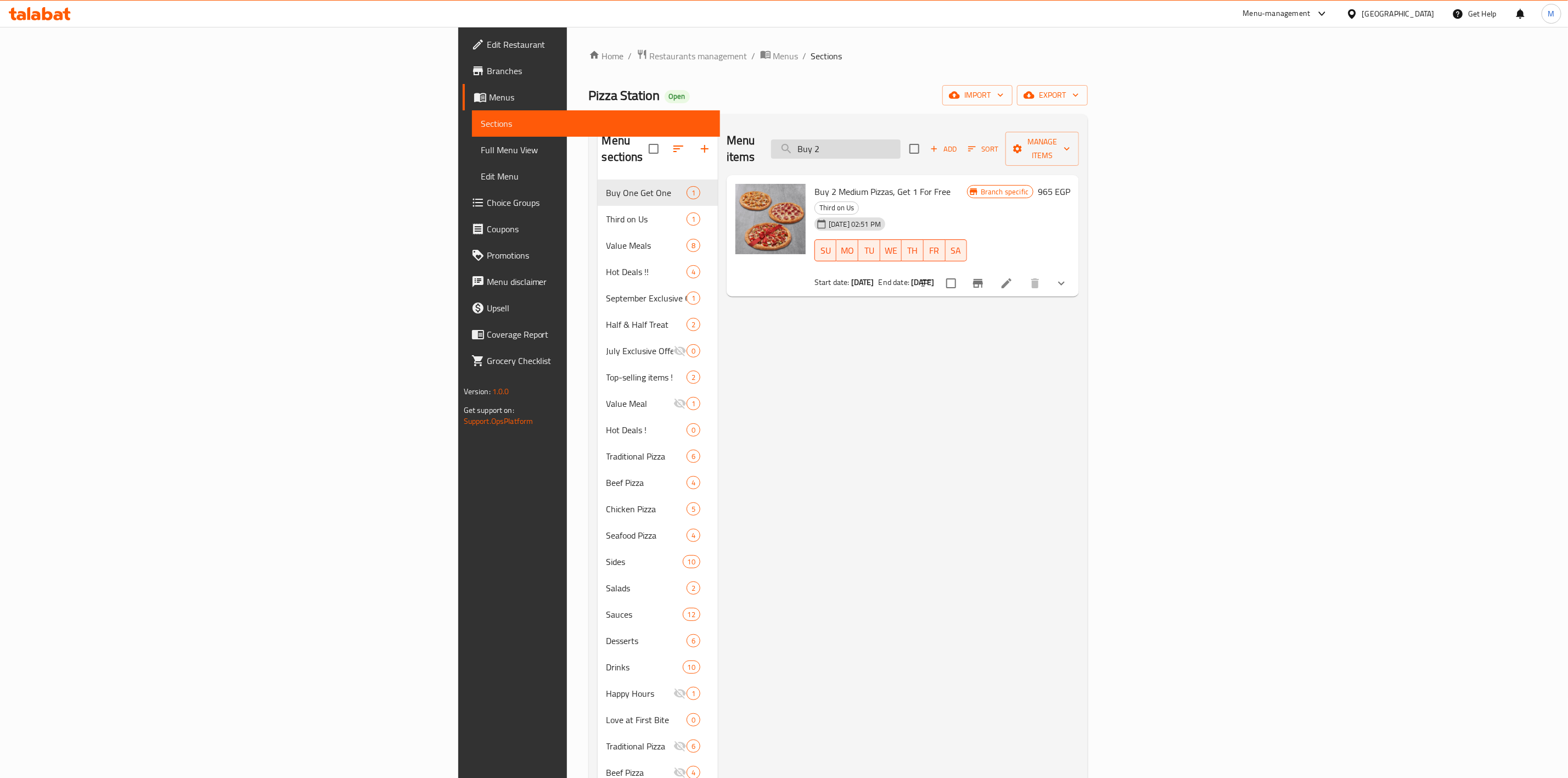
paste input "نص ونص لارج"
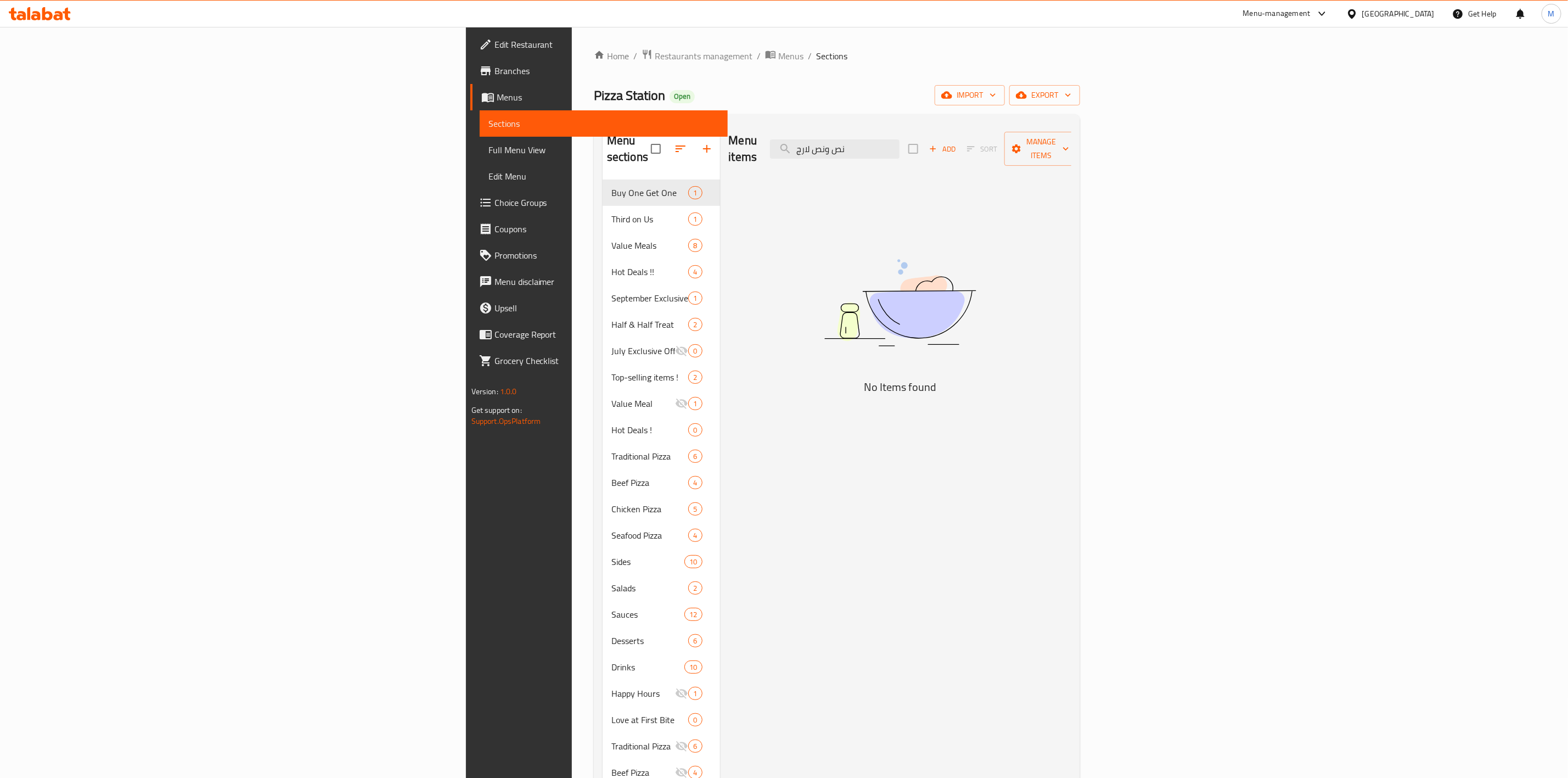
type input "Buy 2"
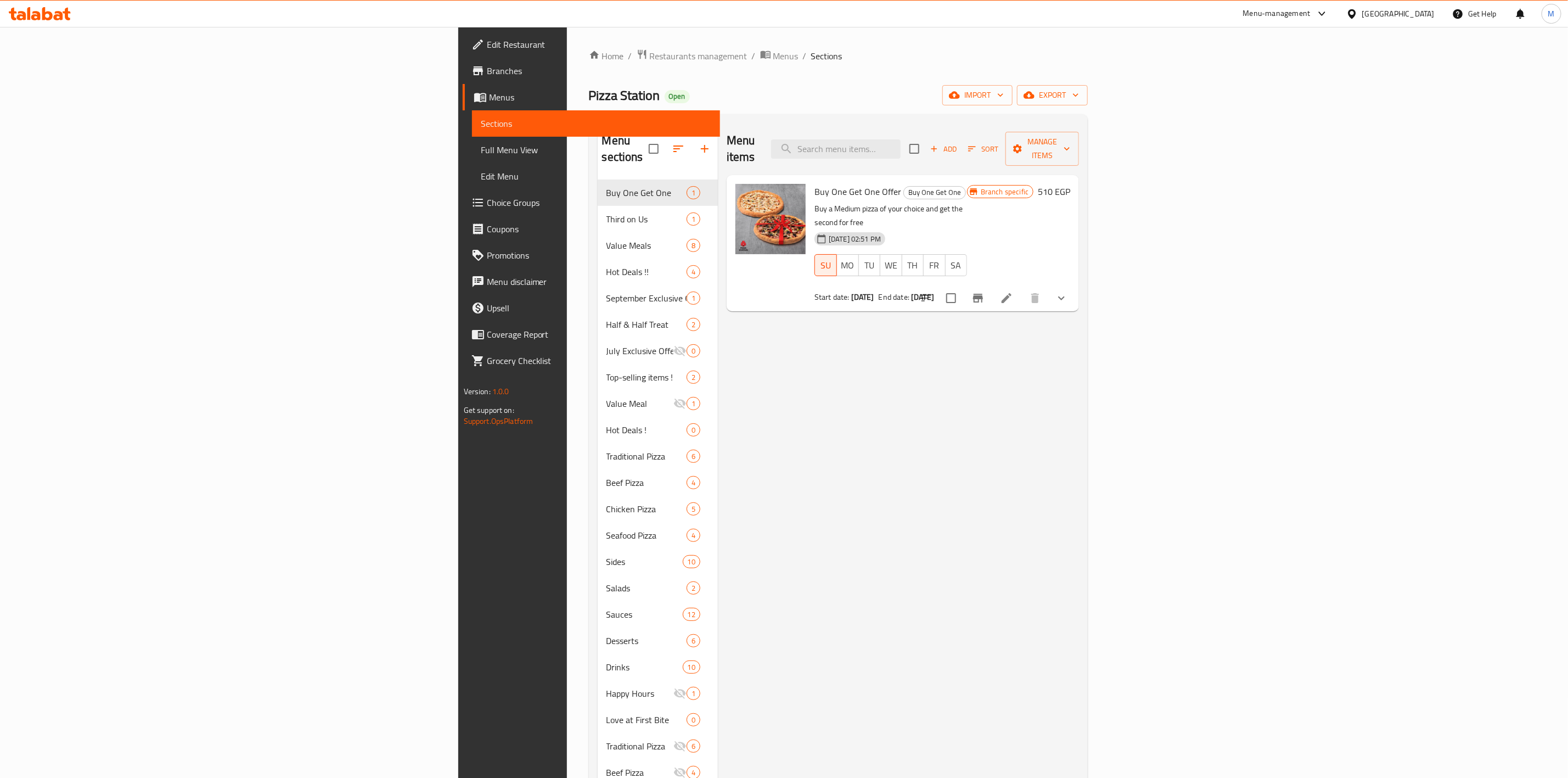
type input "أ"
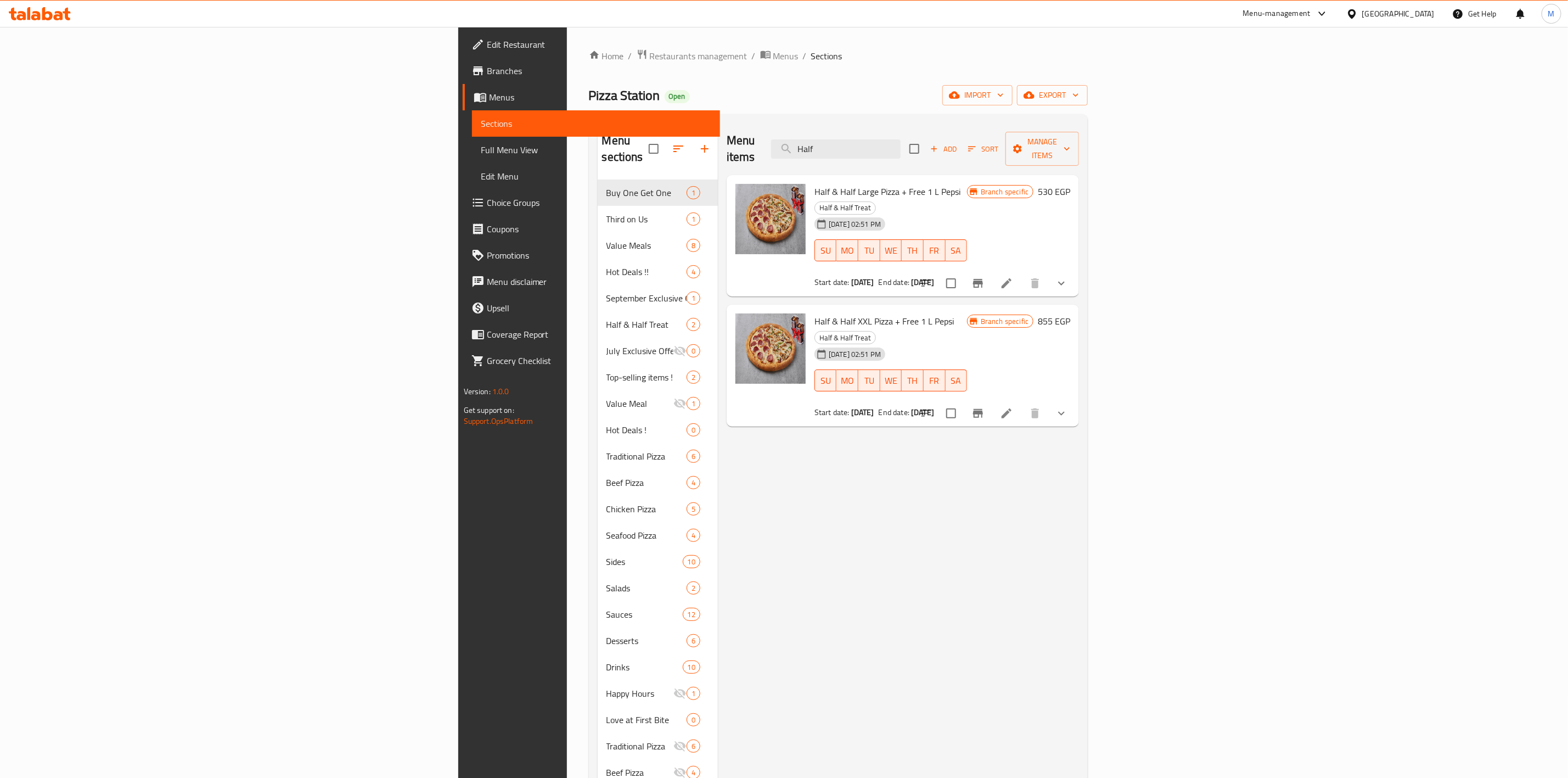
type input "Half"
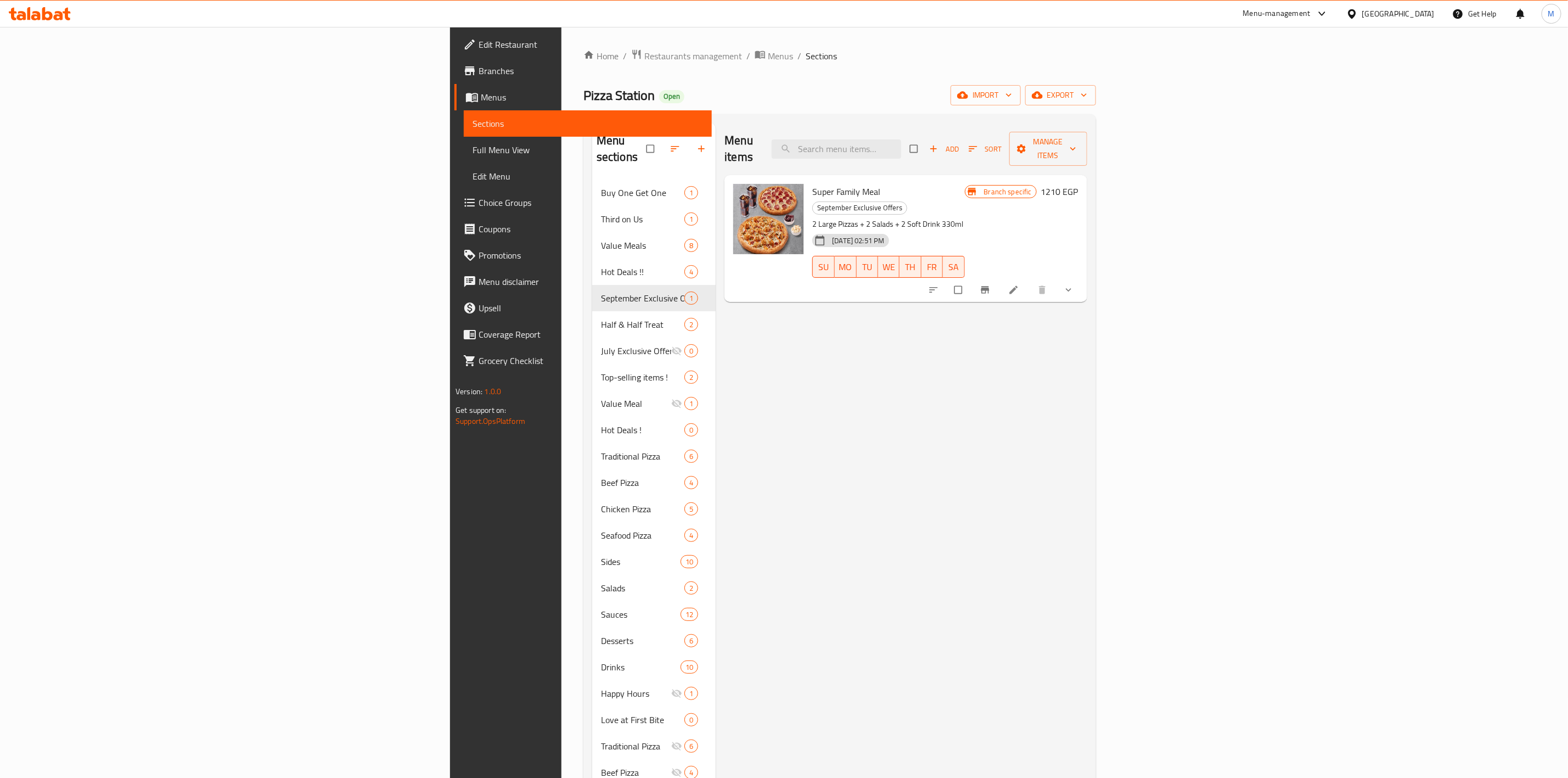
click at [1310, 8] on div "Menu-management" at bounding box center [1277, 14] width 67 height 13
click at [1310, 79] on div "Agent Campaigns Center" at bounding box center [1268, 74] width 100 height 25
